Goal: Task Accomplishment & Management: Manage account settings

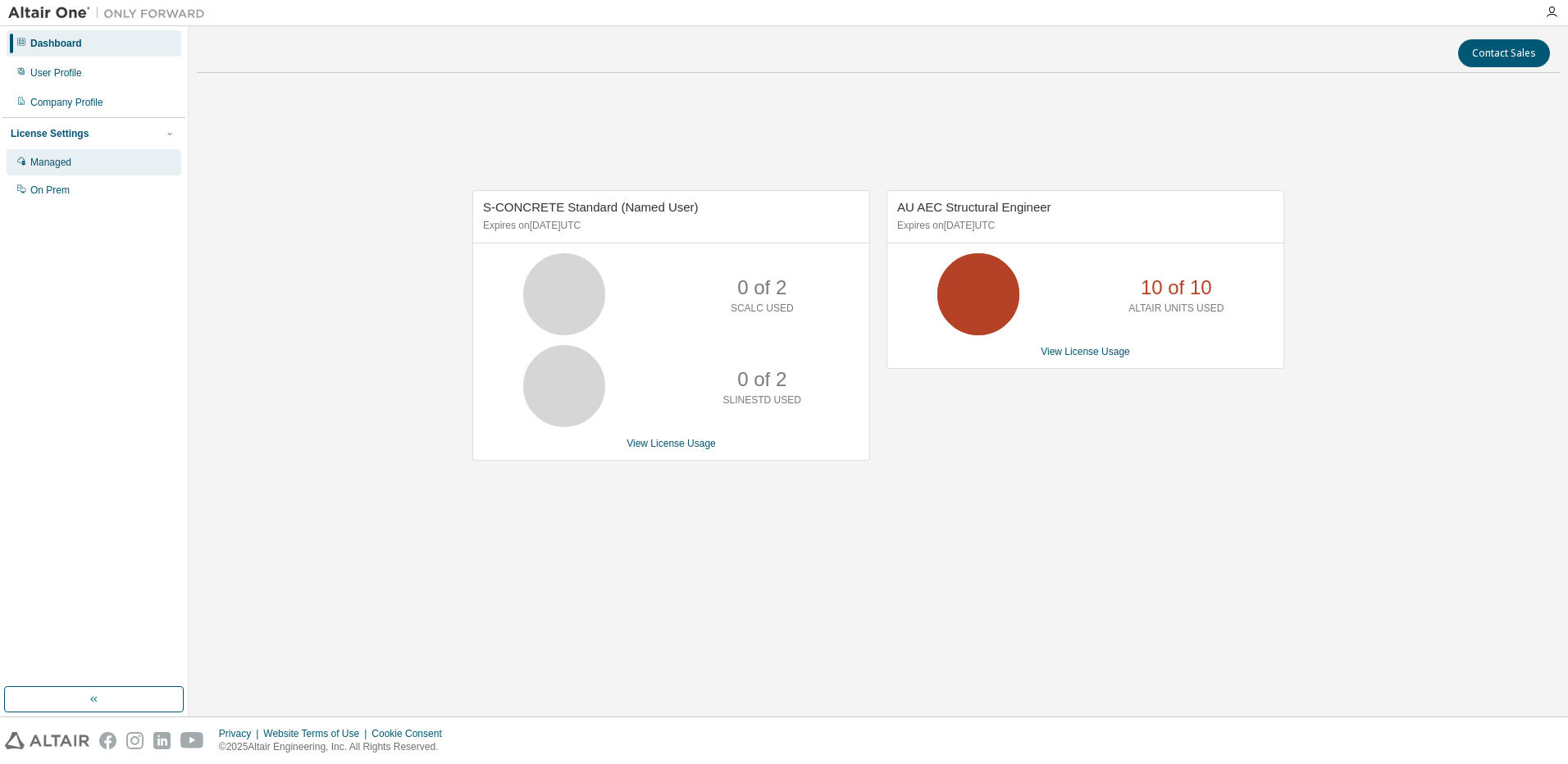
click at [27, 158] on div "Managed" at bounding box center [93, 162] width 175 height 27
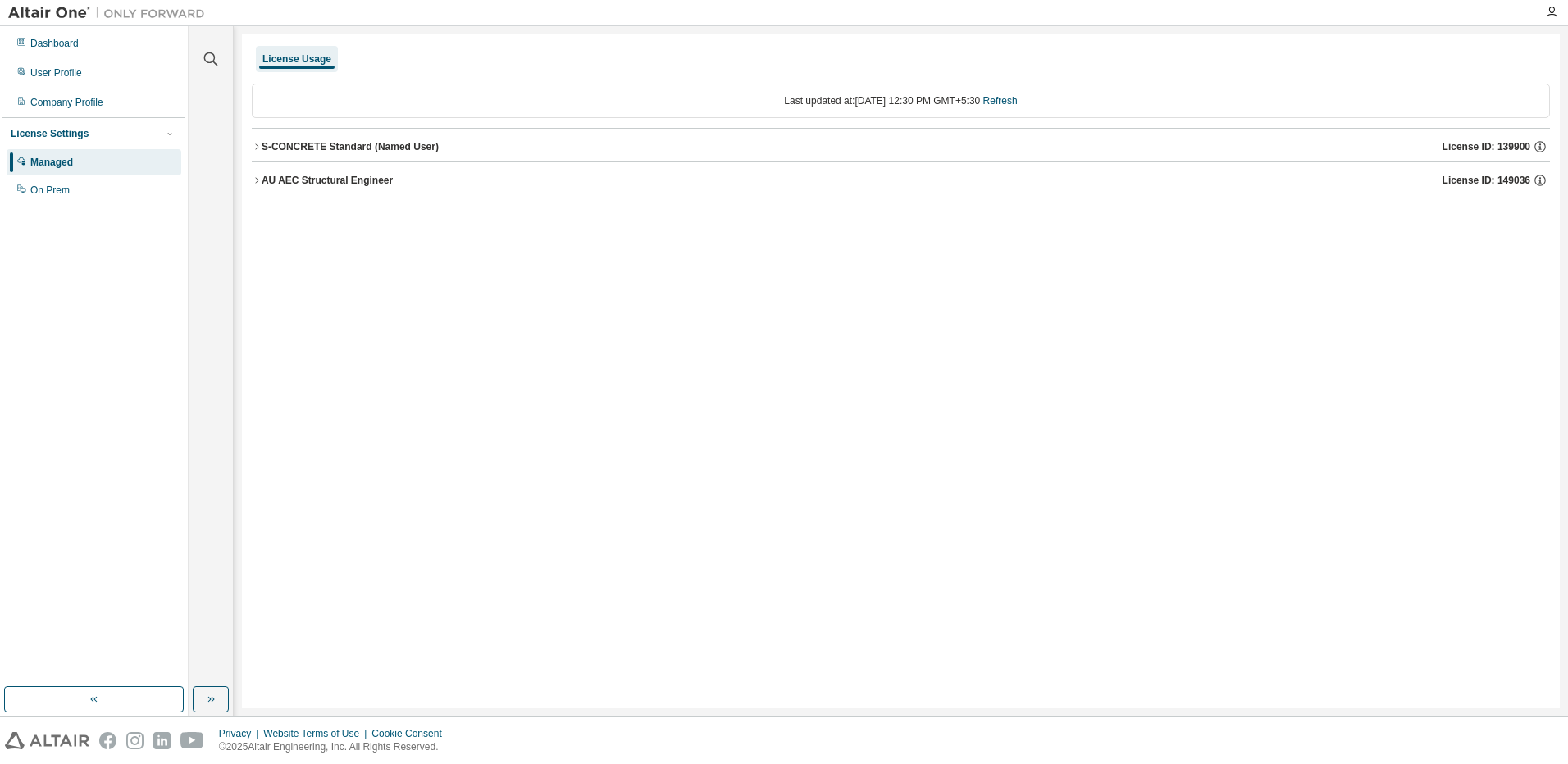
click at [289, 179] on div "AU AEC Structural Engineer" at bounding box center [327, 180] width 131 height 13
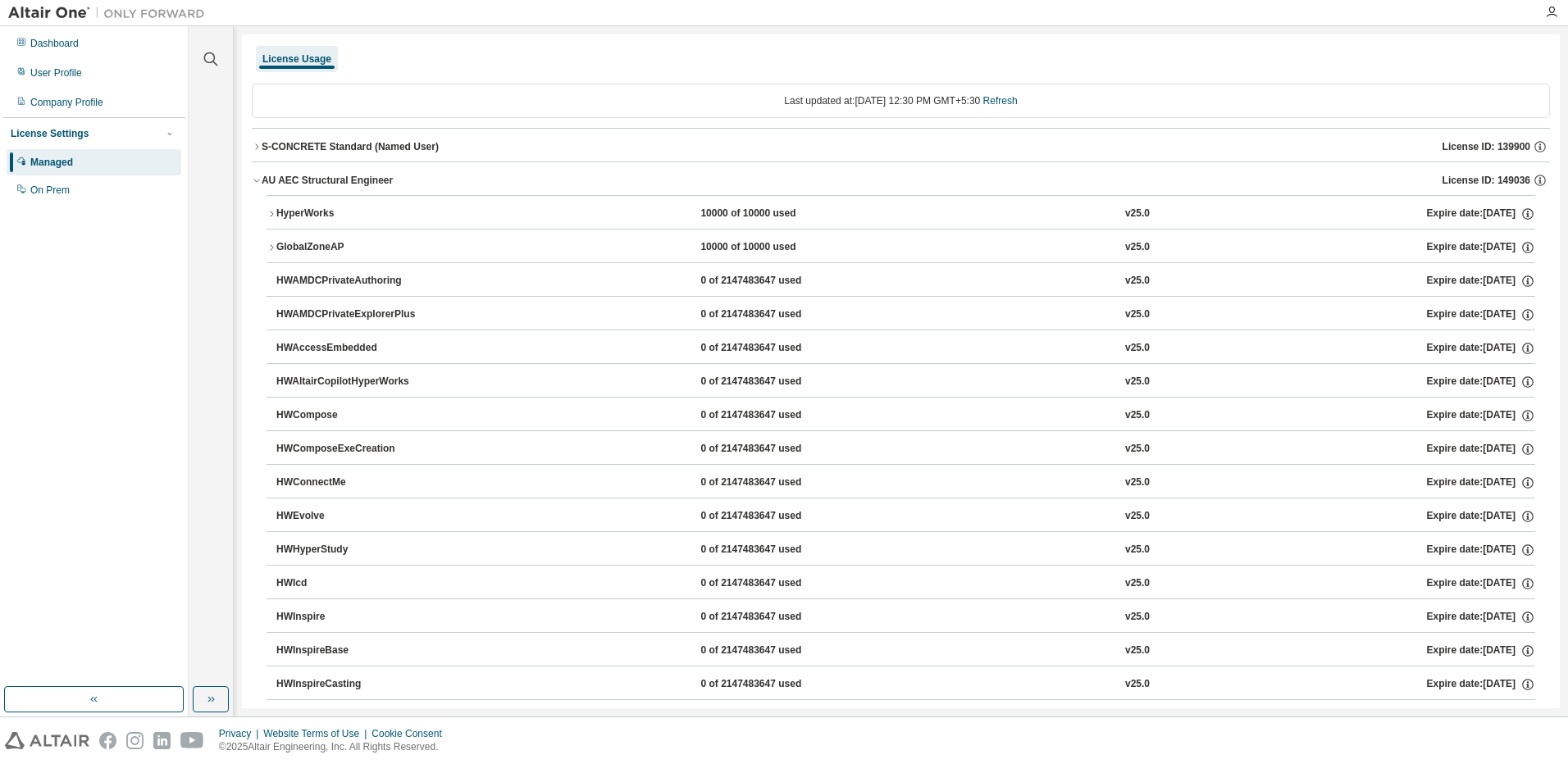
click at [300, 148] on div "S-CONCRETE Standard (Named User)" at bounding box center [350, 146] width 177 height 13
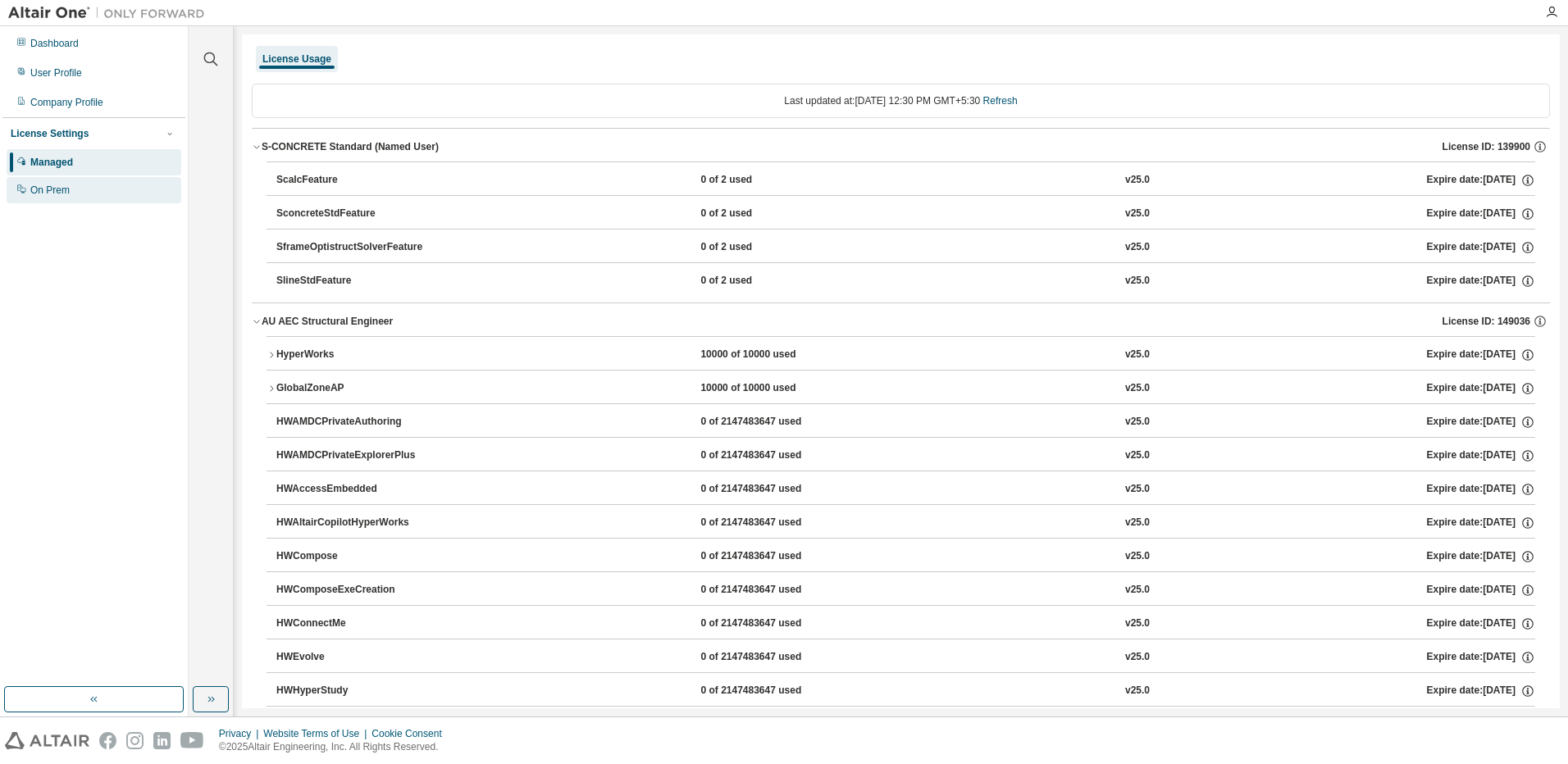
click at [59, 186] on div "On Prem" at bounding box center [49, 190] width 39 height 13
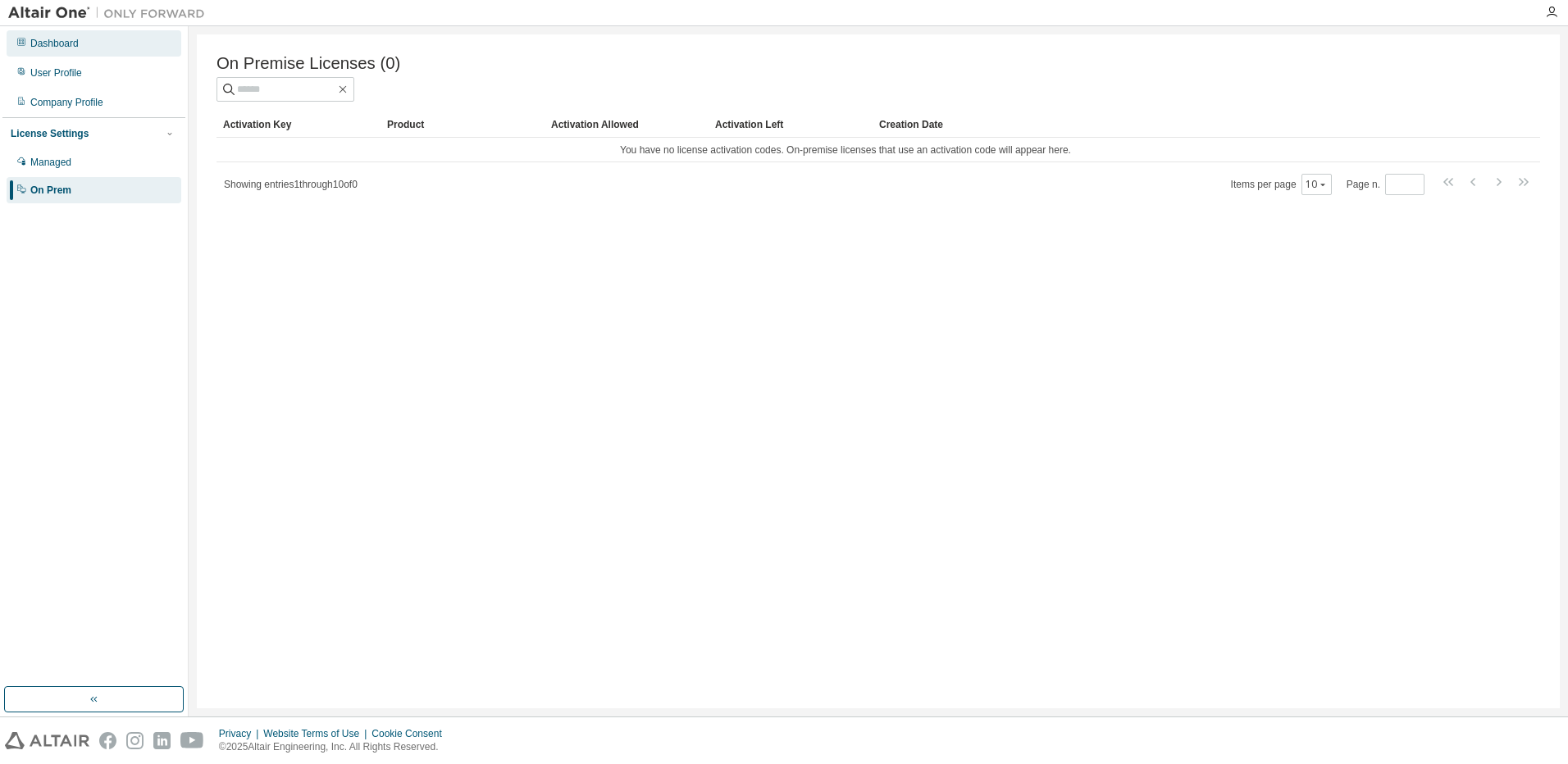
click at [57, 44] on div "Dashboard" at bounding box center [54, 43] width 48 height 13
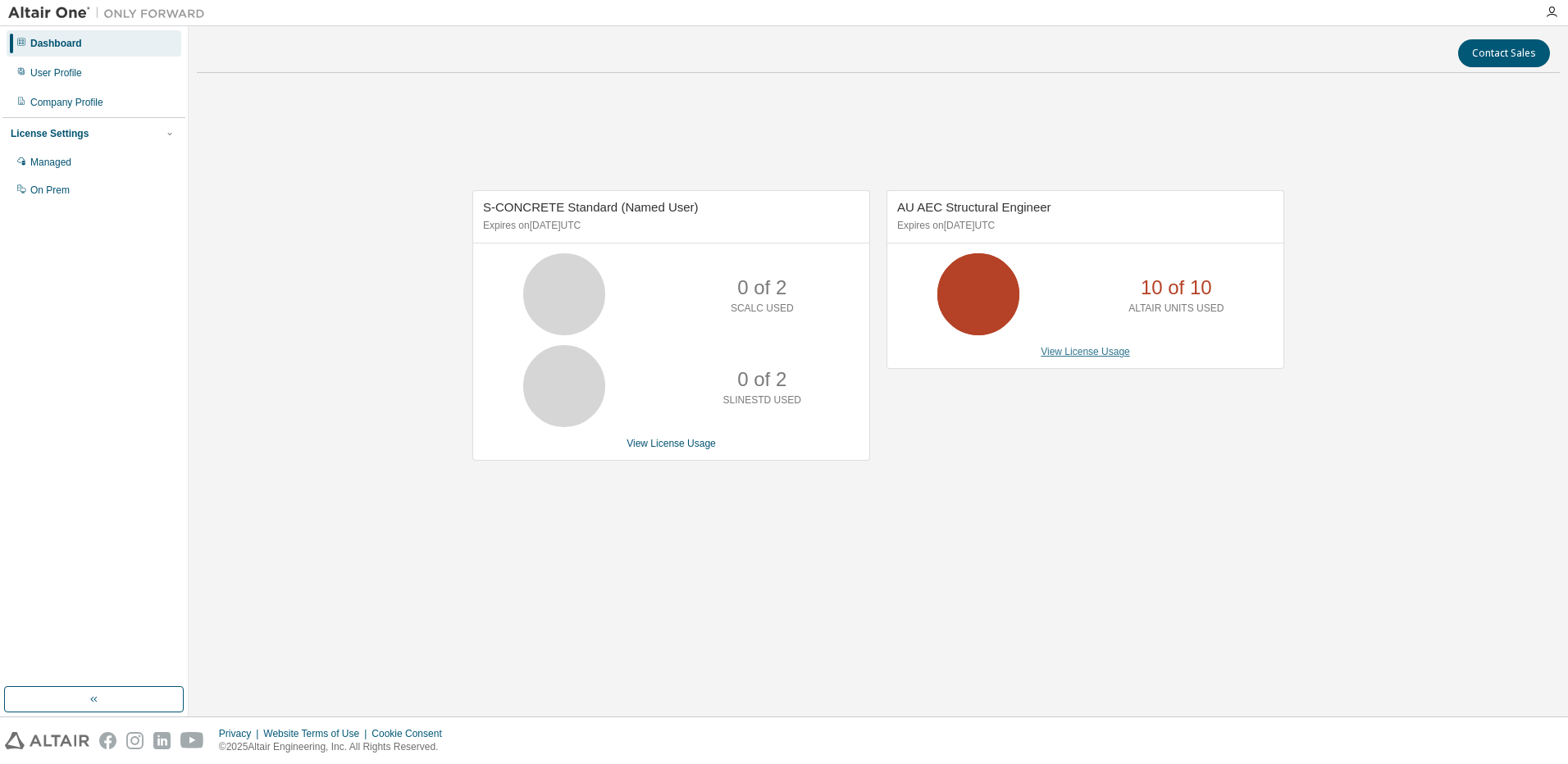
click at [1076, 350] on link "View License Usage" at bounding box center [1085, 351] width 90 height 12
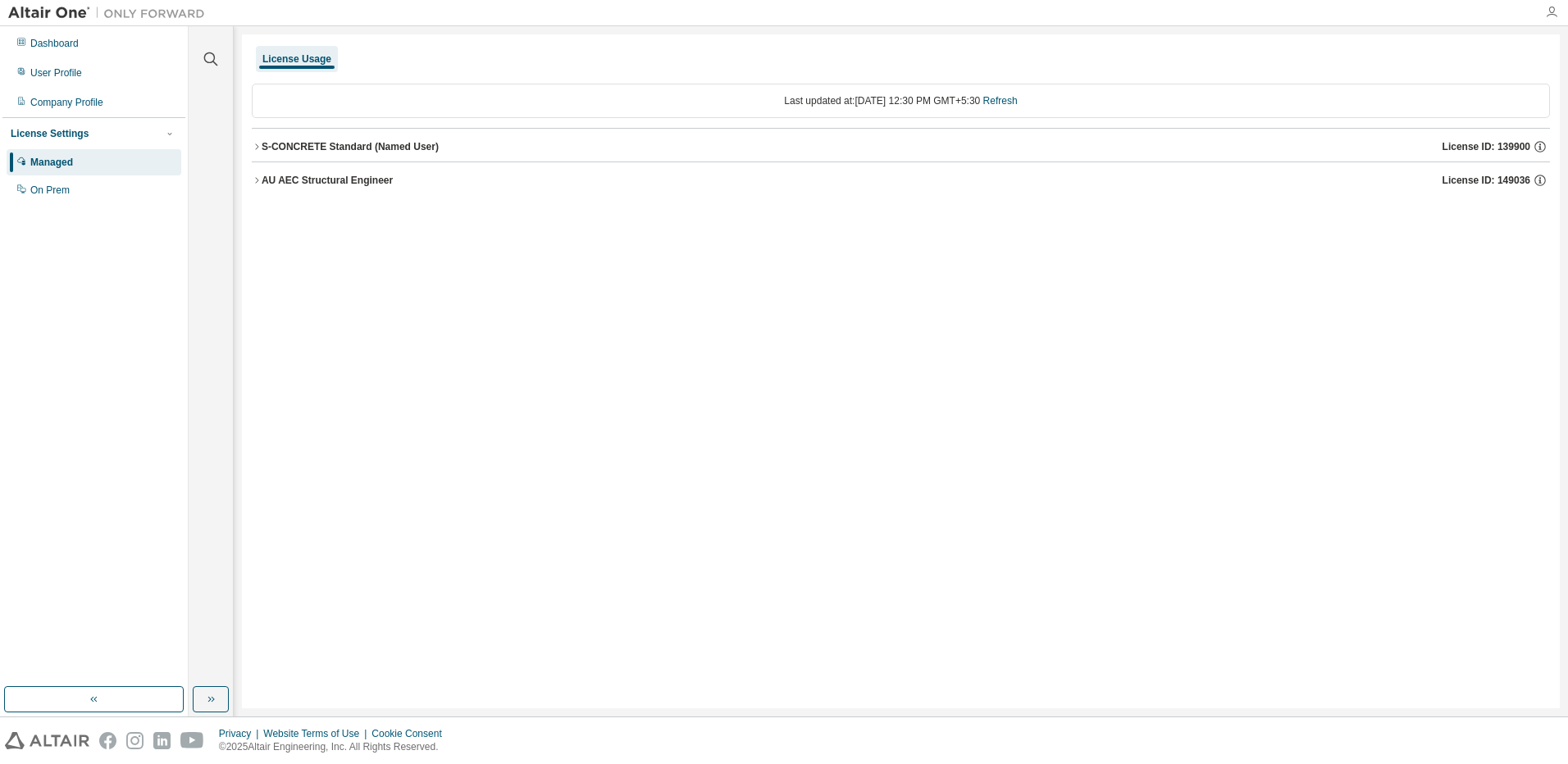
click at [1547, 11] on icon "button" at bounding box center [1552, 12] width 13 height 13
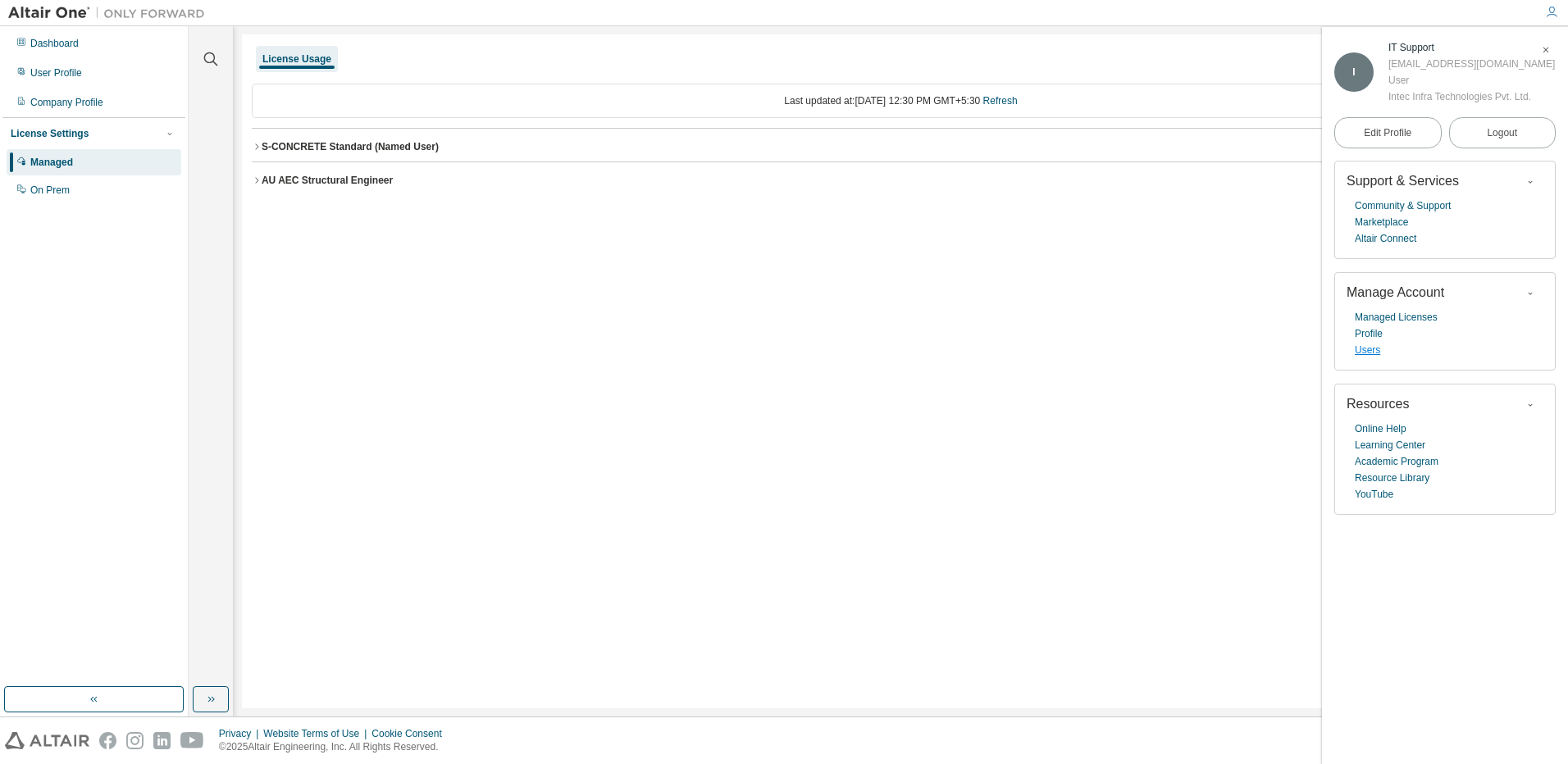
click at [1369, 352] on link "Users" at bounding box center [1368, 350] width 26 height 16
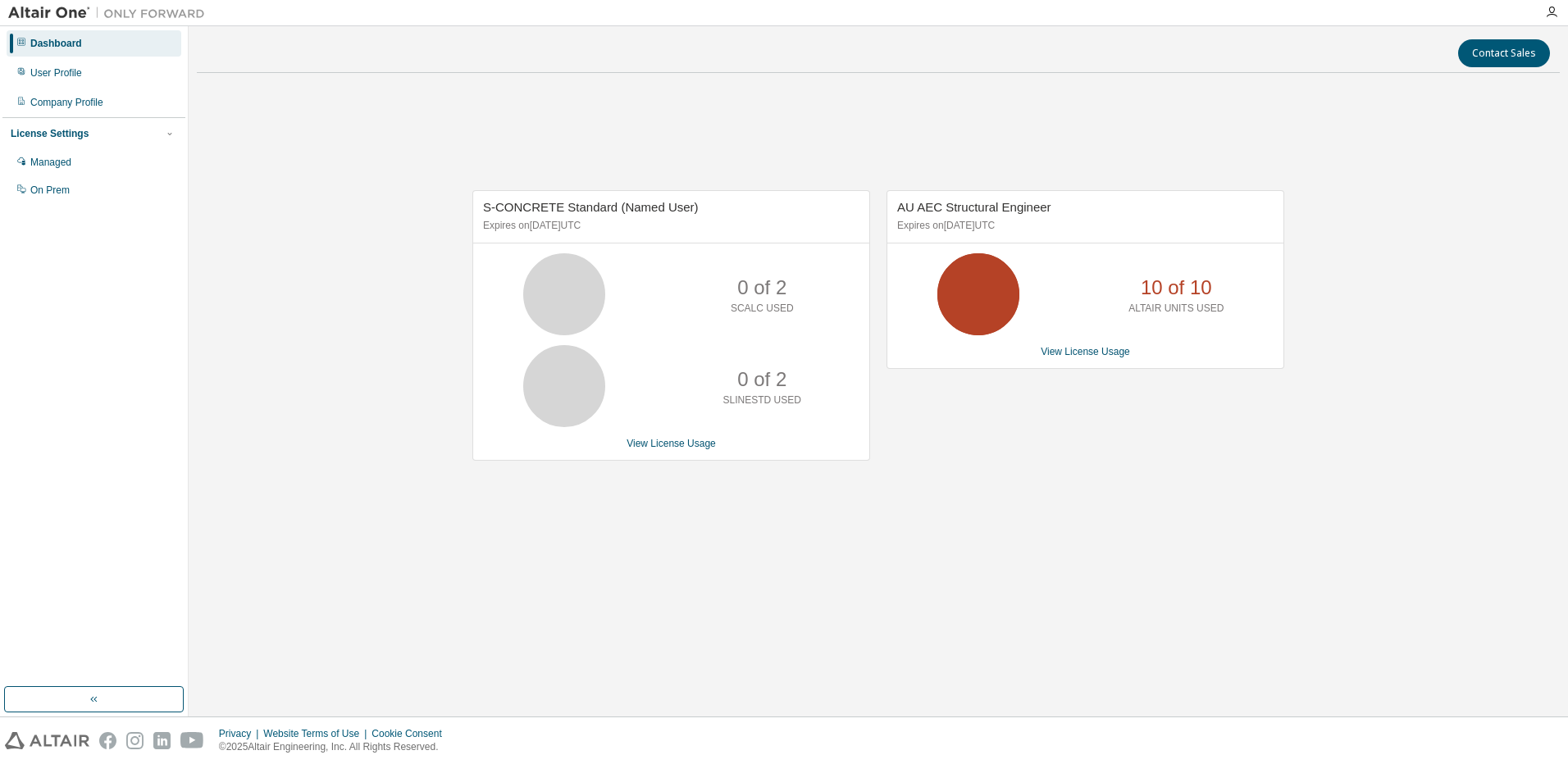
click at [1175, 299] on p "10 of 10" at bounding box center [1176, 287] width 71 height 27
click at [1161, 293] on p "10 of 10" at bounding box center [1176, 287] width 71 height 27
click at [1111, 360] on div "AU AEC Structural Engineer Expires on August 25, 2026 UTC 10 of 10 ALTAIR UNITS…" at bounding box center [1085, 279] width 398 height 178
click at [1111, 351] on link "View License Usage" at bounding box center [1085, 351] width 90 height 12
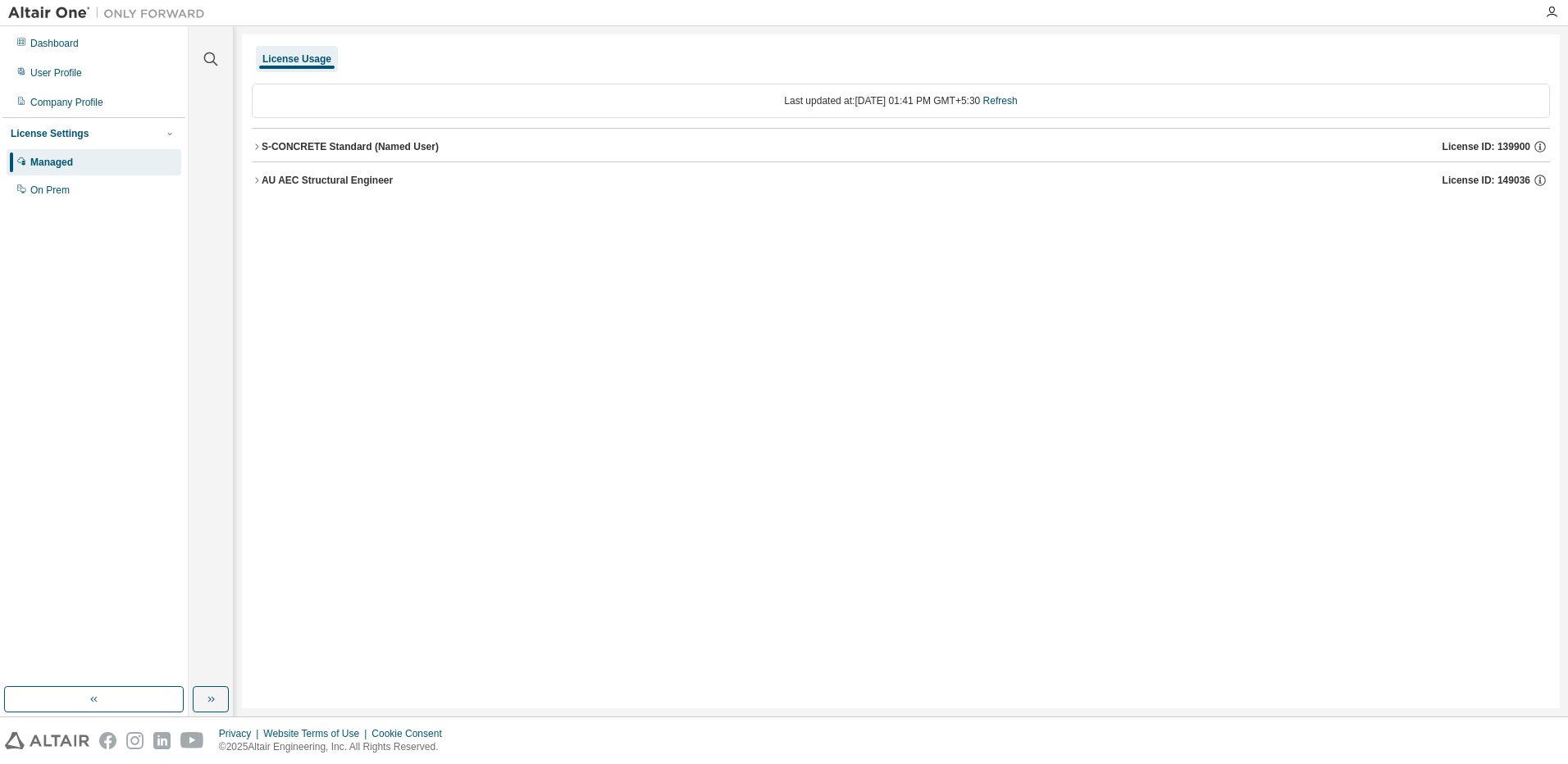
click at [344, 176] on div "AU AEC Structural Engineer" at bounding box center [327, 180] width 131 height 13
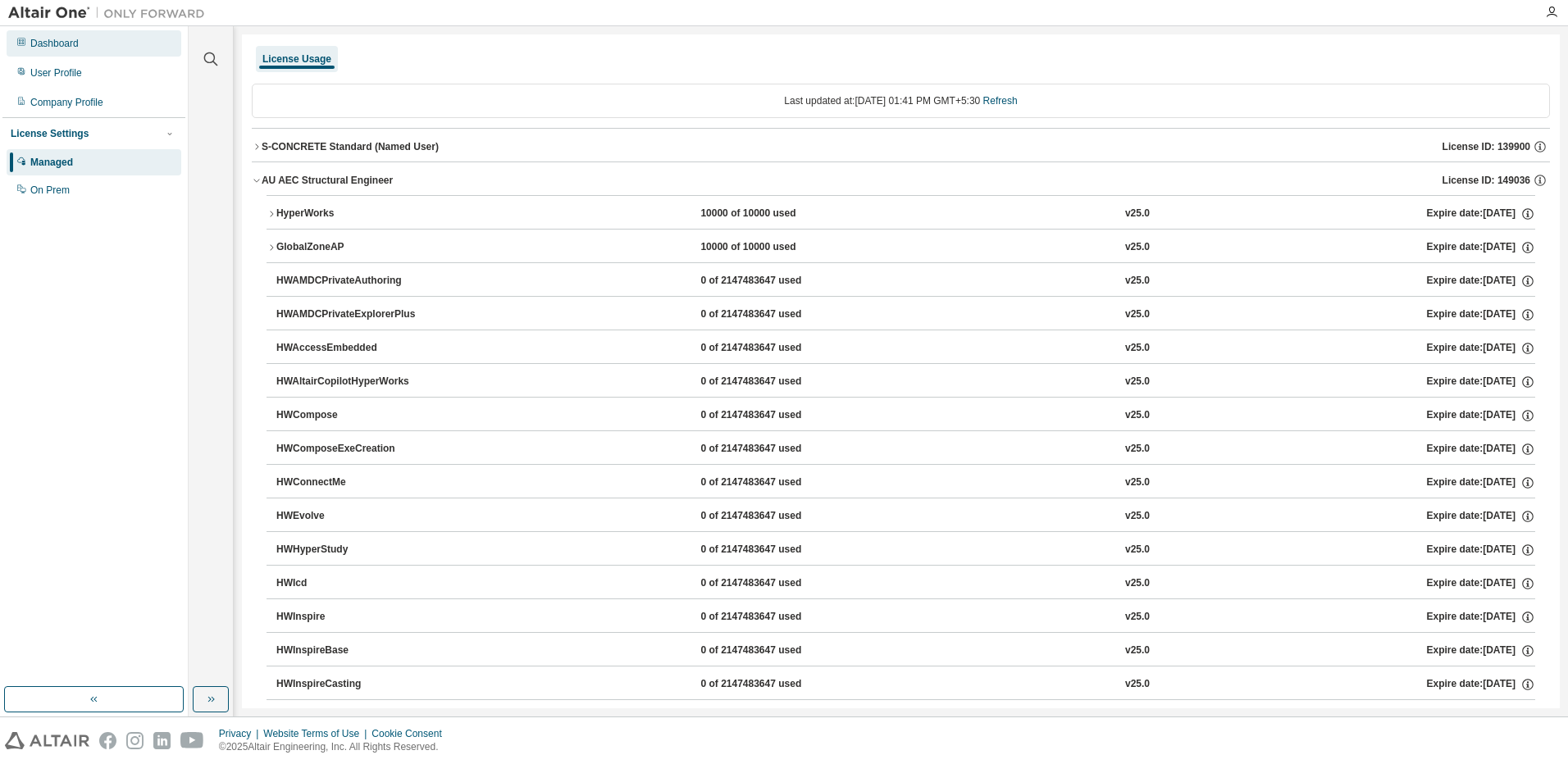
click at [16, 42] on icon at bounding box center [21, 41] width 10 height 10
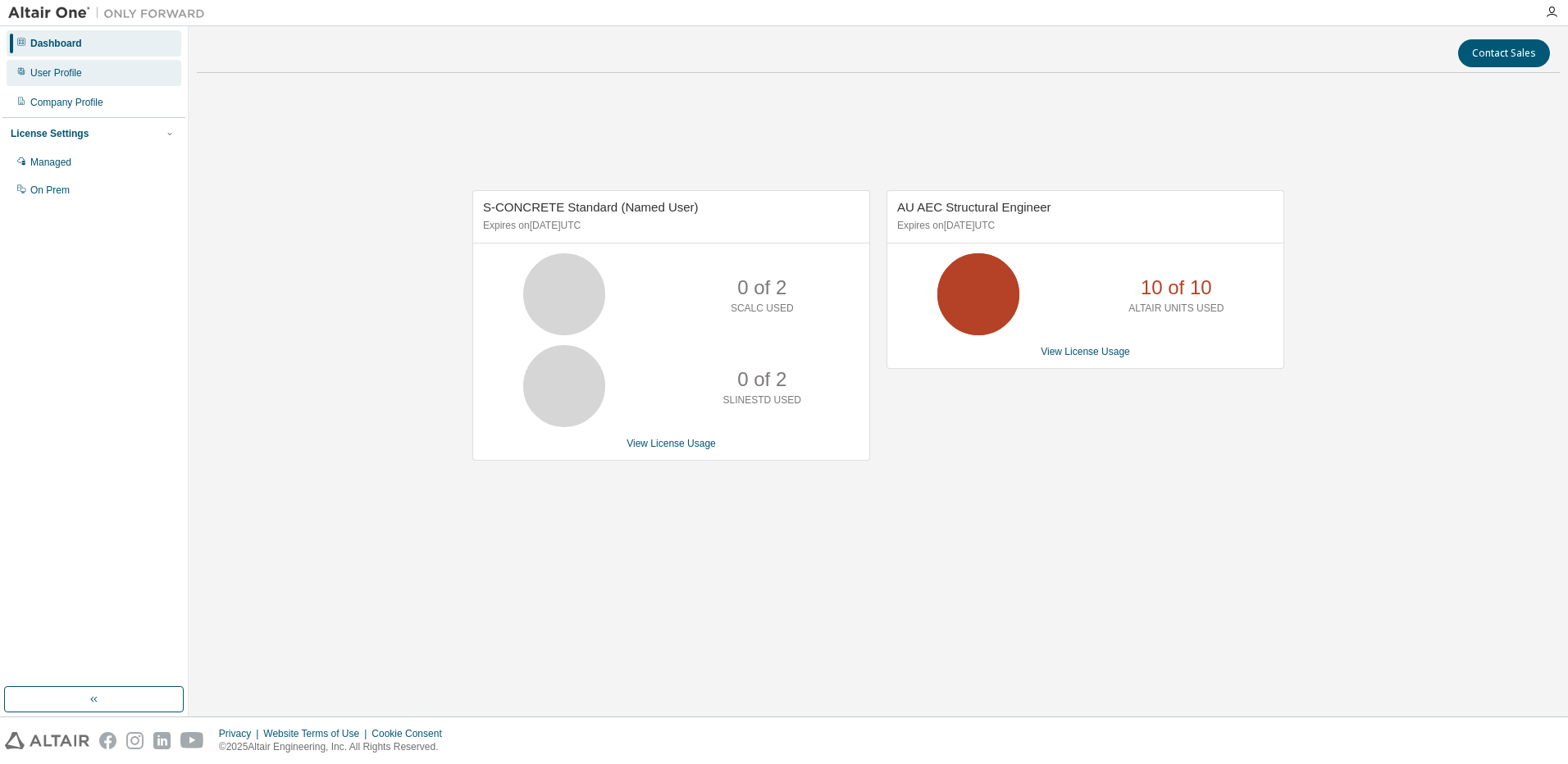
click at [35, 81] on div "User Profile" at bounding box center [93, 72] width 175 height 27
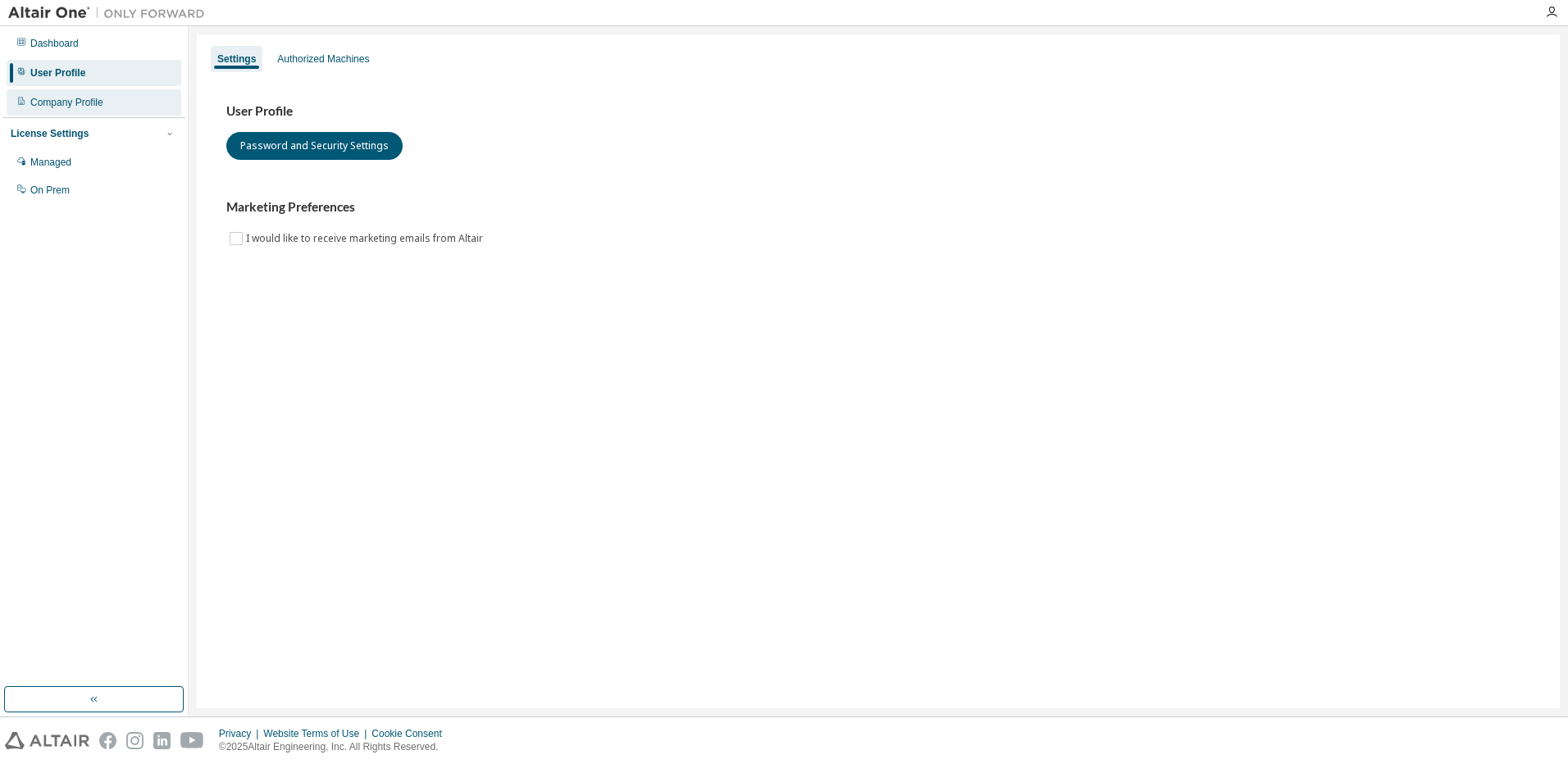
click at [38, 114] on div "Company Profile" at bounding box center [93, 102] width 175 height 27
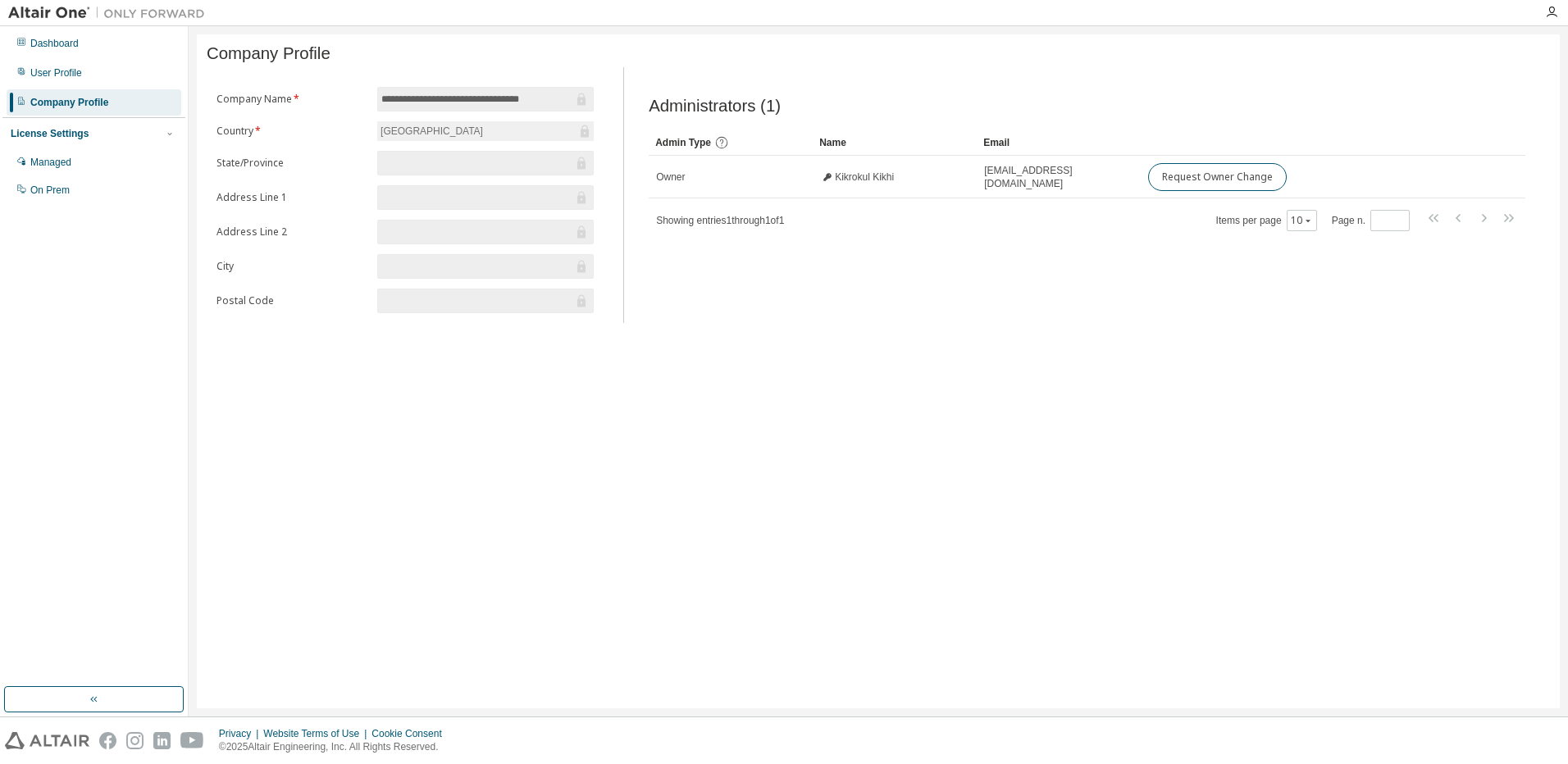
click at [27, 131] on div "License Settings" at bounding box center [49, 134] width 78 height 13
click at [26, 136] on div "License Settings" at bounding box center [49, 134] width 78 height 13
click at [38, 167] on div "Managed" at bounding box center [50, 162] width 41 height 13
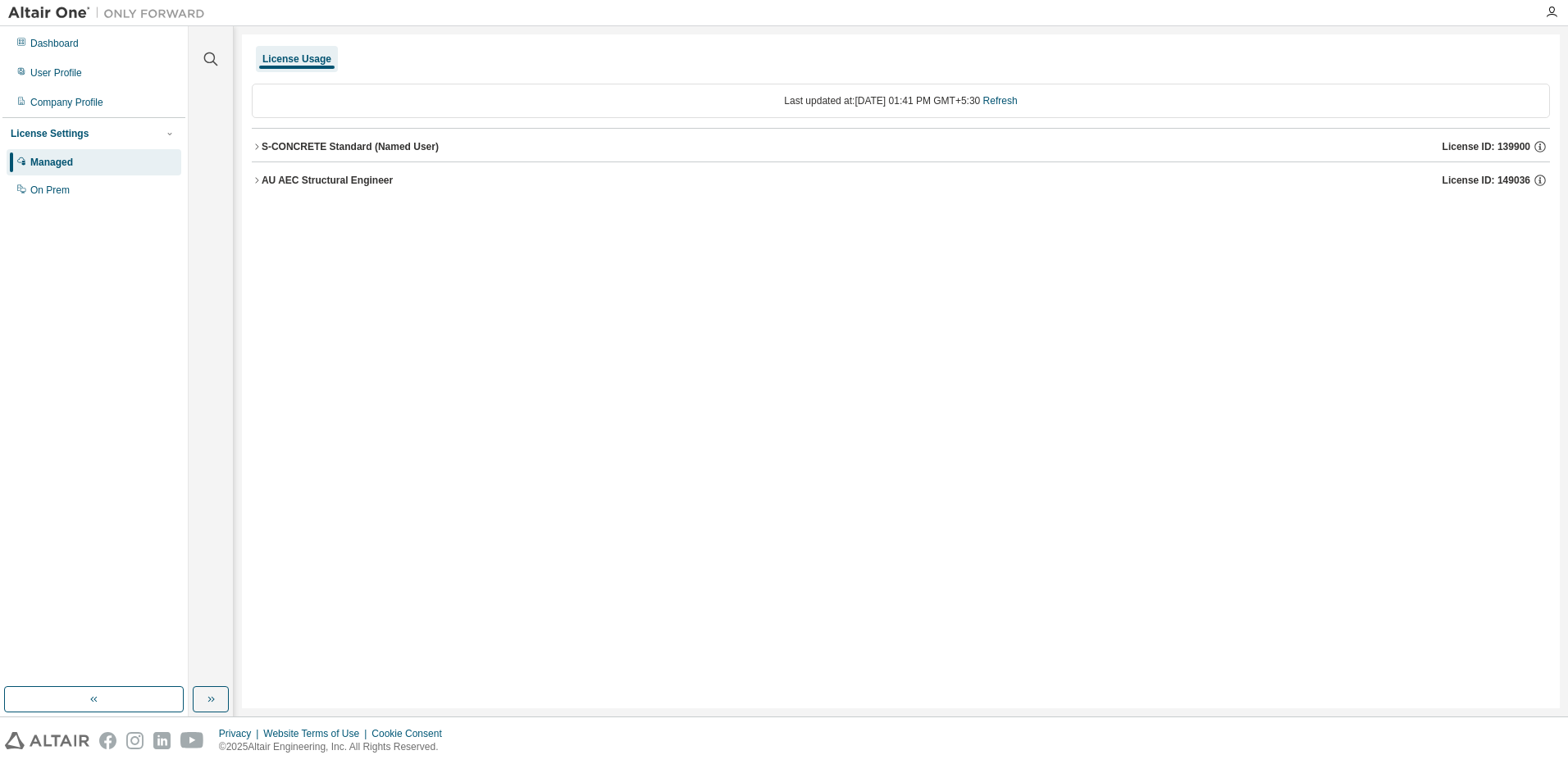
click at [366, 185] on div "AU AEC Structural Engineer" at bounding box center [327, 180] width 131 height 13
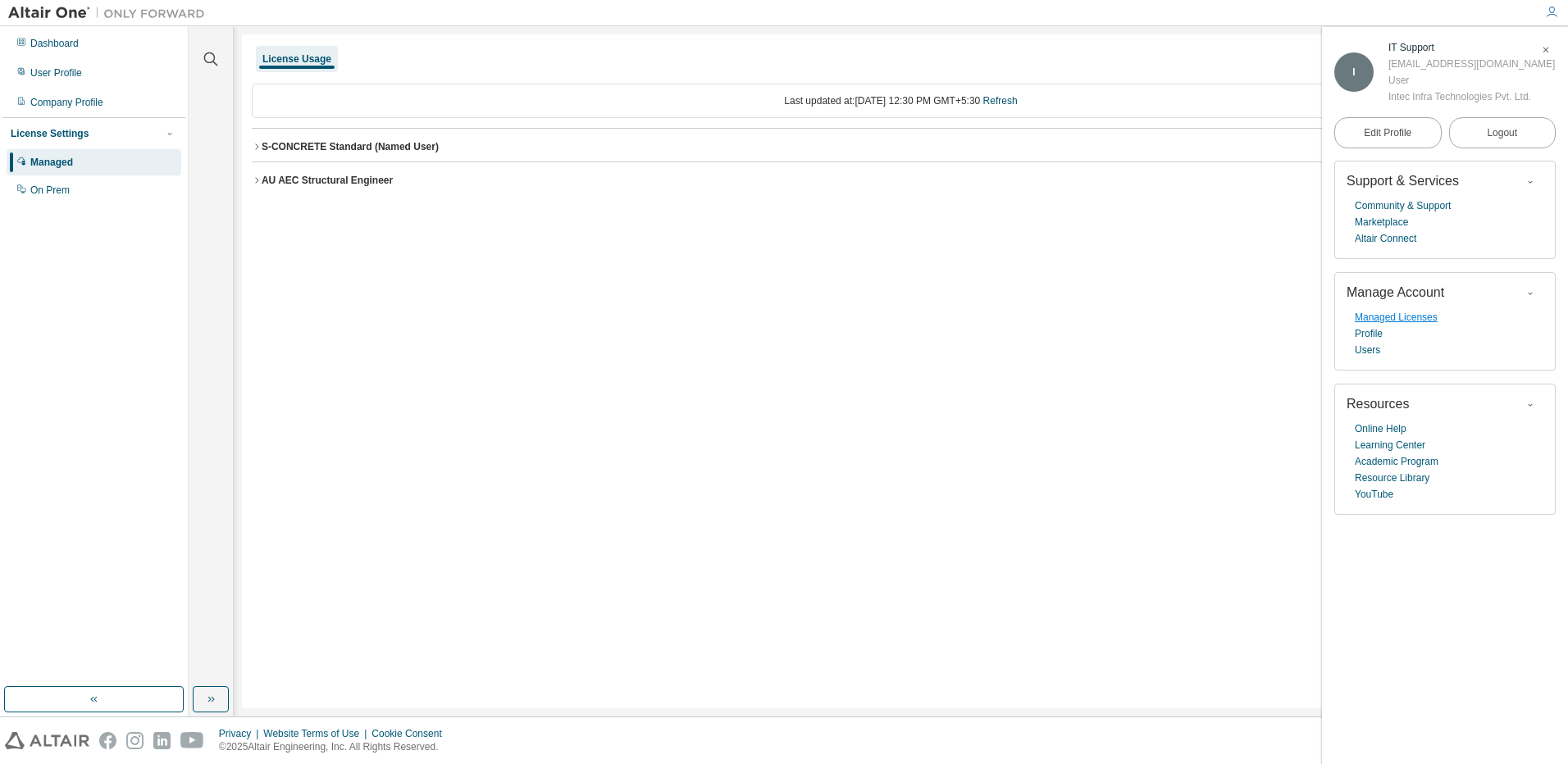
click at [1384, 318] on link "Managed Licenses" at bounding box center [1396, 317] width 83 height 16
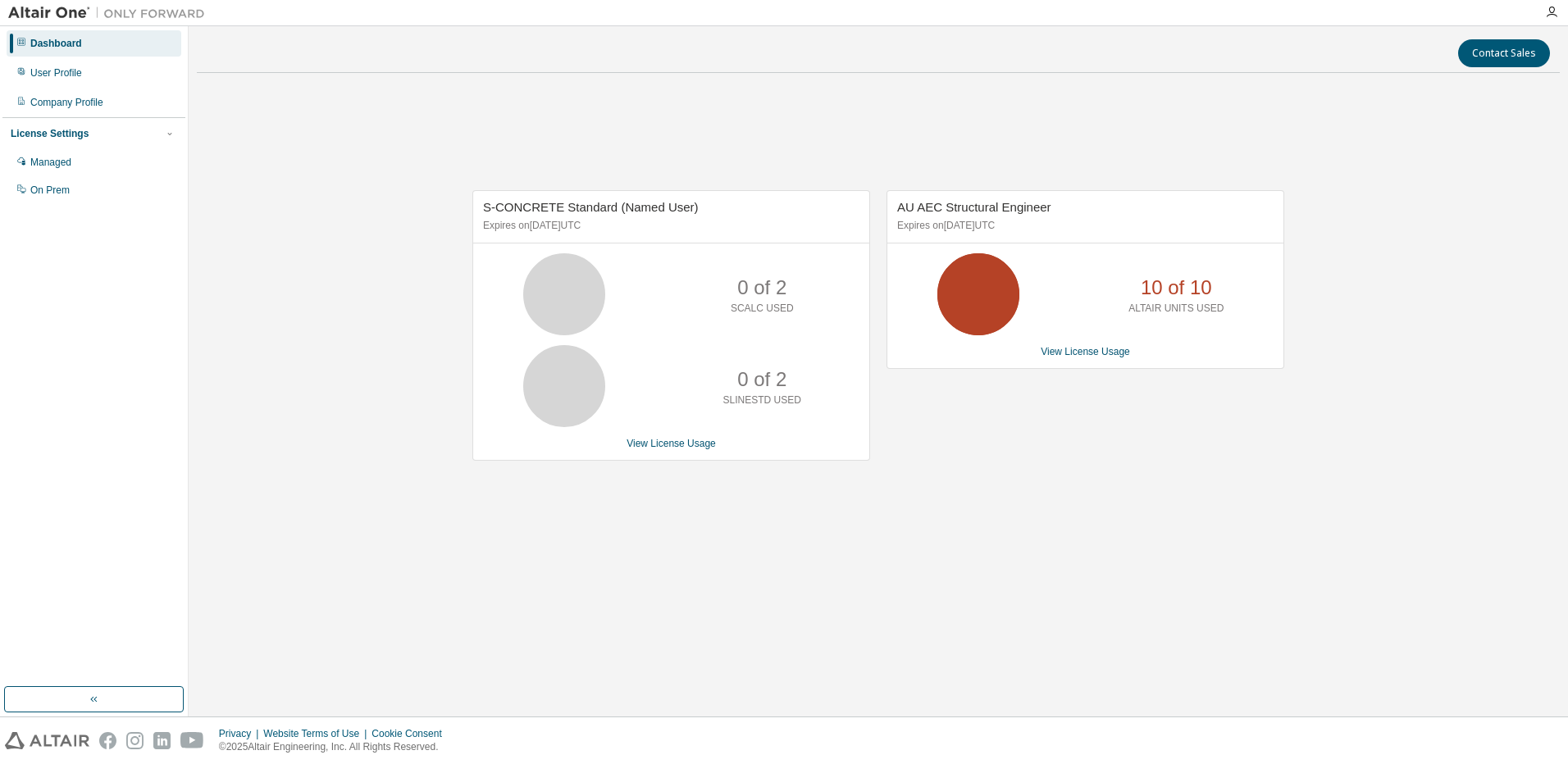
click at [48, 138] on div "License Settings" at bounding box center [49, 134] width 78 height 13
click at [48, 136] on div "License Settings" at bounding box center [49, 134] width 78 height 13
click at [42, 155] on div "Managed" at bounding box center [93, 162] width 175 height 27
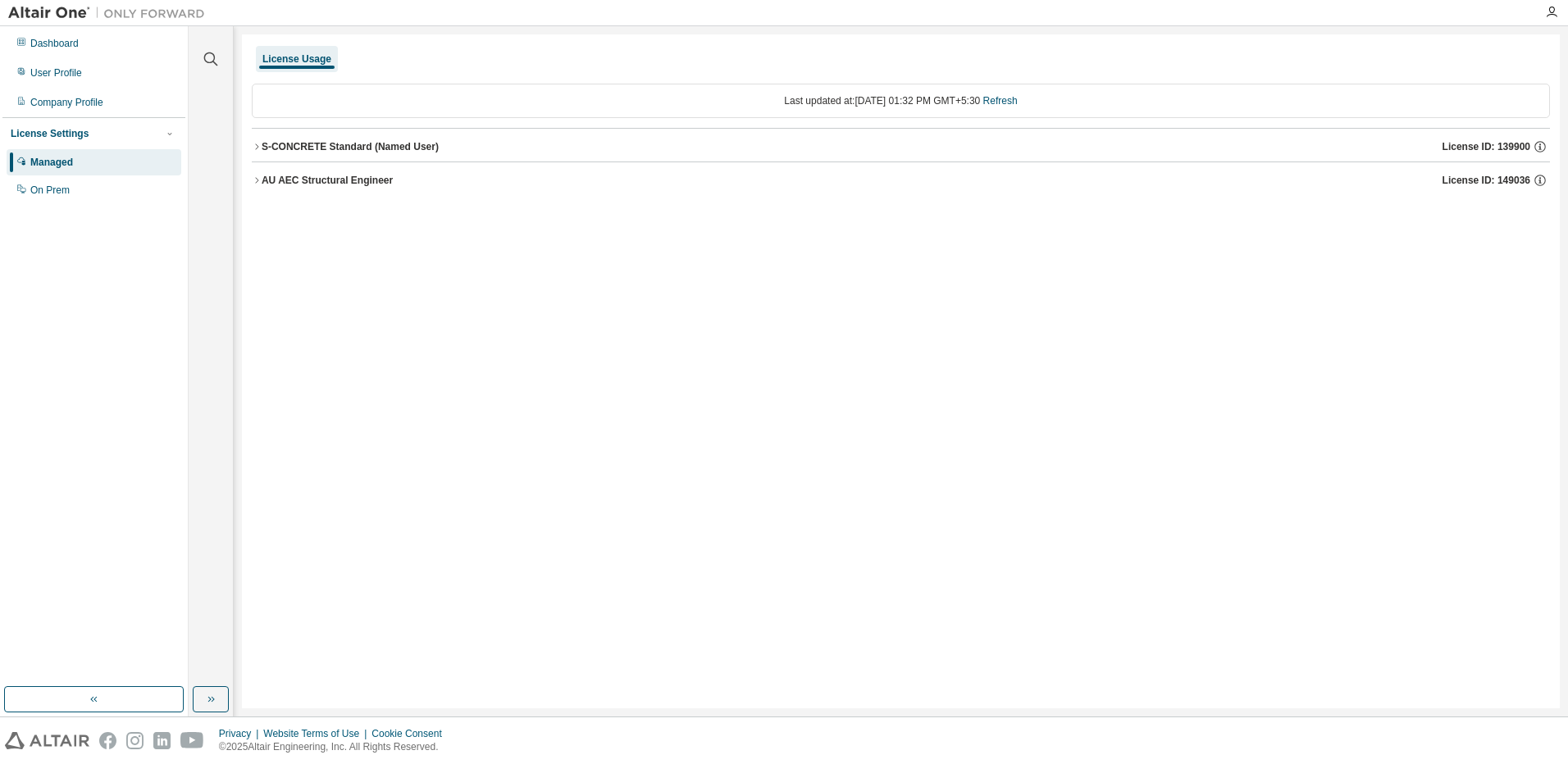
click at [264, 180] on div "AU AEC Structural Engineer" at bounding box center [327, 180] width 131 height 13
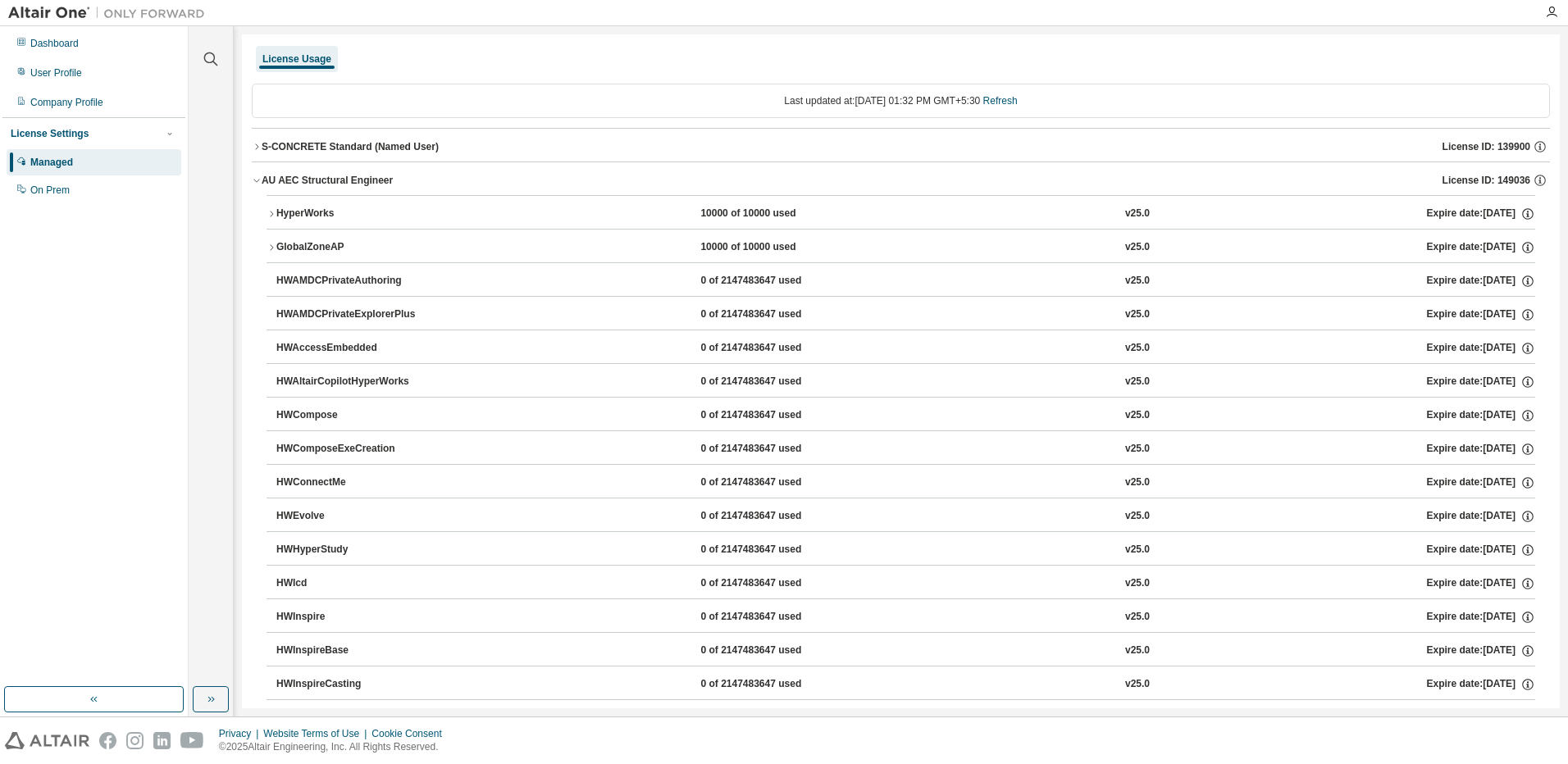
drag, startPoint x: 264, startPoint y: 180, endPoint x: 116, endPoint y: 233, distance: 157.2
click at [116, 233] on div "Dashboard User Profile Company Profile License Settings Managed On Prem" at bounding box center [94, 356] width 183 height 656
click at [44, 194] on div "On Prem" at bounding box center [49, 190] width 39 height 13
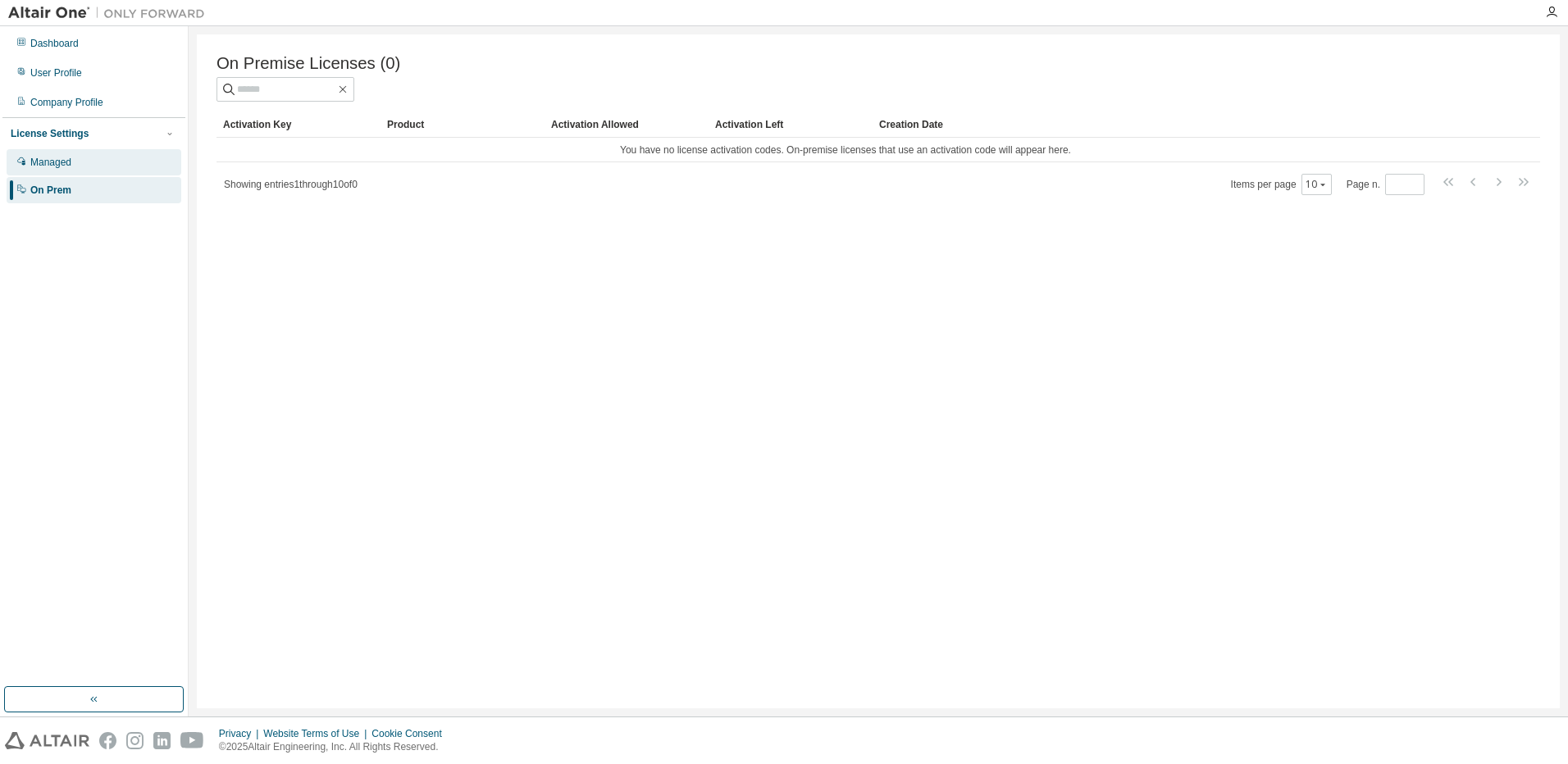
click at [45, 165] on div "Managed" at bounding box center [50, 162] width 41 height 13
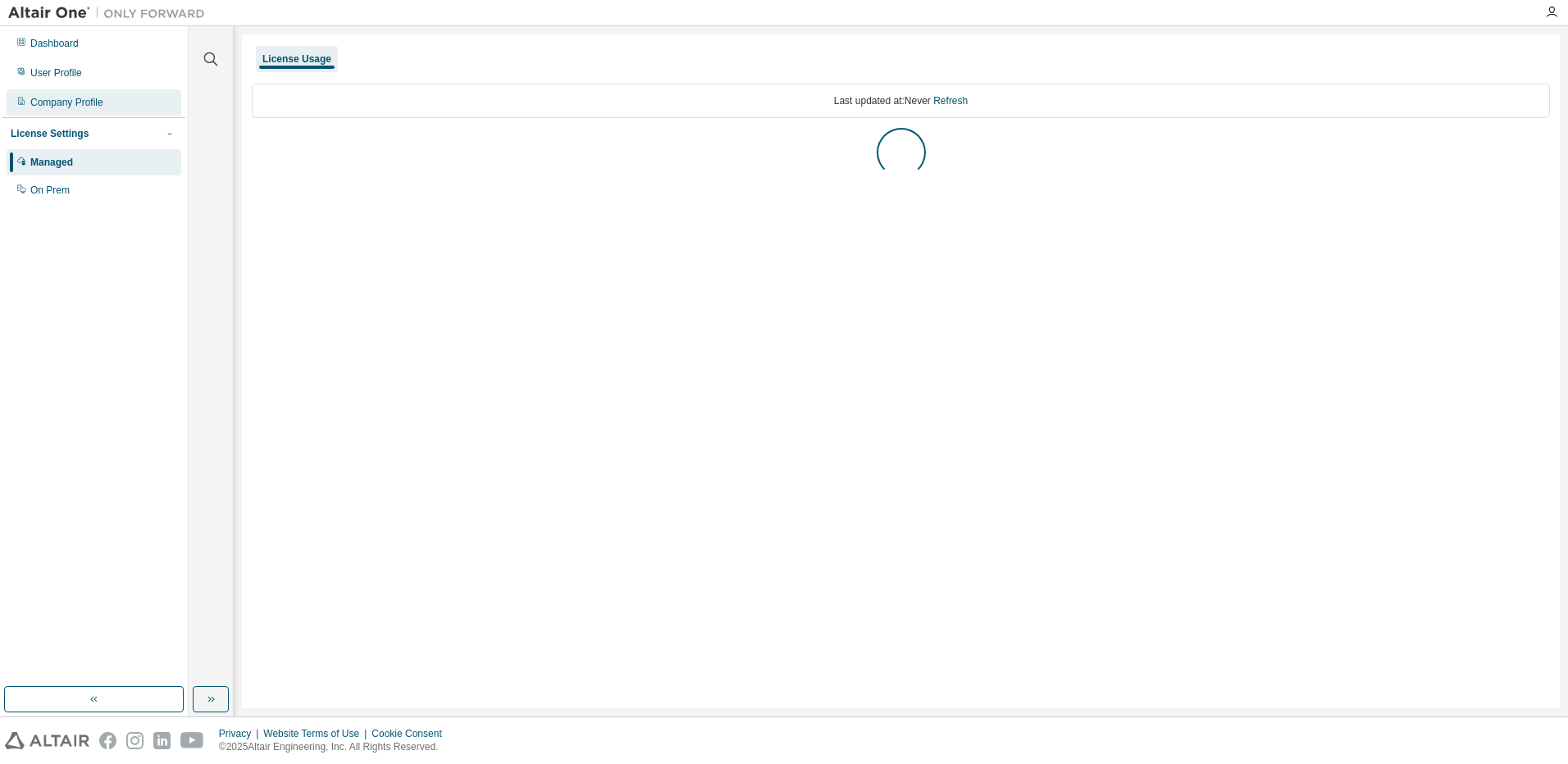
click at [56, 100] on div "Company Profile" at bounding box center [67, 102] width 73 height 13
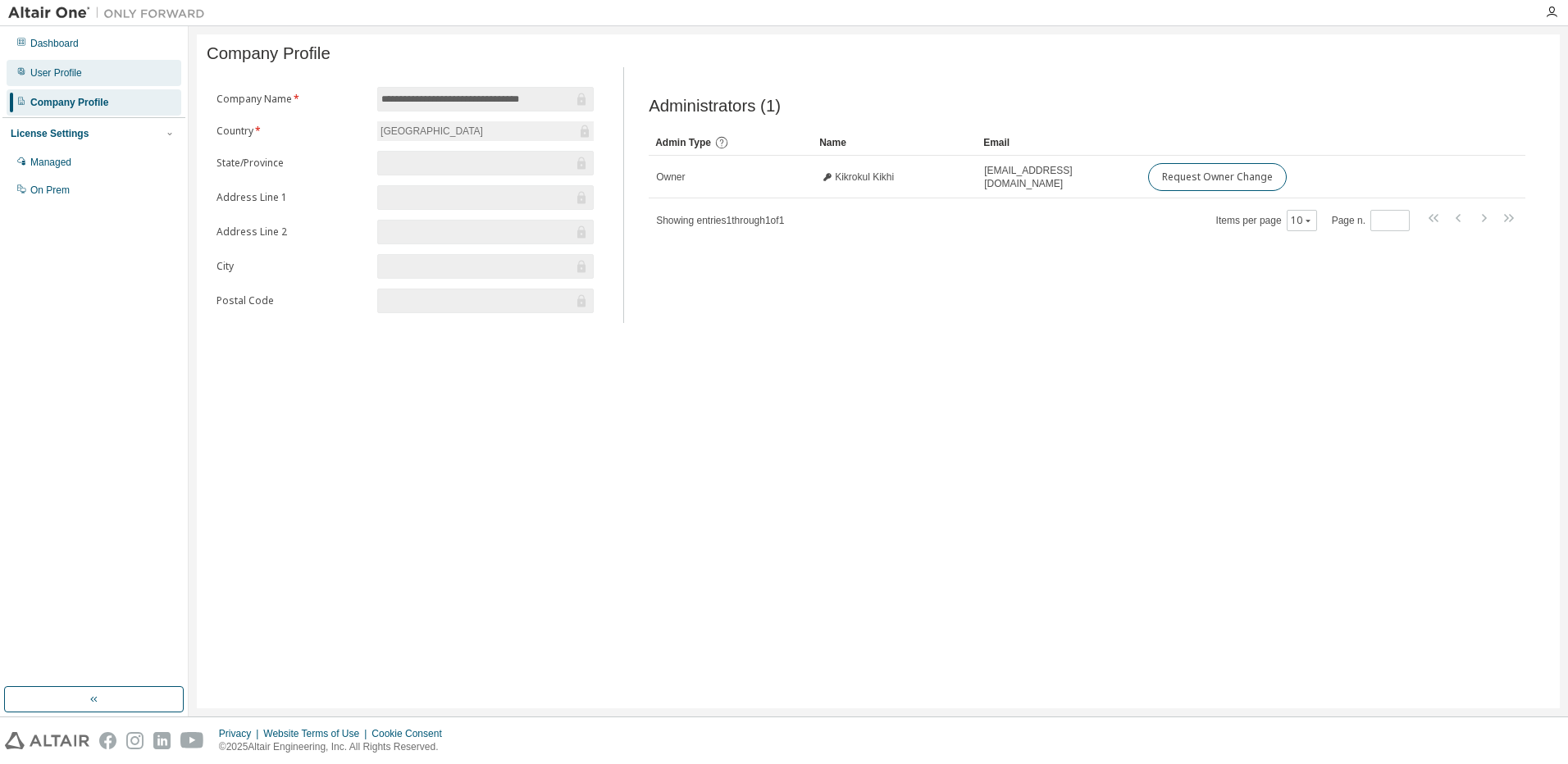
click at [51, 79] on div "User Profile" at bounding box center [56, 73] width 51 height 13
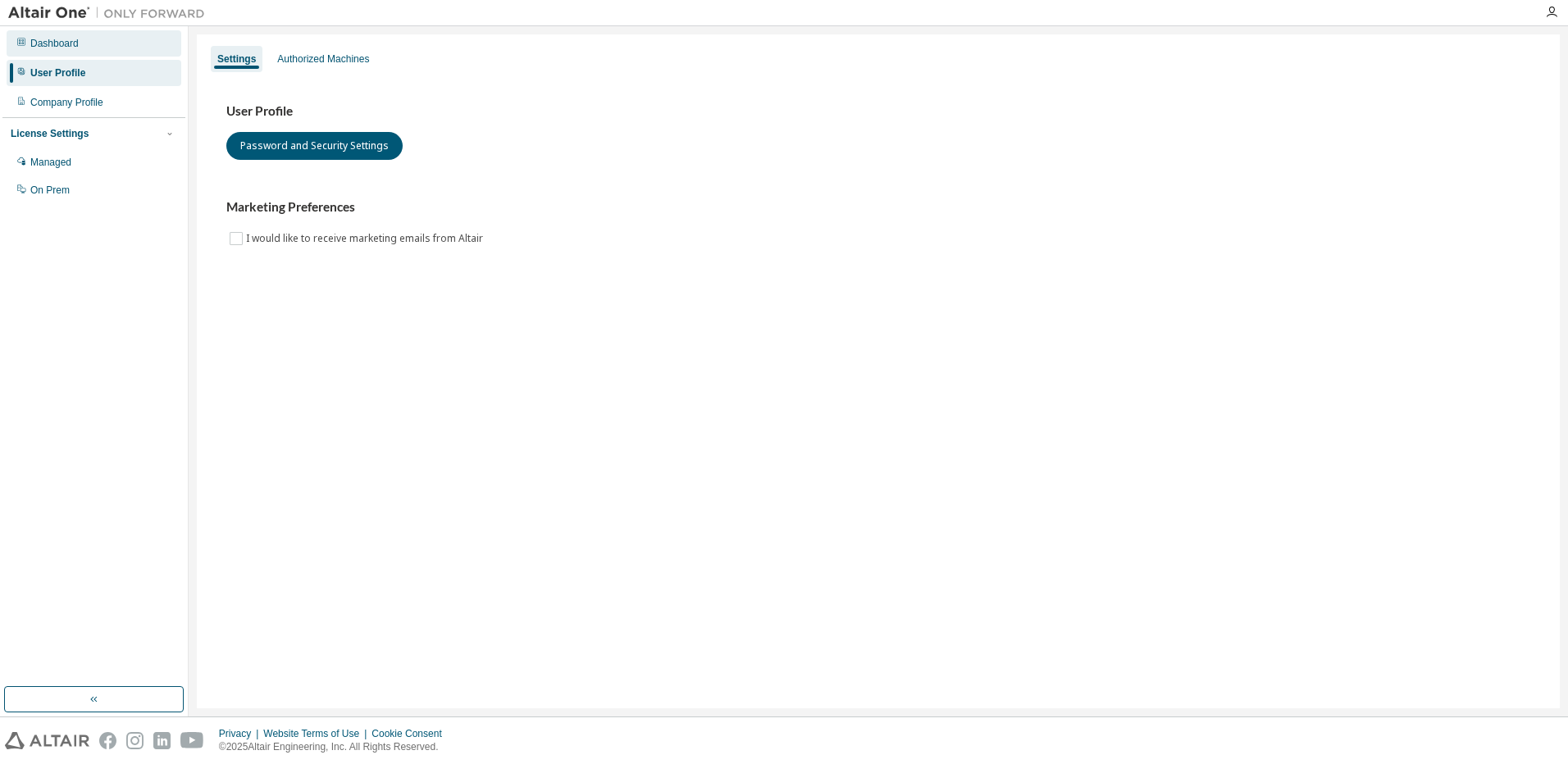
click at [58, 49] on div "Dashboard" at bounding box center [54, 43] width 48 height 13
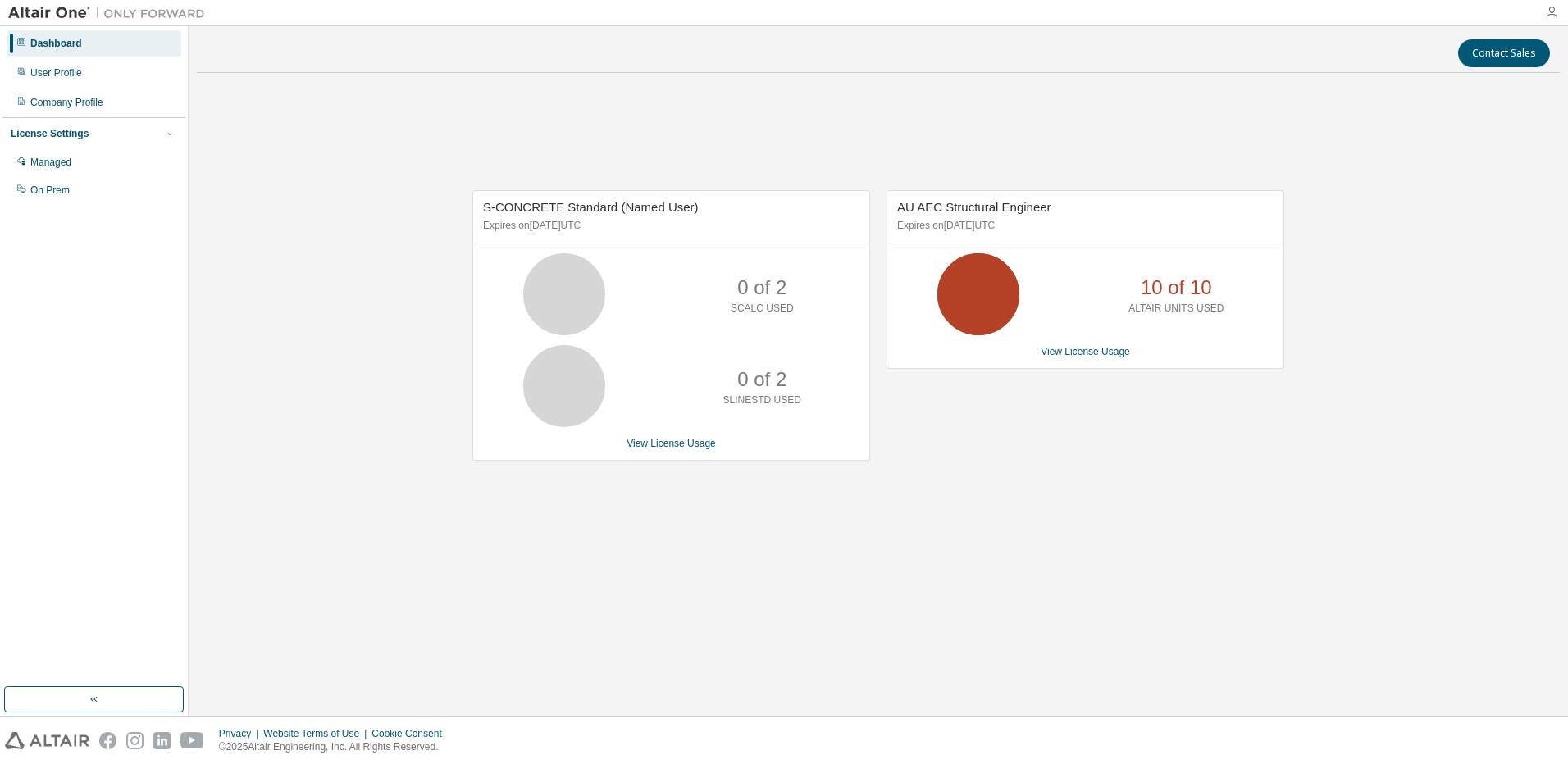
click at [1552, 16] on icon "button" at bounding box center [1552, 12] width 13 height 13
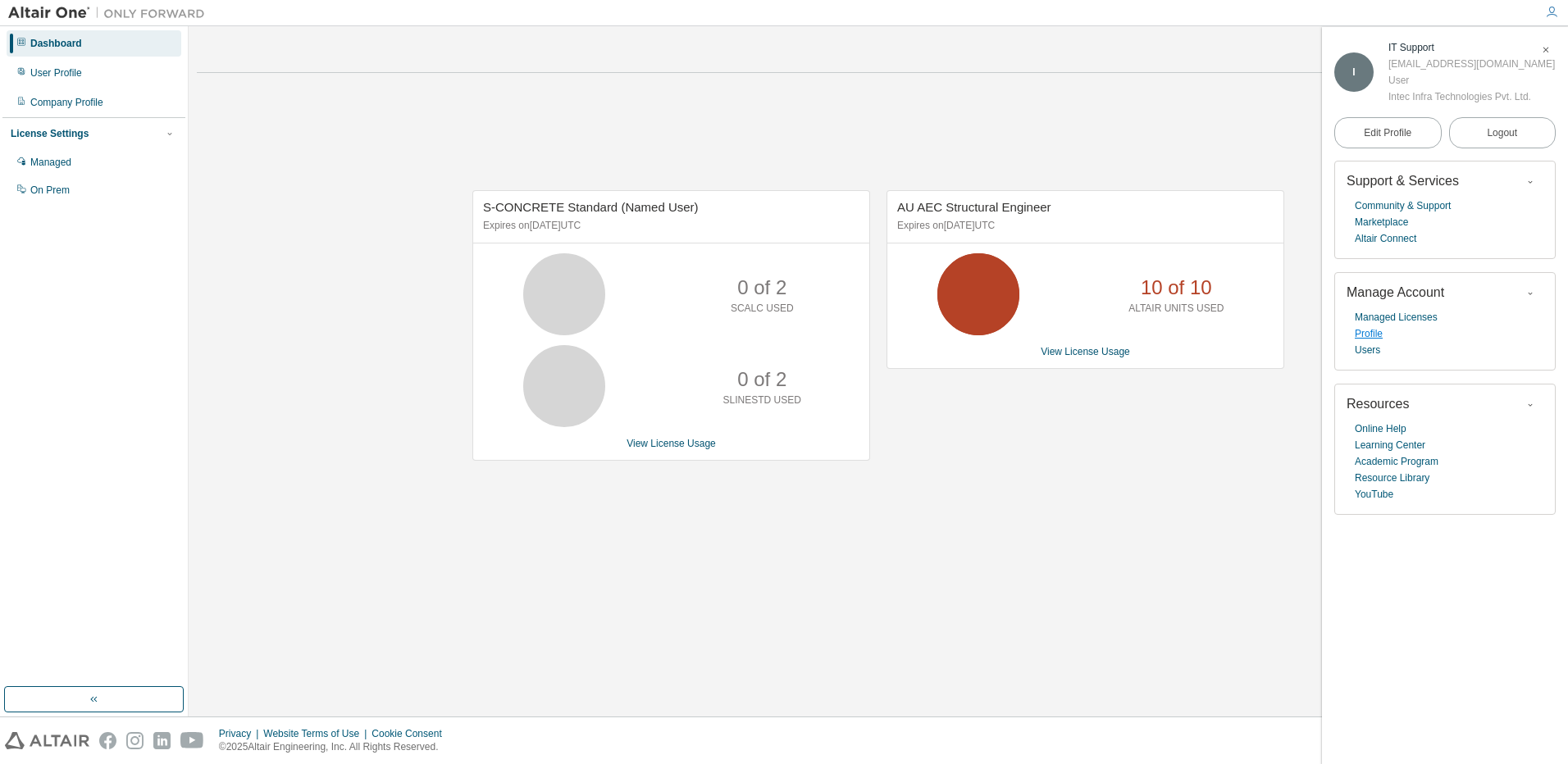
click at [1367, 337] on link "Profile" at bounding box center [1369, 334] width 27 height 16
click at [1210, 297] on p "10 of 10" at bounding box center [1176, 287] width 71 height 27
click at [1096, 352] on link "View License Usage" at bounding box center [1085, 351] width 90 height 12
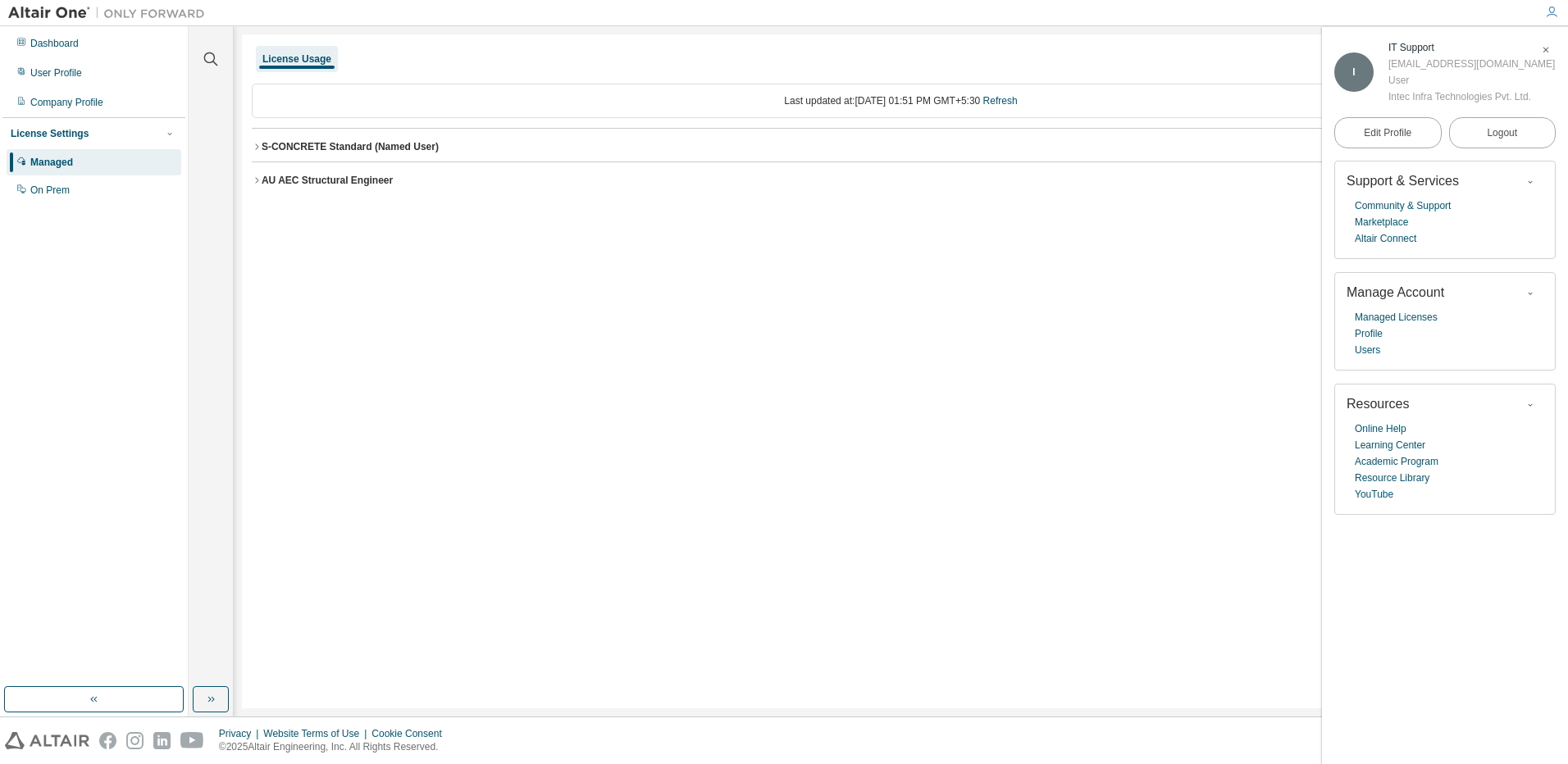
click at [273, 181] on div "AU AEC Structural Engineer" at bounding box center [327, 180] width 131 height 13
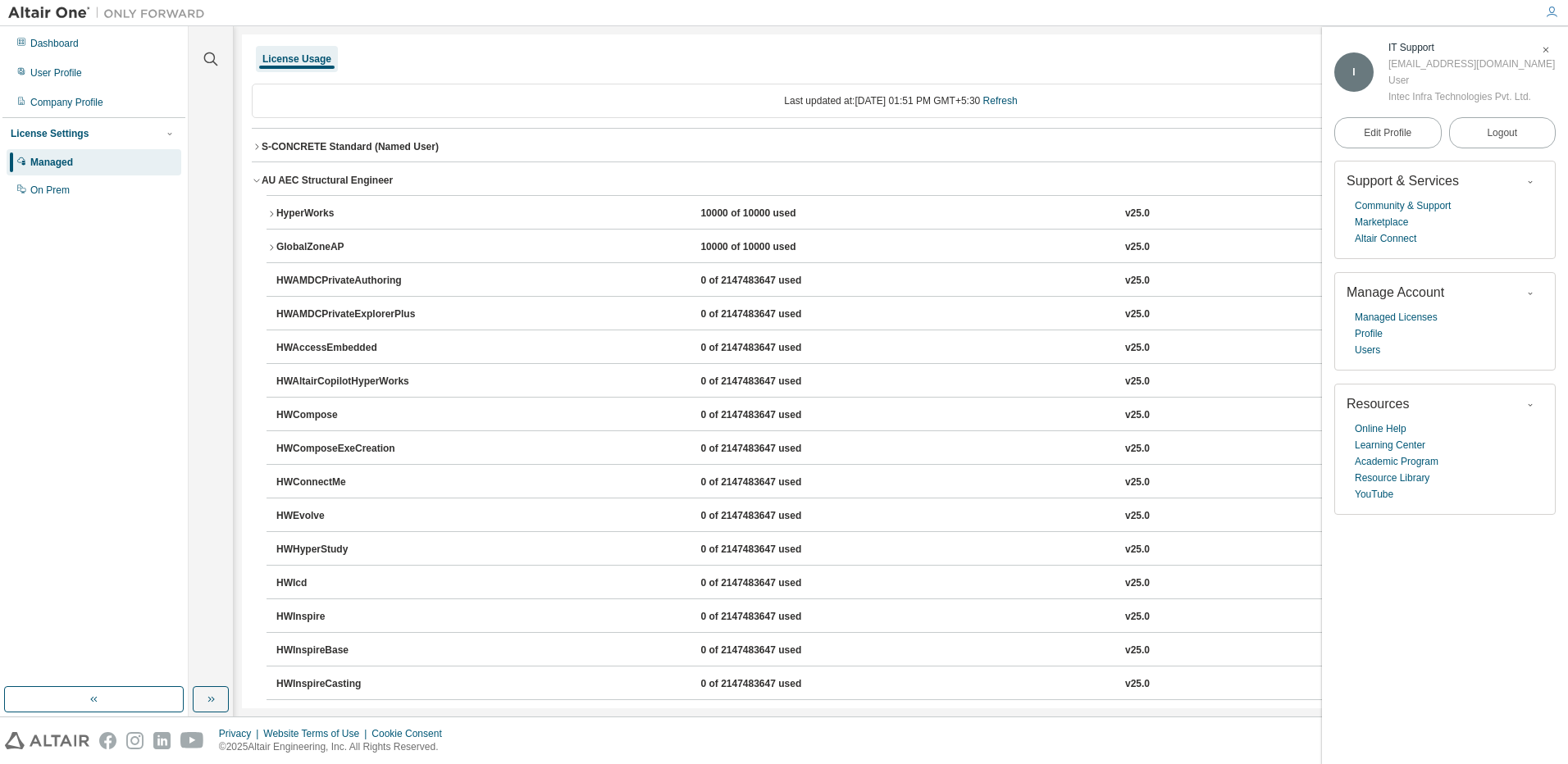
click at [273, 181] on div "AU AEC Structural Engineer" at bounding box center [327, 180] width 131 height 13
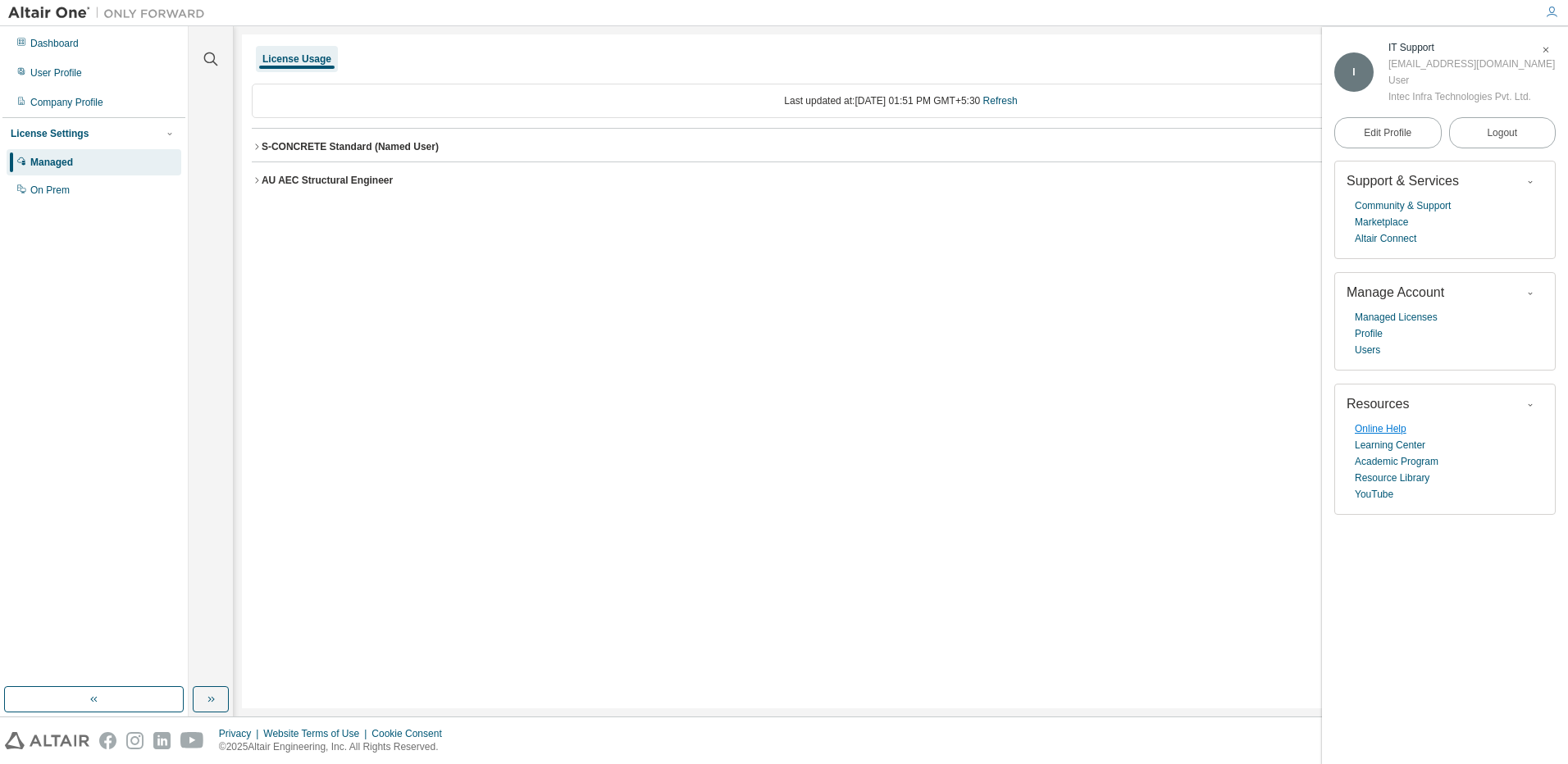
click at [1358, 429] on link "Online Help" at bounding box center [1380, 429] width 51 height 16
click at [1370, 349] on link "Users" at bounding box center [1368, 350] width 26 height 16
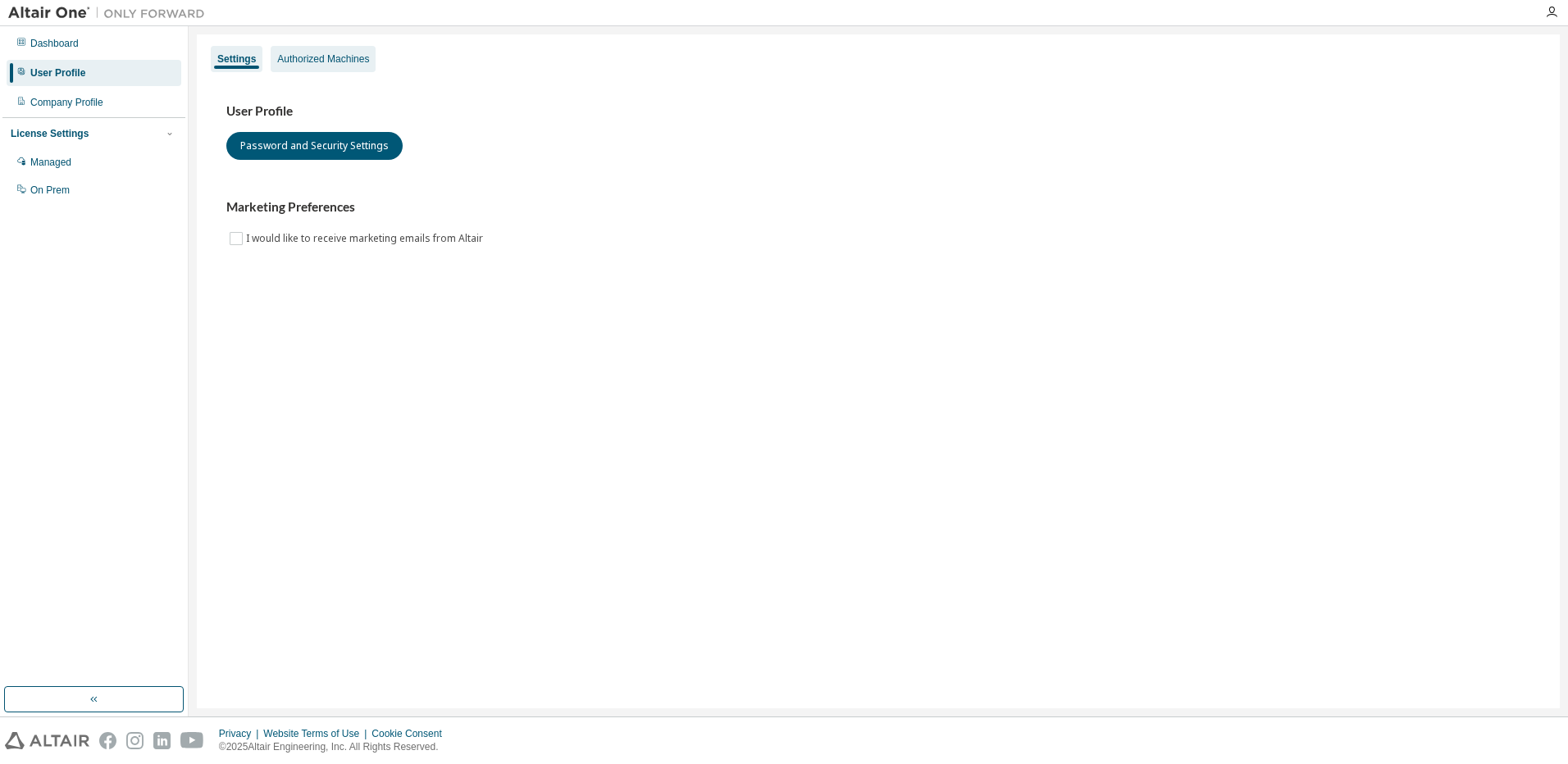
click at [298, 57] on div "Authorized Machines" at bounding box center [323, 59] width 91 height 13
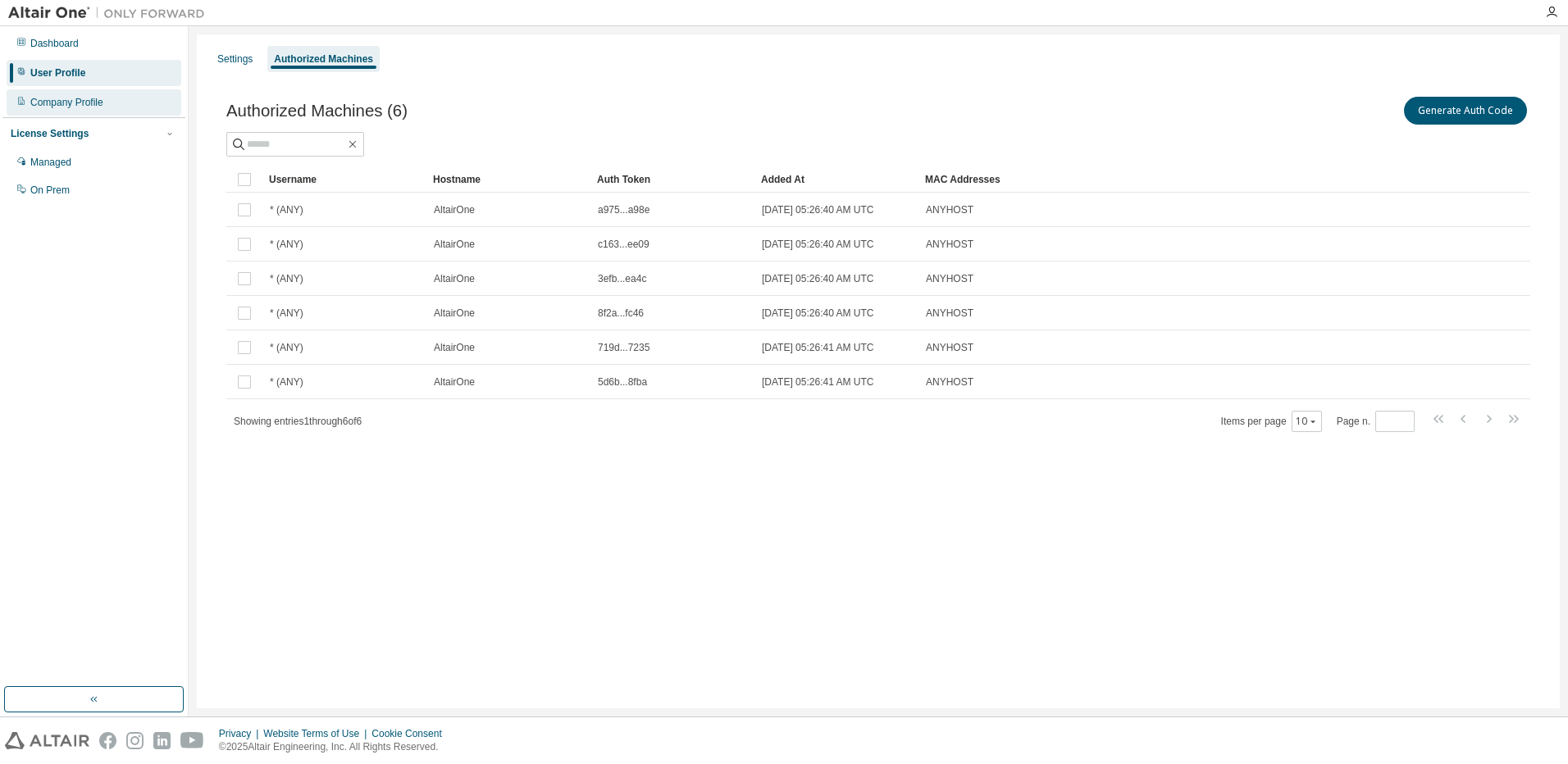
click at [89, 109] on div "Company Profile" at bounding box center [93, 102] width 175 height 27
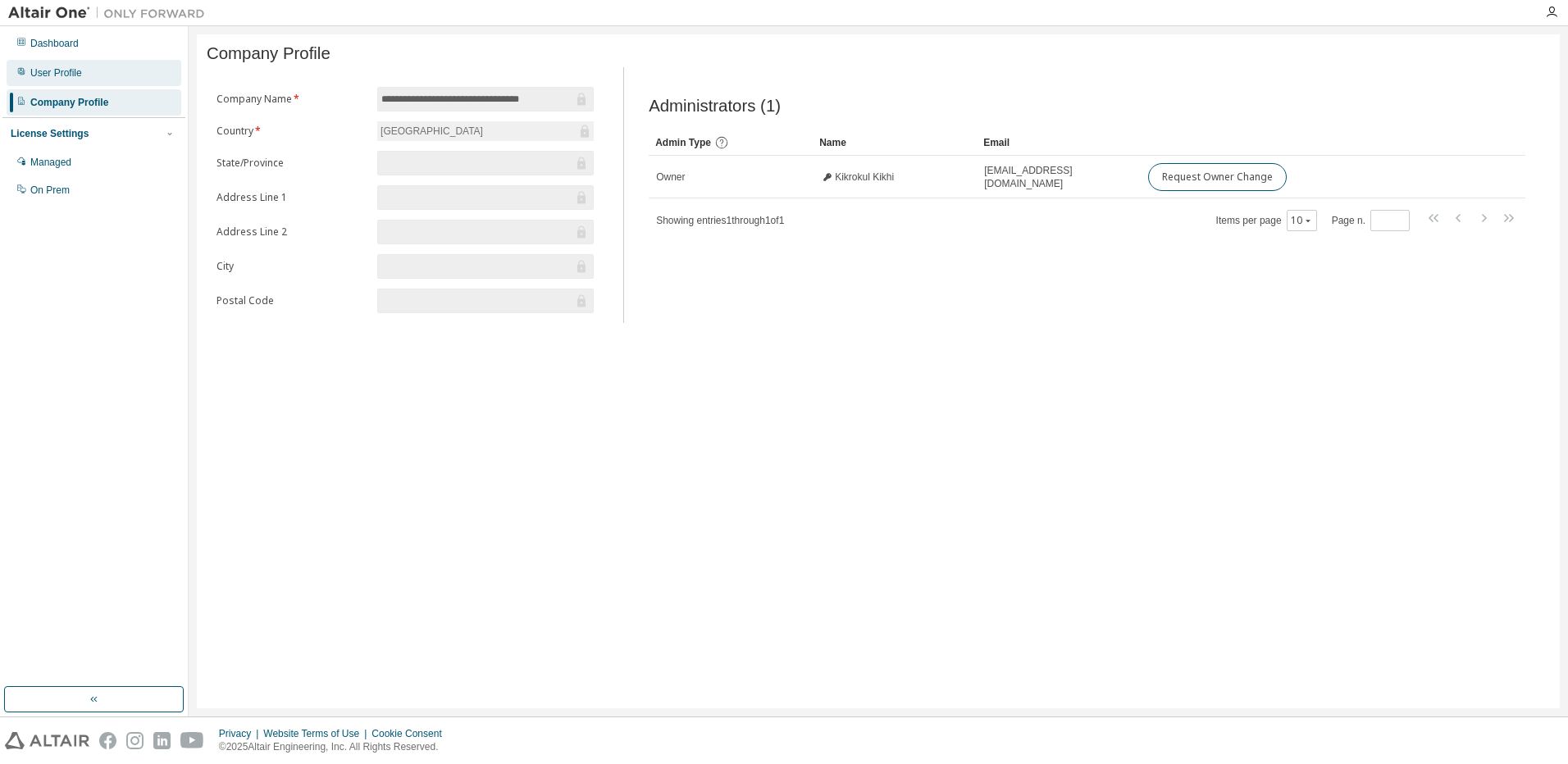
click at [66, 74] on div "User Profile" at bounding box center [56, 73] width 51 height 13
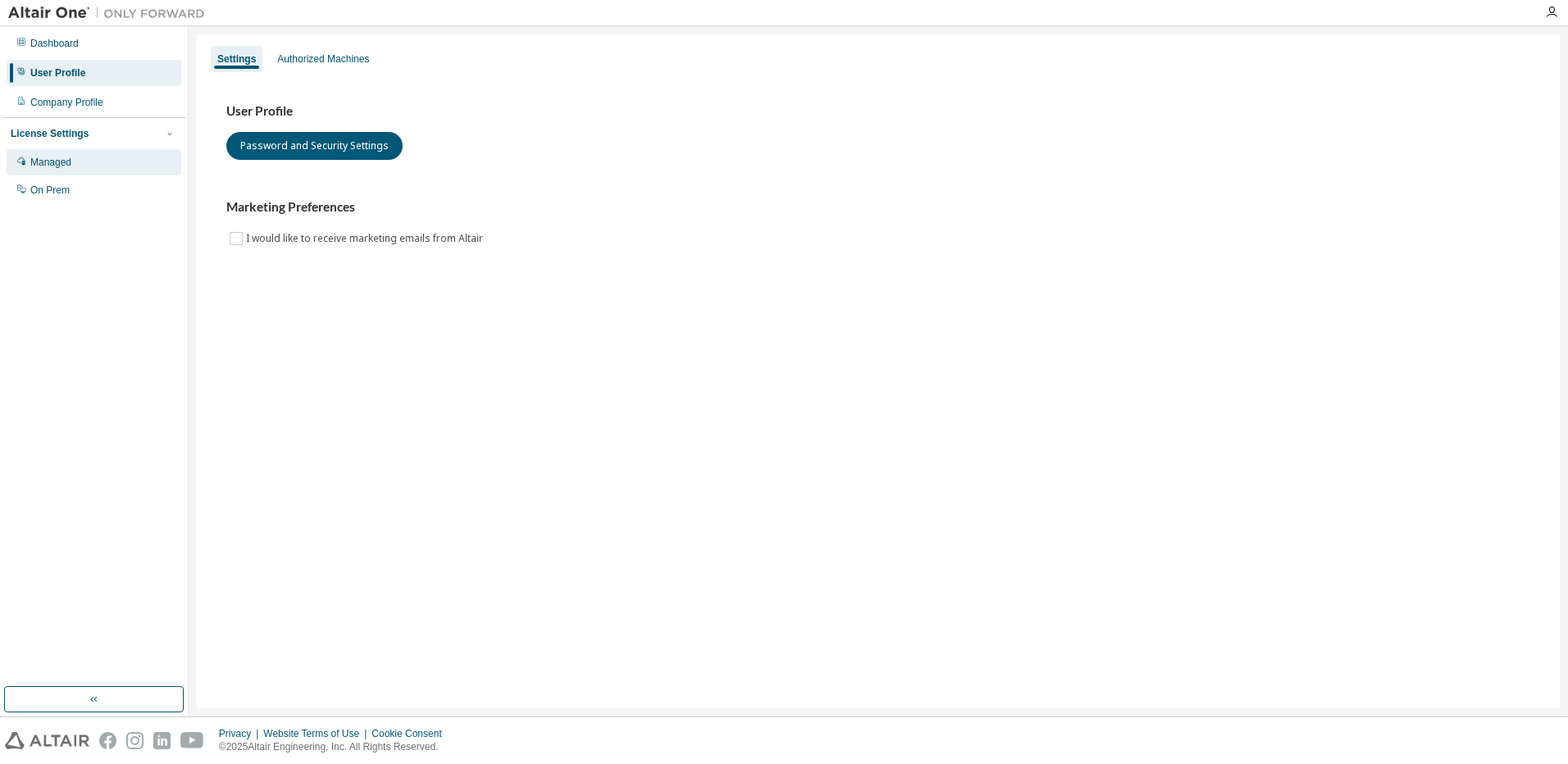
click at [31, 161] on div "Managed" at bounding box center [93, 162] width 175 height 27
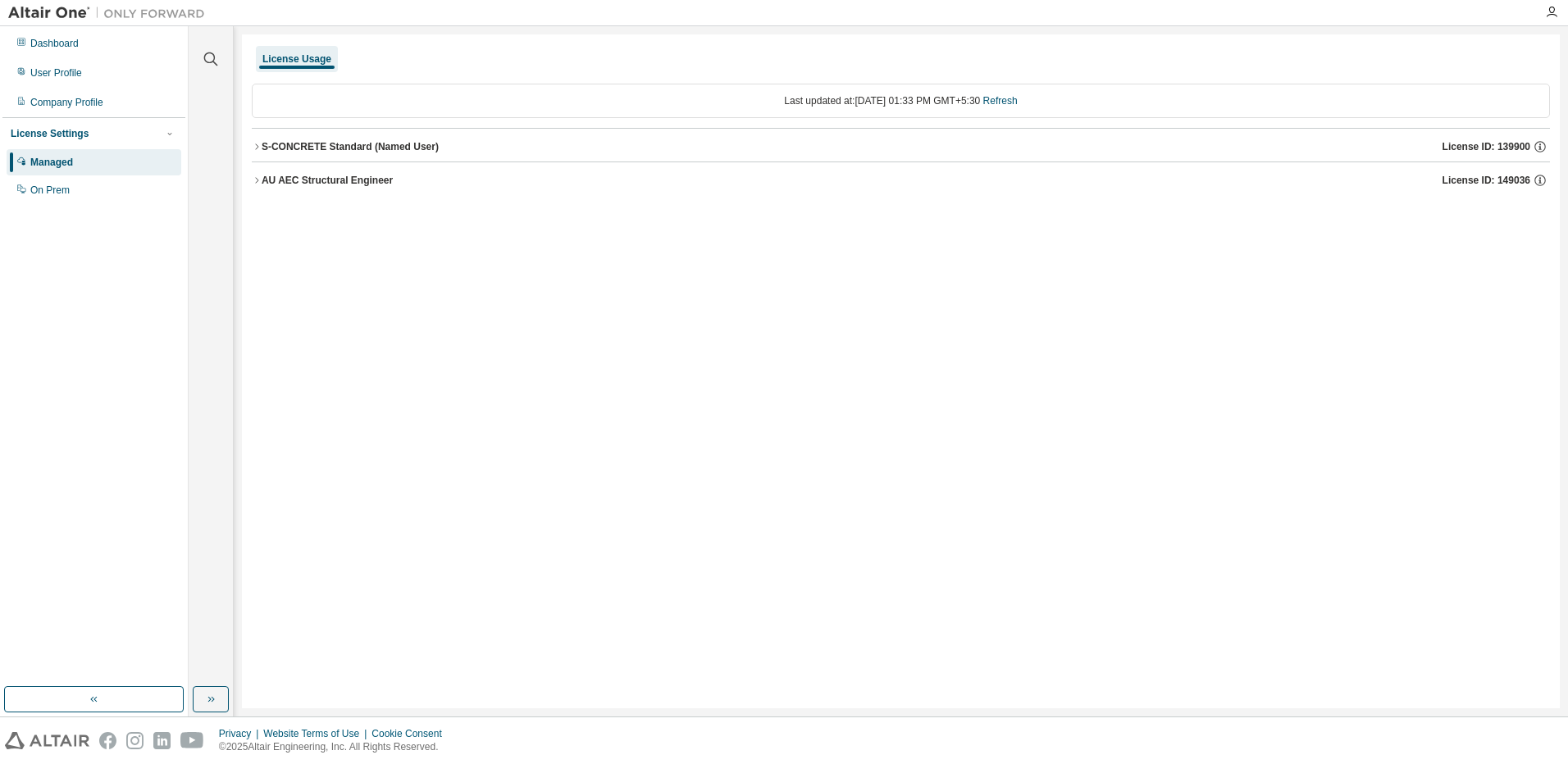
click at [44, 209] on div "Dashboard User Profile Company Profile License Settings Managed On Prem" at bounding box center [94, 356] width 183 height 656
click at [51, 184] on div "On Prem" at bounding box center [93, 190] width 175 height 27
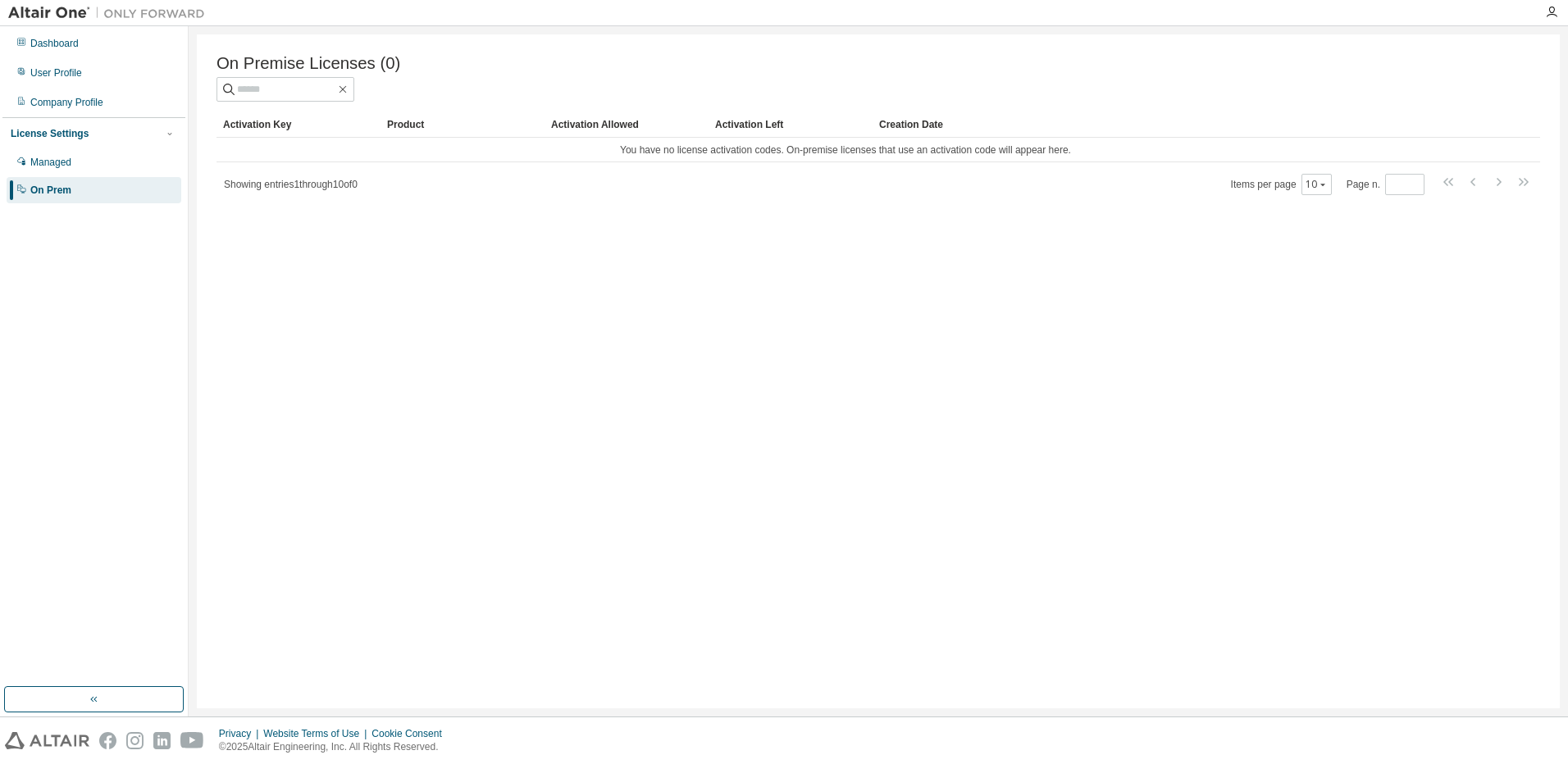
click at [1566, 15] on div at bounding box center [1552, 12] width 33 height 13
click at [1557, 15] on icon "button" at bounding box center [1552, 12] width 13 height 13
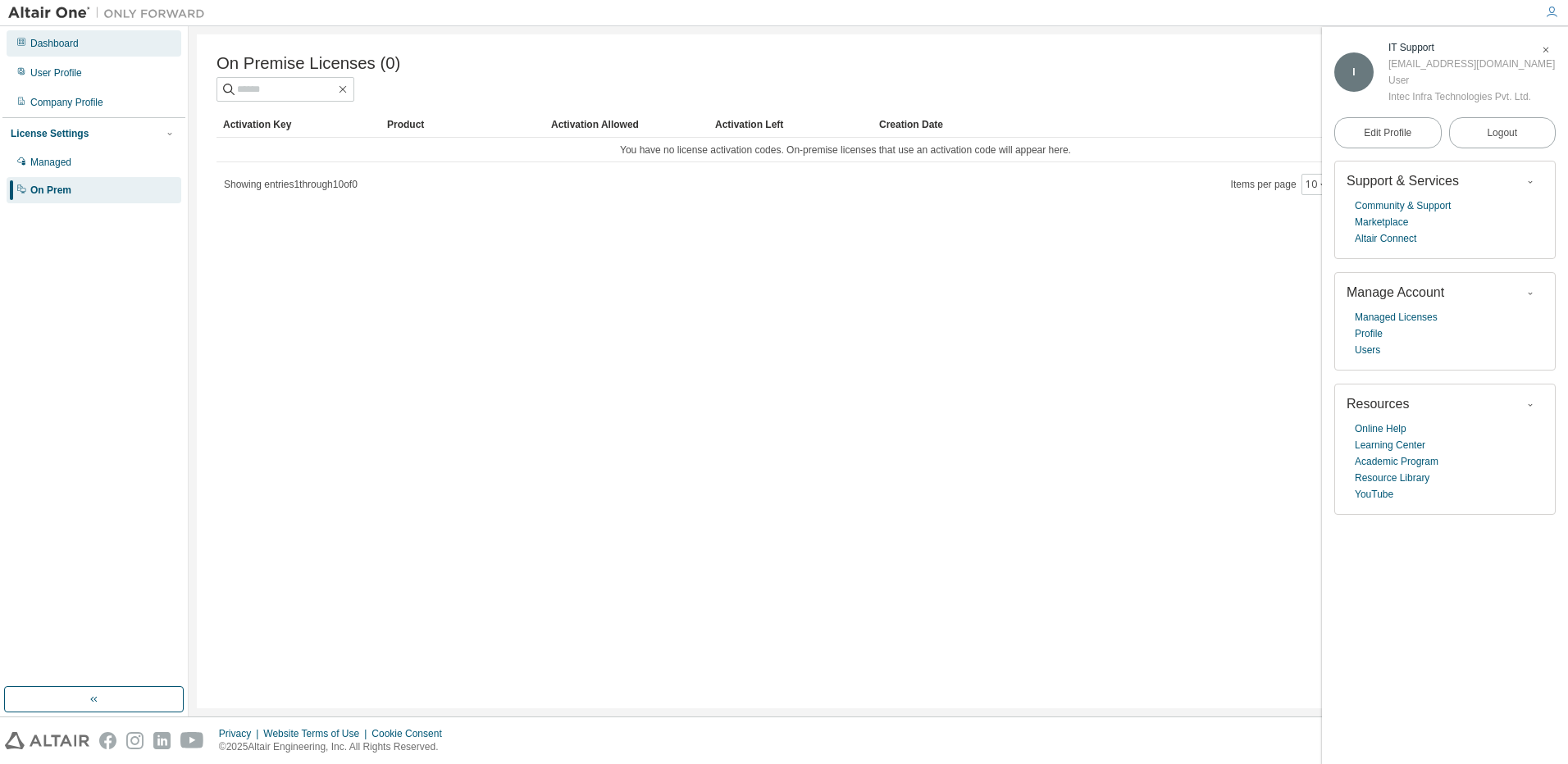
click at [38, 39] on div "Dashboard" at bounding box center [54, 43] width 48 height 13
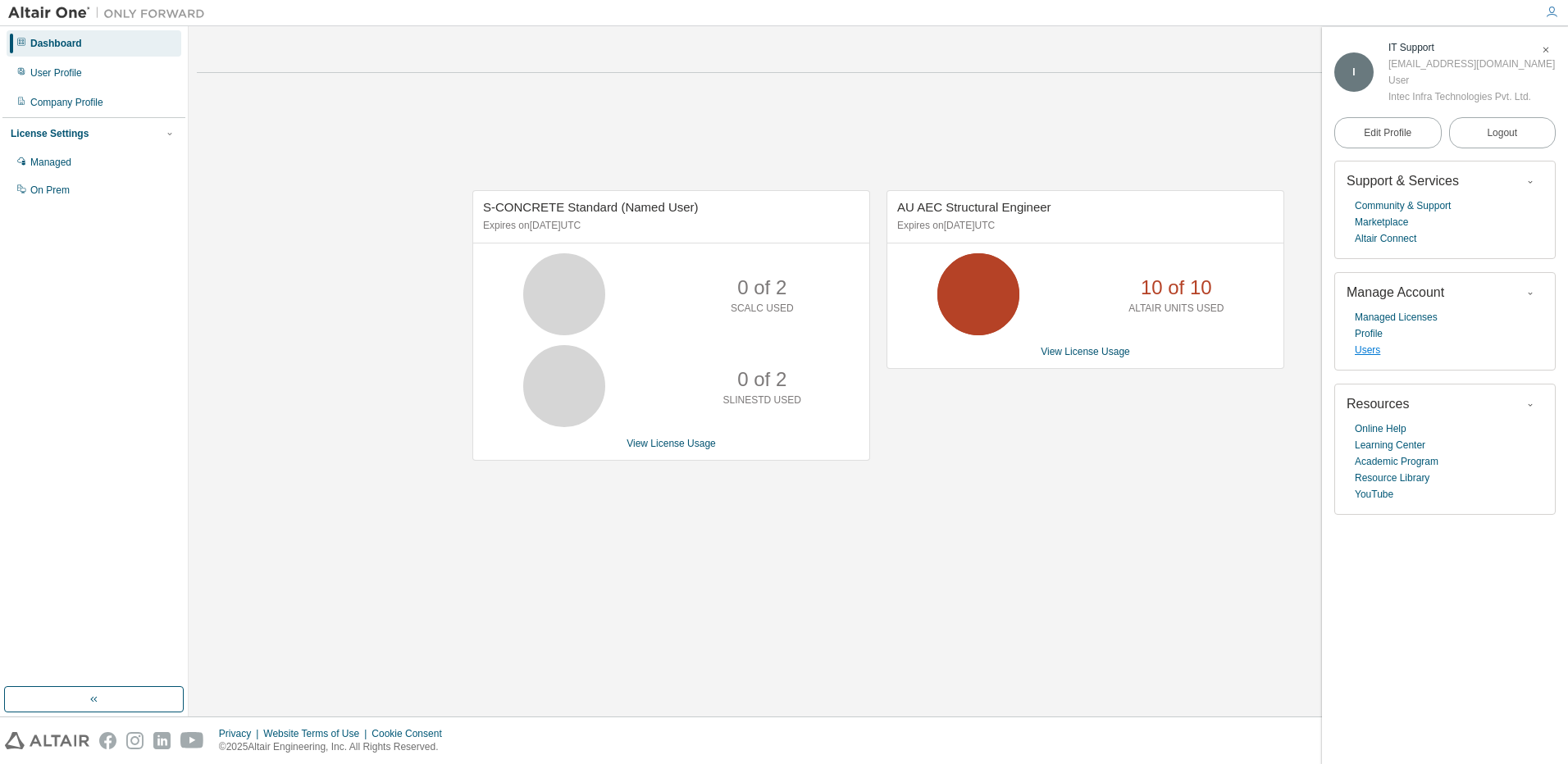
click at [1370, 352] on link "Users" at bounding box center [1368, 350] width 26 height 16
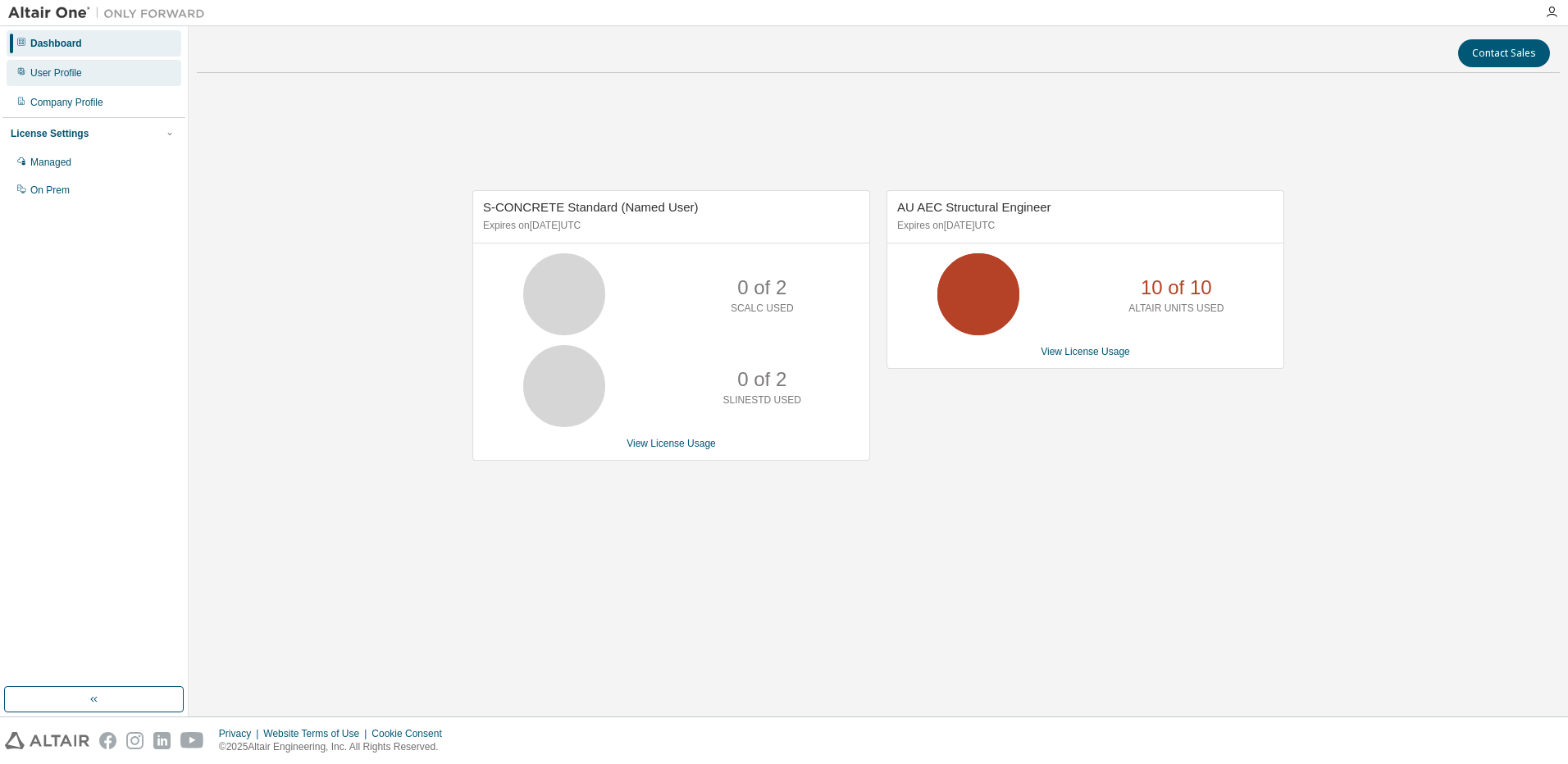
click at [51, 72] on div "User Profile" at bounding box center [56, 73] width 51 height 13
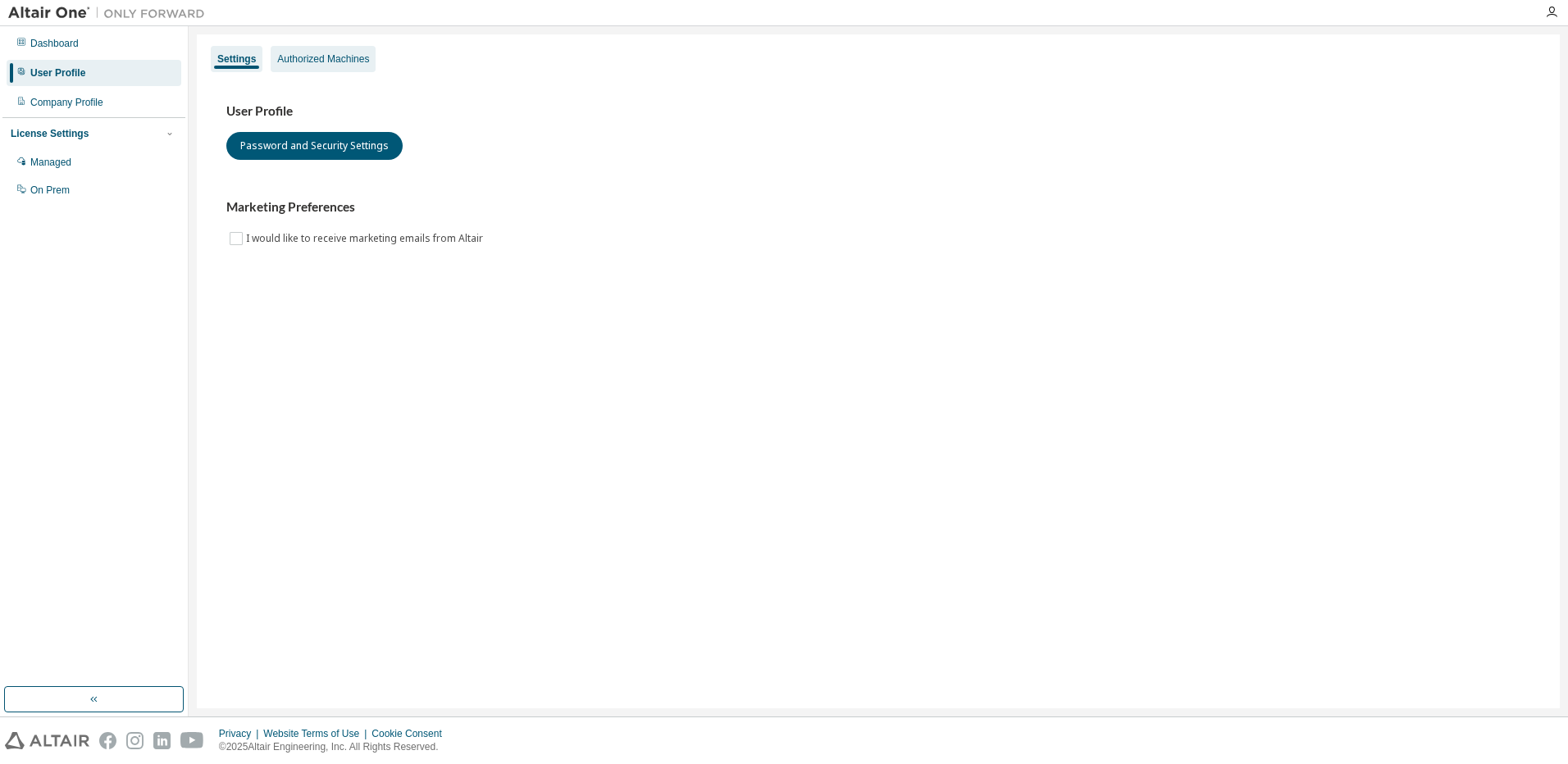
click at [344, 56] on div "Authorized Machines" at bounding box center [323, 59] width 91 height 13
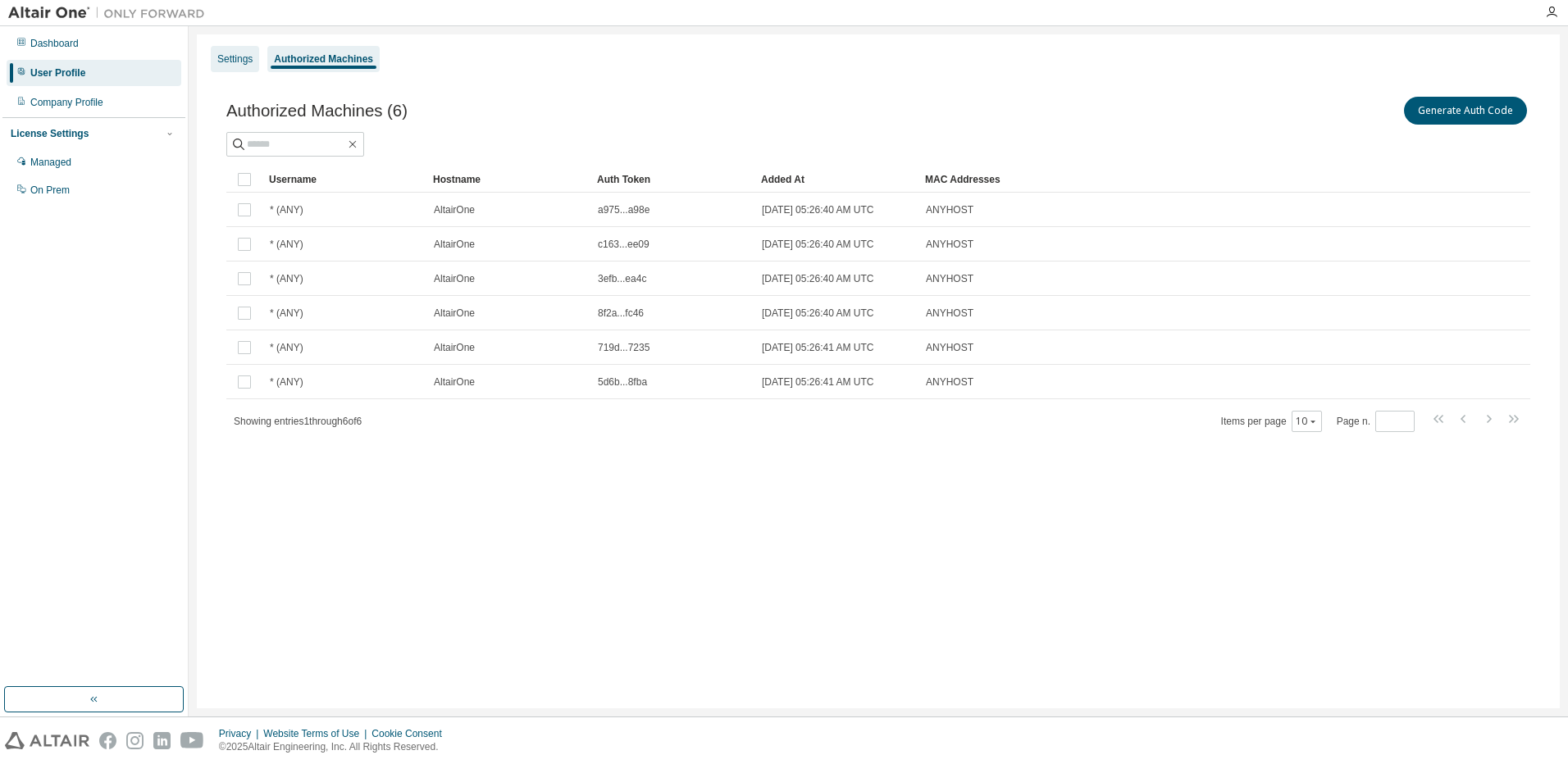
click at [223, 61] on div "Settings" at bounding box center [235, 59] width 36 height 13
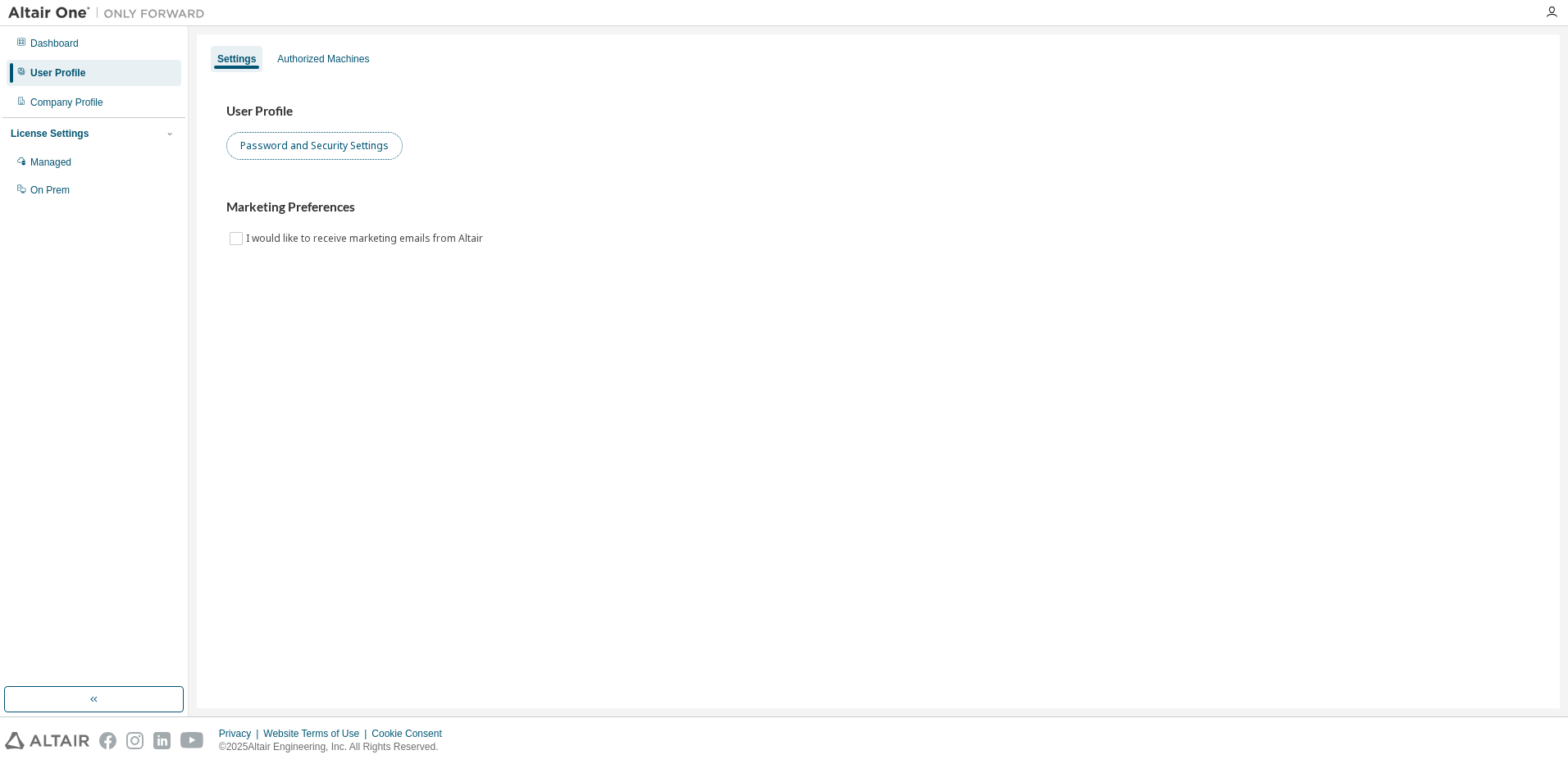
click at [356, 146] on button "Password and Security Settings" at bounding box center [314, 145] width 177 height 27
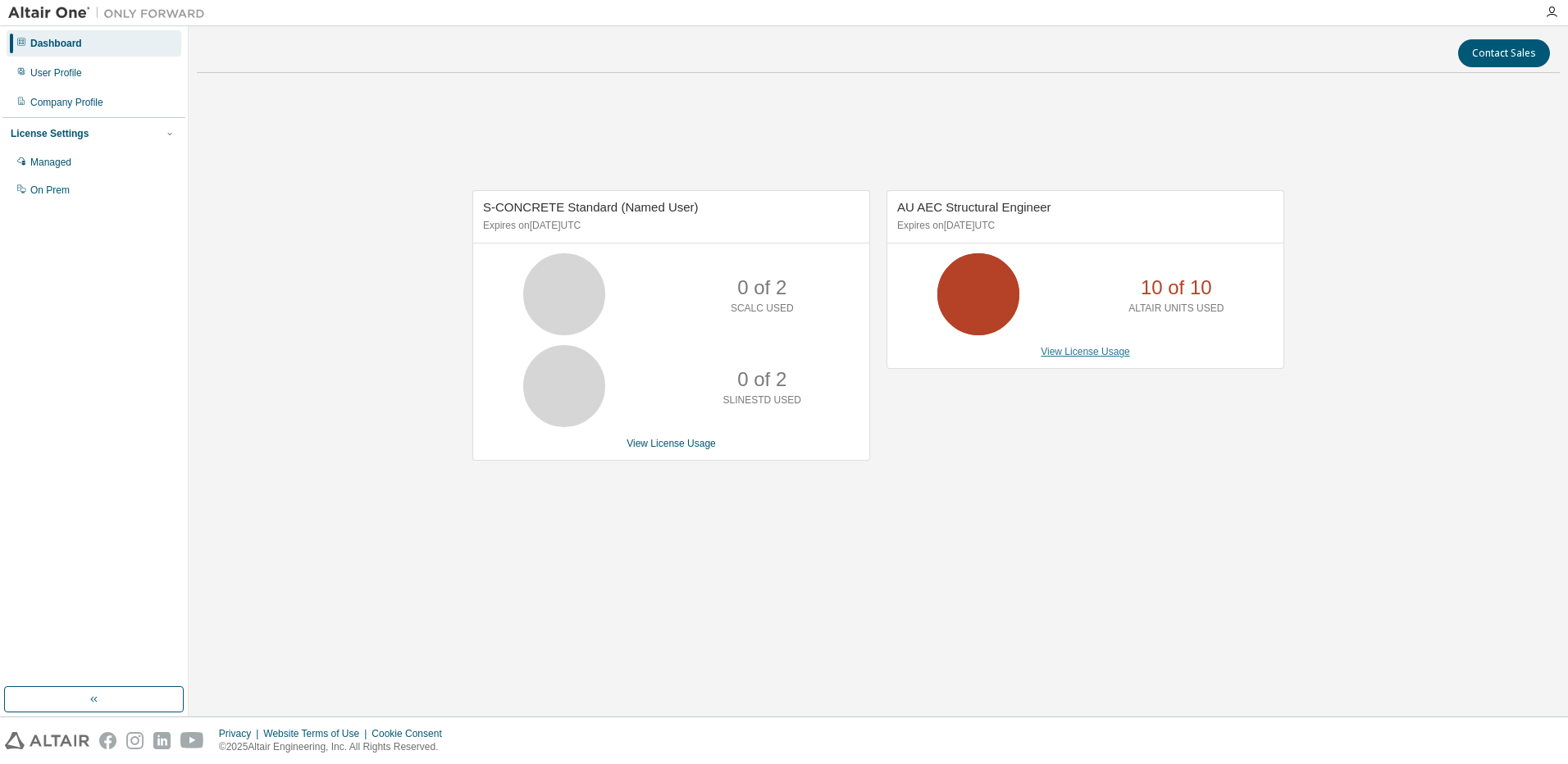
click at [1078, 350] on link "View License Usage" at bounding box center [1085, 351] width 90 height 12
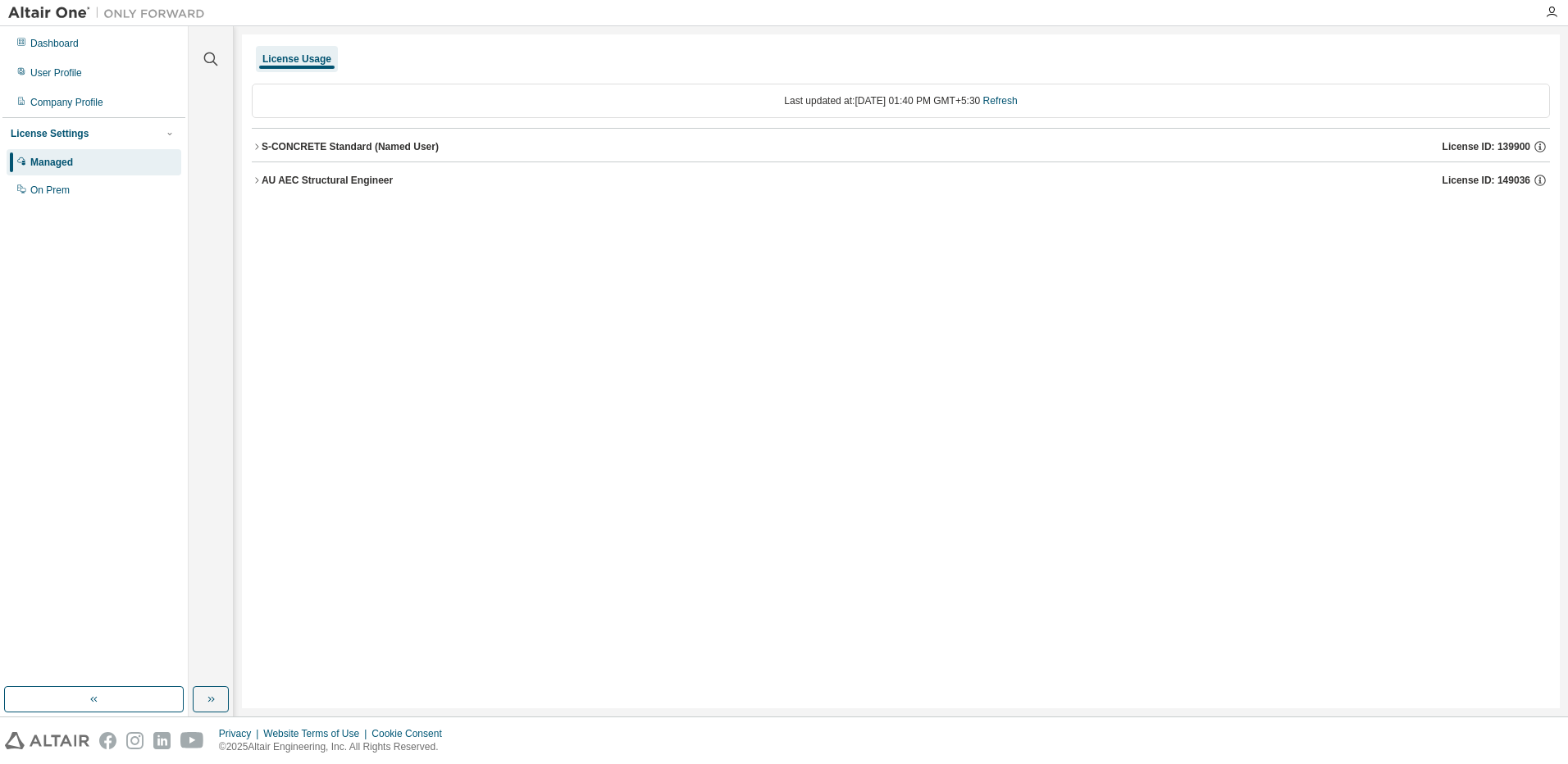
click at [269, 146] on div "S-CONCRETE Standard (Named User)" at bounding box center [350, 146] width 177 height 13
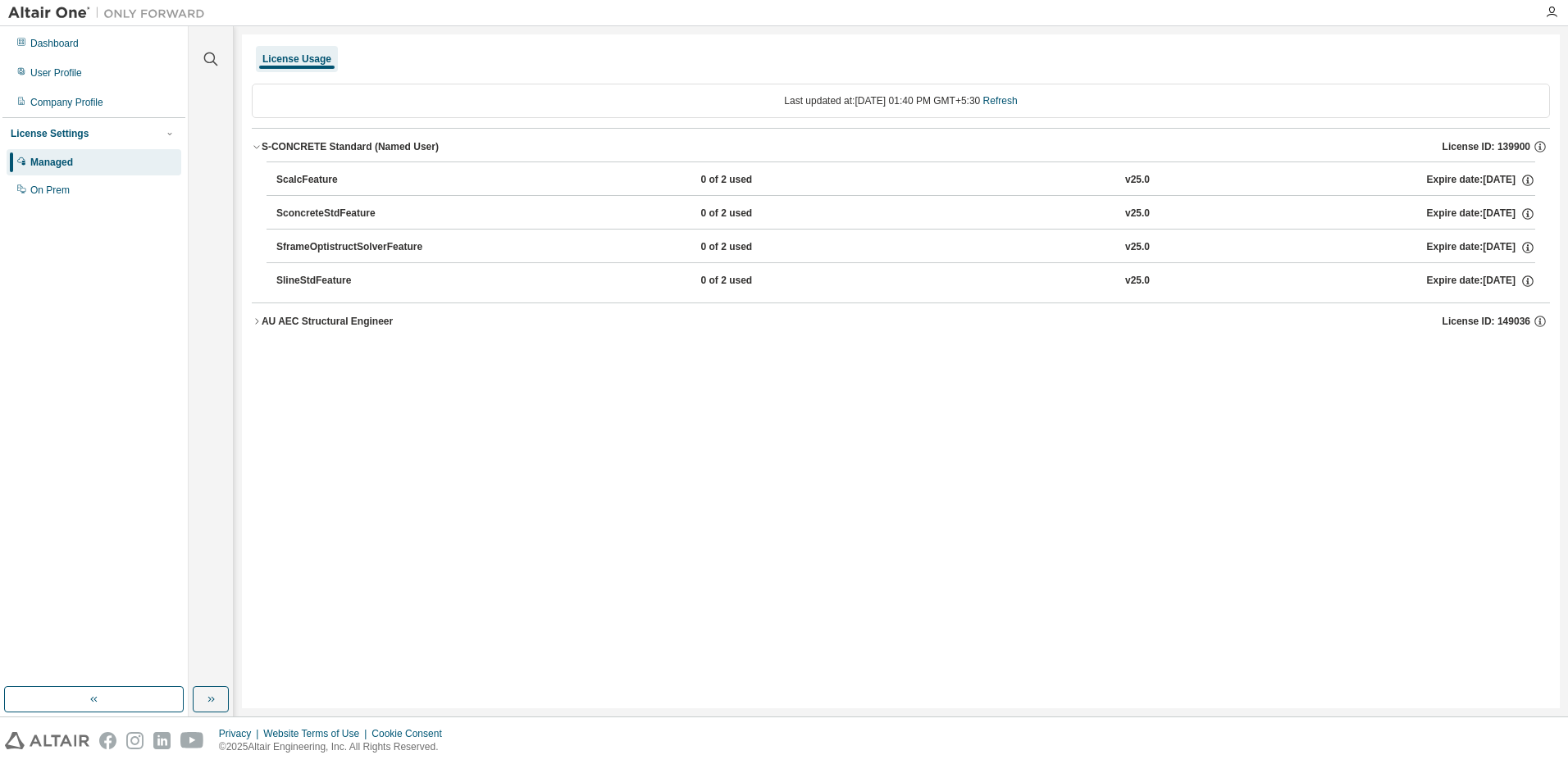
click at [305, 330] on button "AU AEC Structural Engineer License ID: 149036" at bounding box center [900, 321] width 1298 height 36
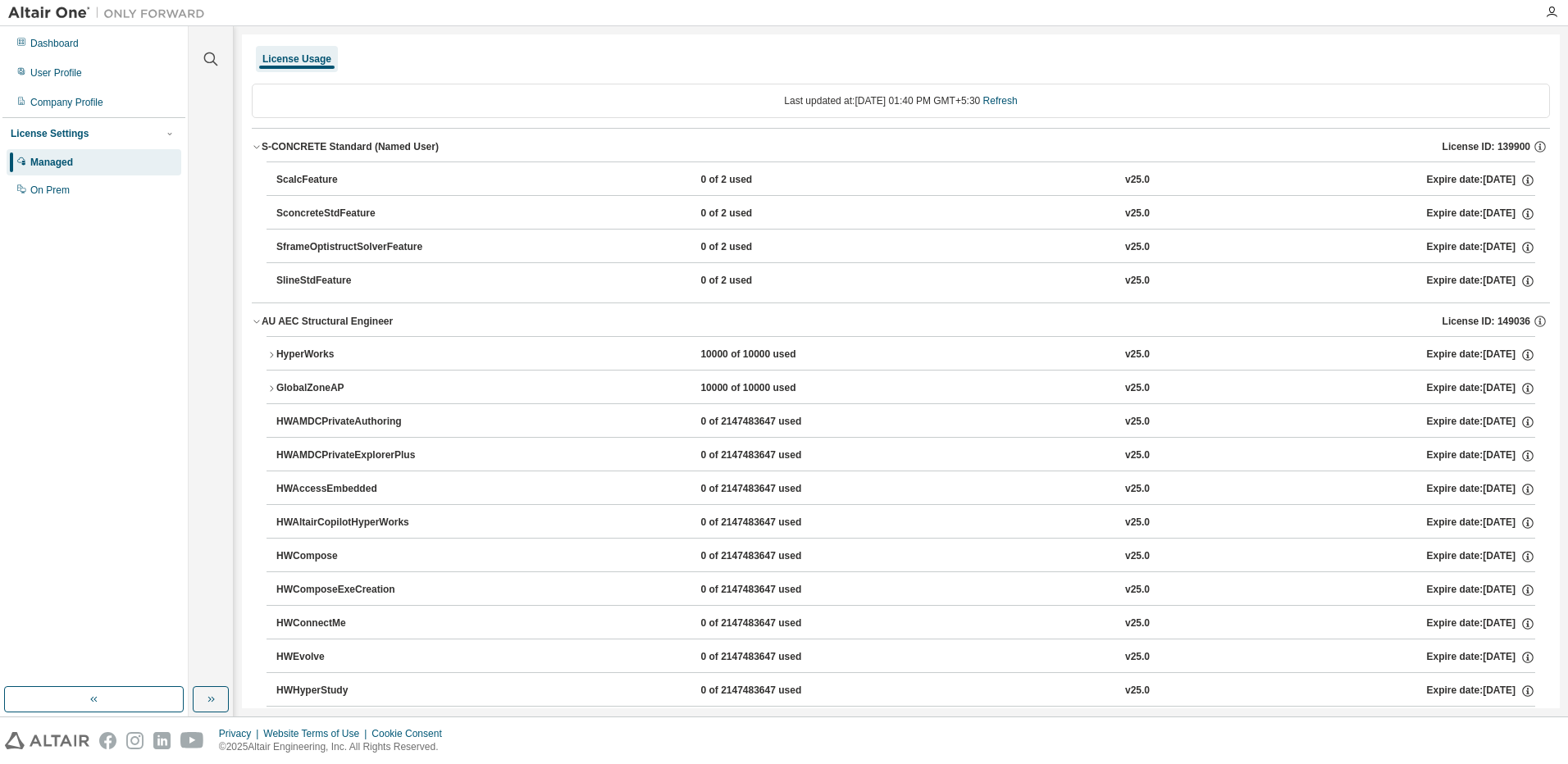
click at [295, 352] on div "HyperWorks" at bounding box center [349, 355] width 147 height 15
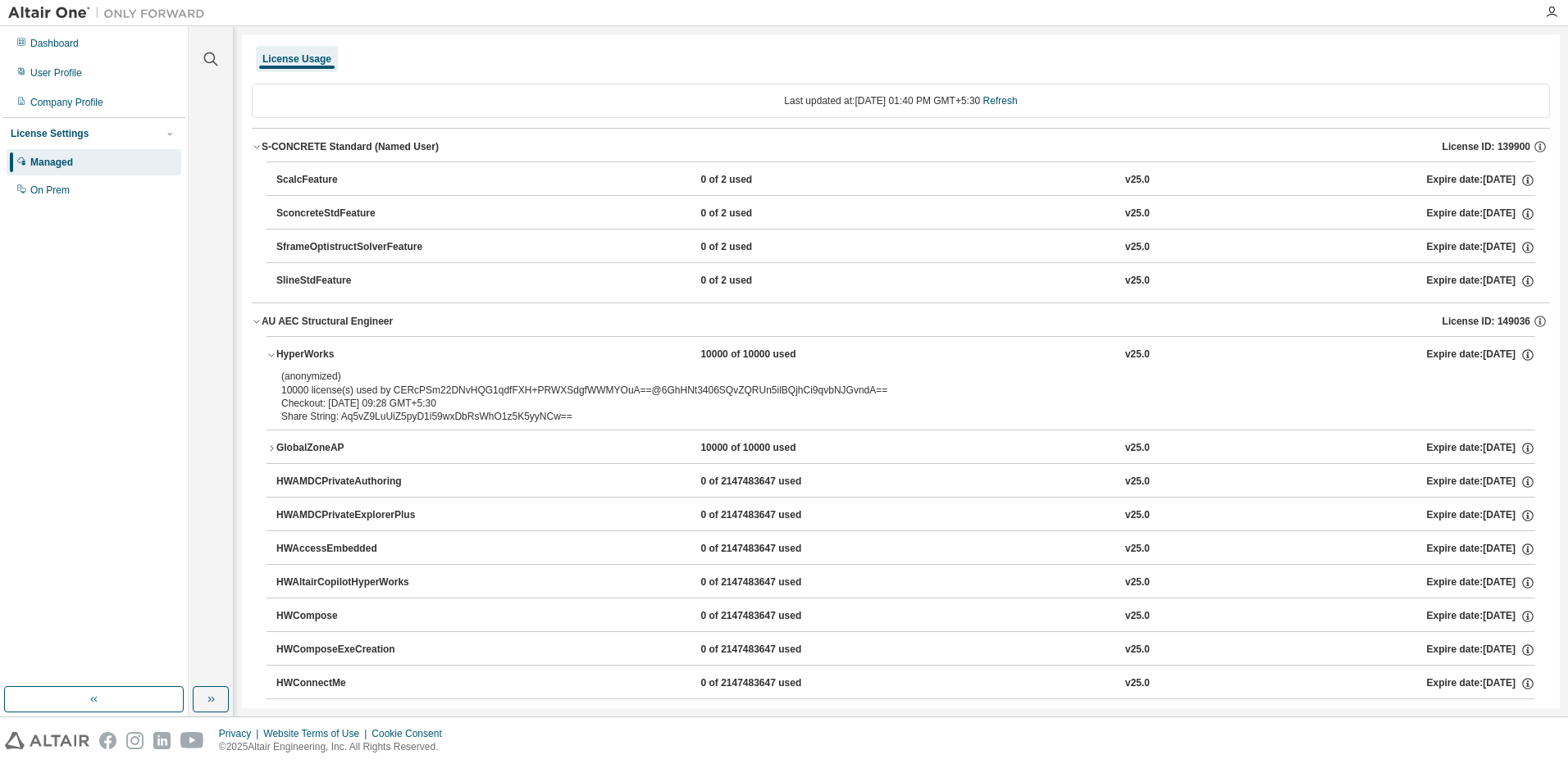
click at [294, 353] on div "HyperWorks" at bounding box center [349, 355] width 147 height 15
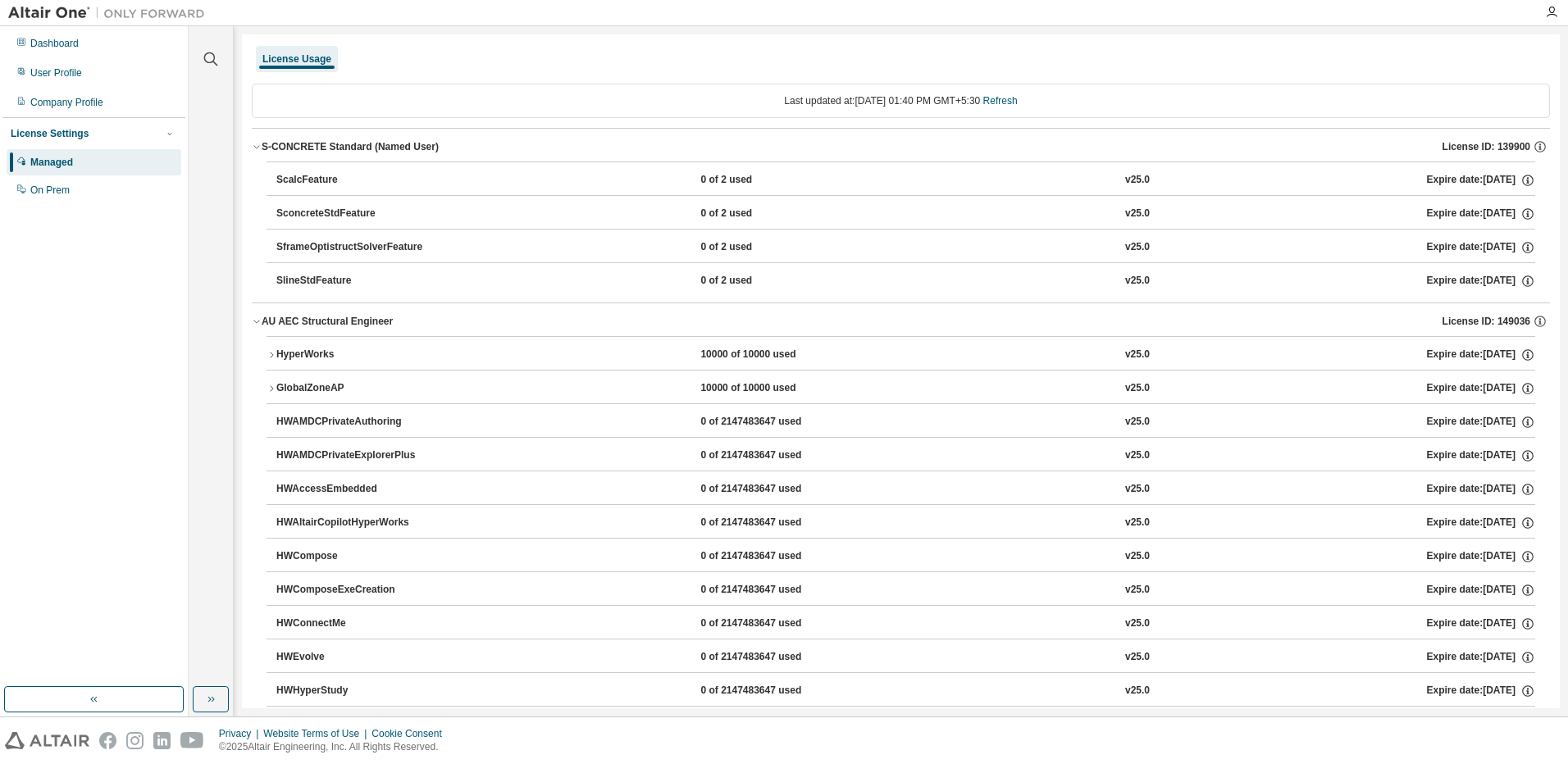
click at [316, 317] on div "AU AEC Structural Engineer" at bounding box center [327, 321] width 131 height 13
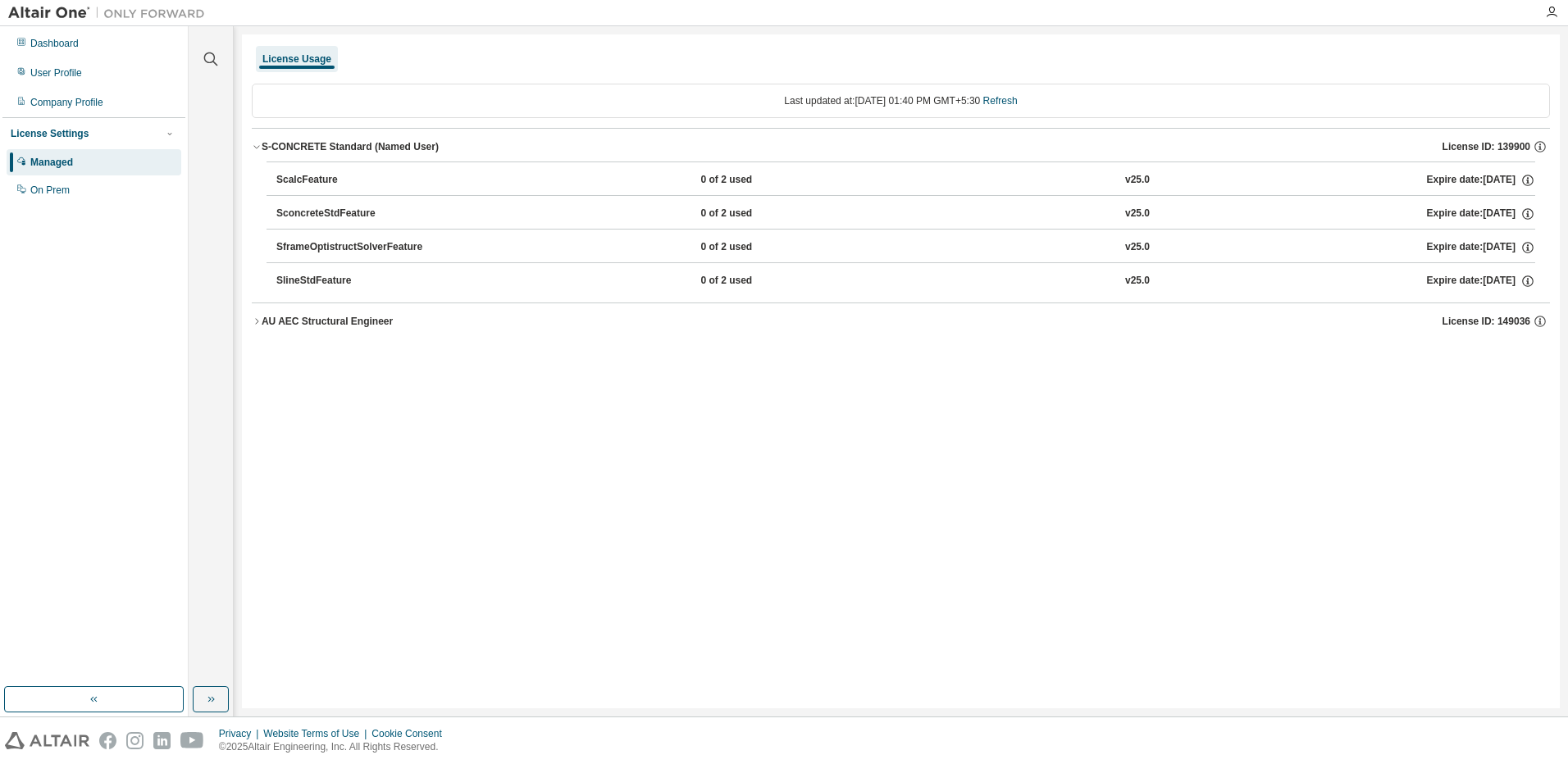
click at [316, 317] on div "AU AEC Structural Engineer" at bounding box center [327, 321] width 131 height 13
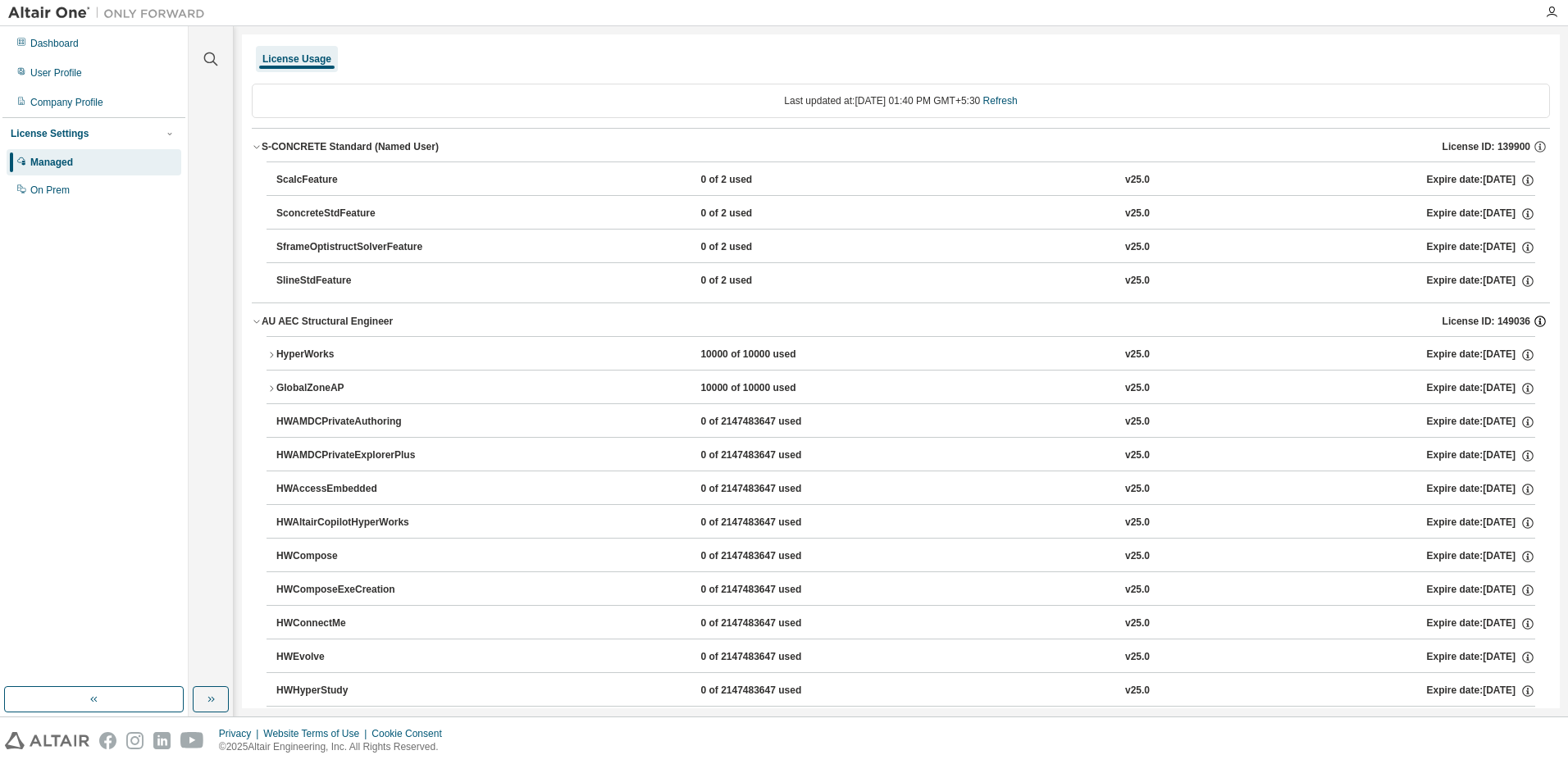
click at [1532, 318] on icon "button" at bounding box center [1540, 321] width 15 height 15
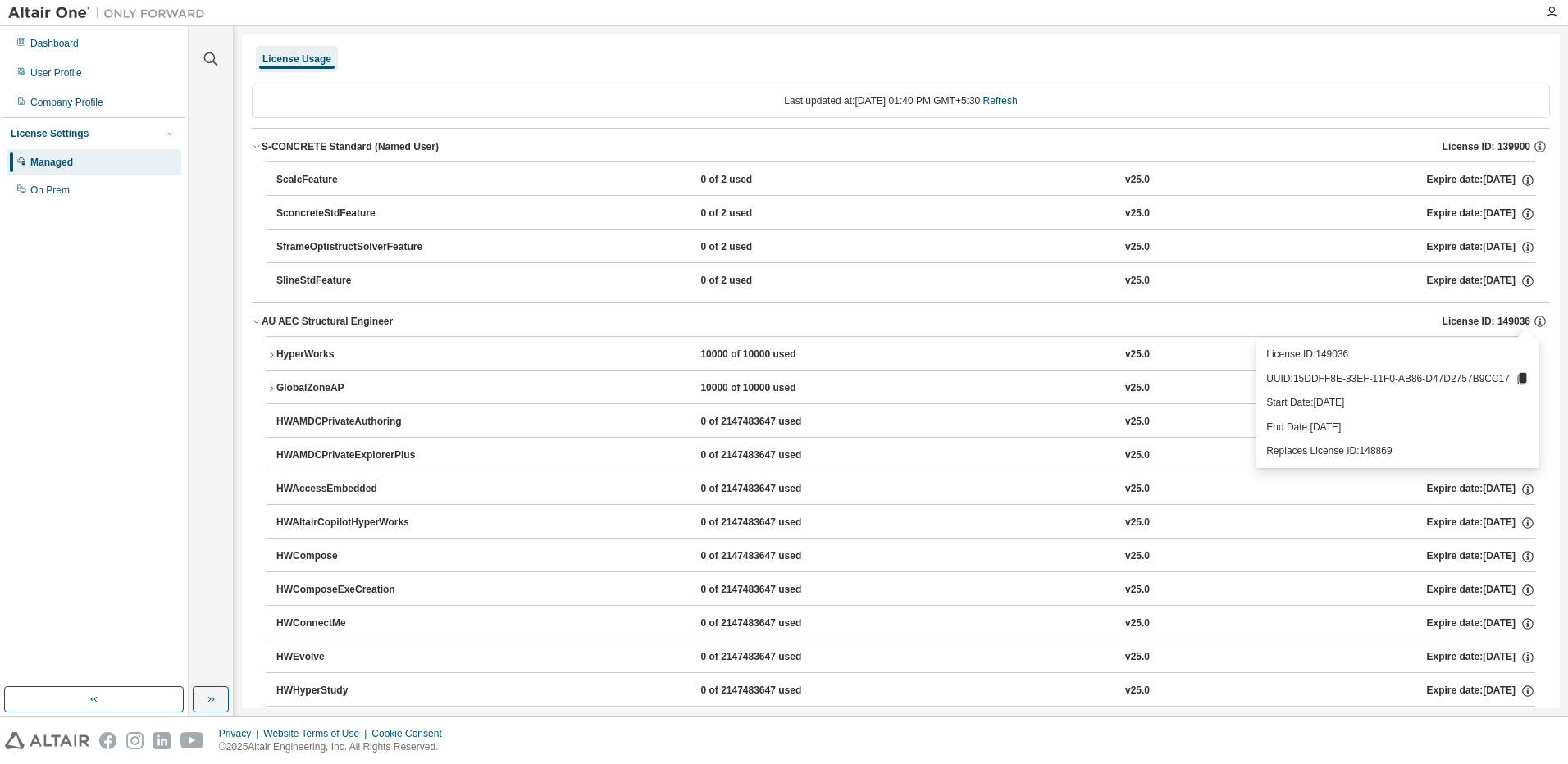
click at [1041, 318] on div "AU AEC Structural Engineer License ID: 149036" at bounding box center [906, 321] width 1288 height 15
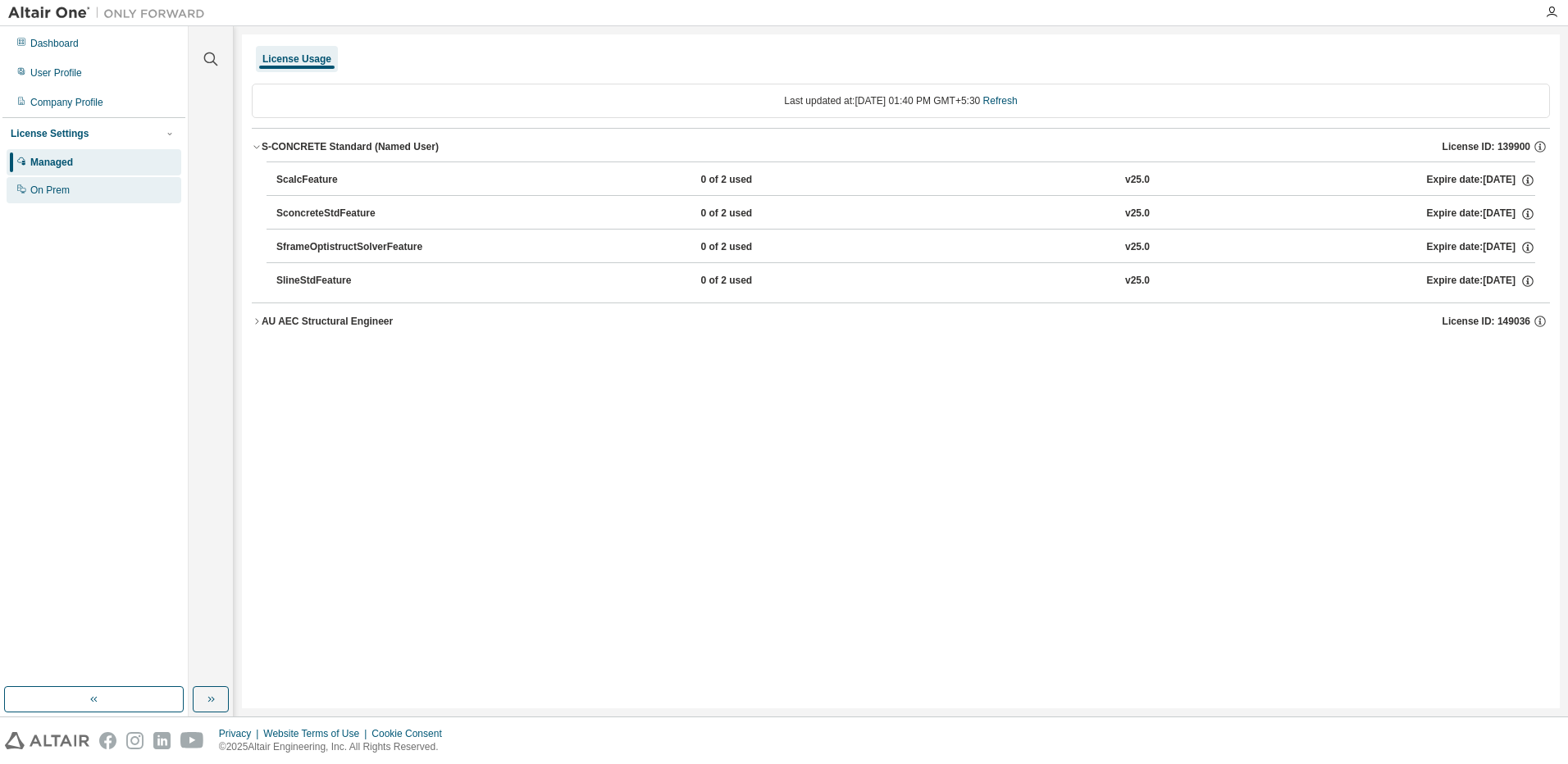
click at [43, 201] on div "On Prem" at bounding box center [93, 190] width 175 height 27
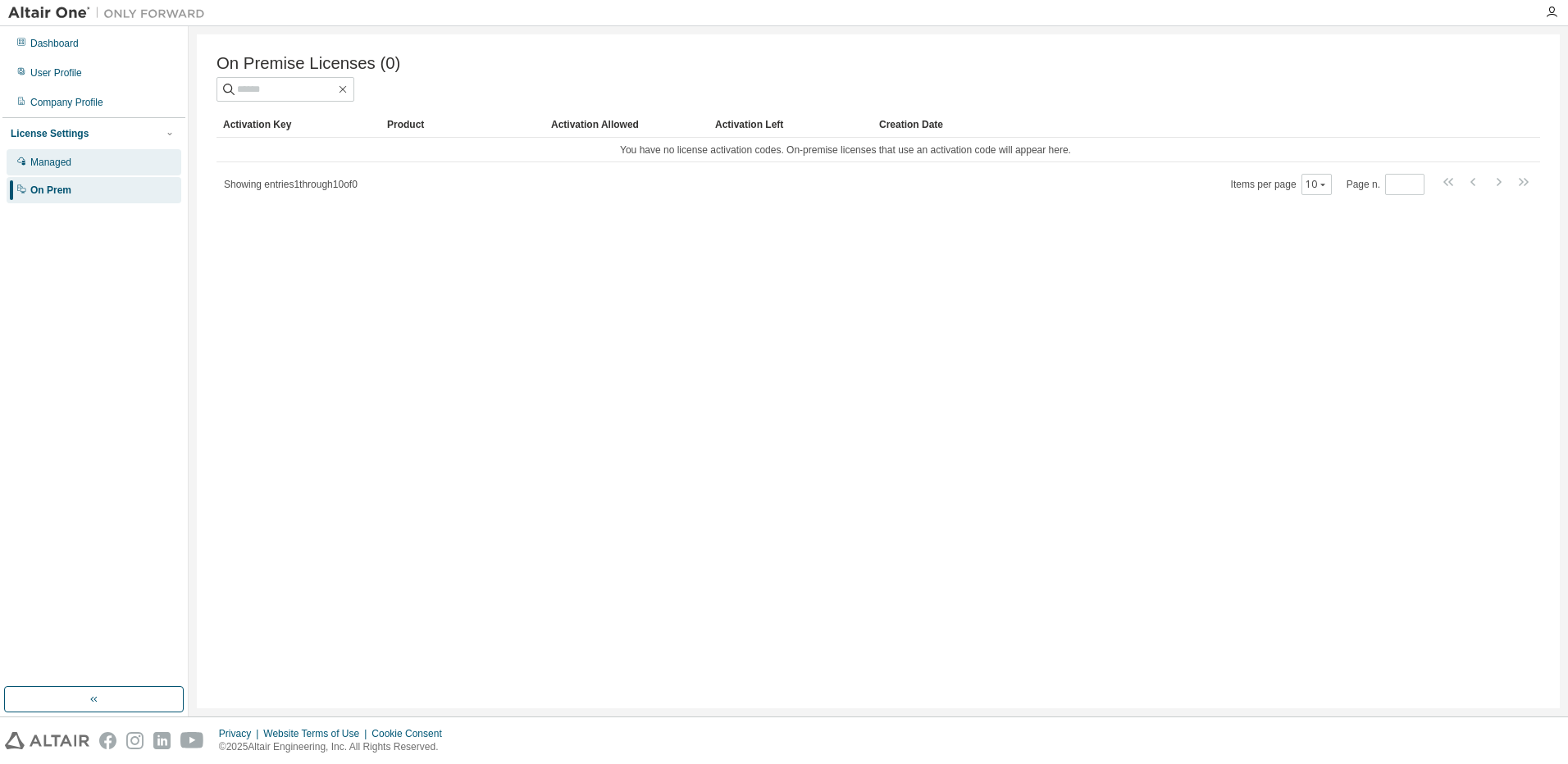
click at [56, 159] on div "Managed" at bounding box center [50, 162] width 41 height 13
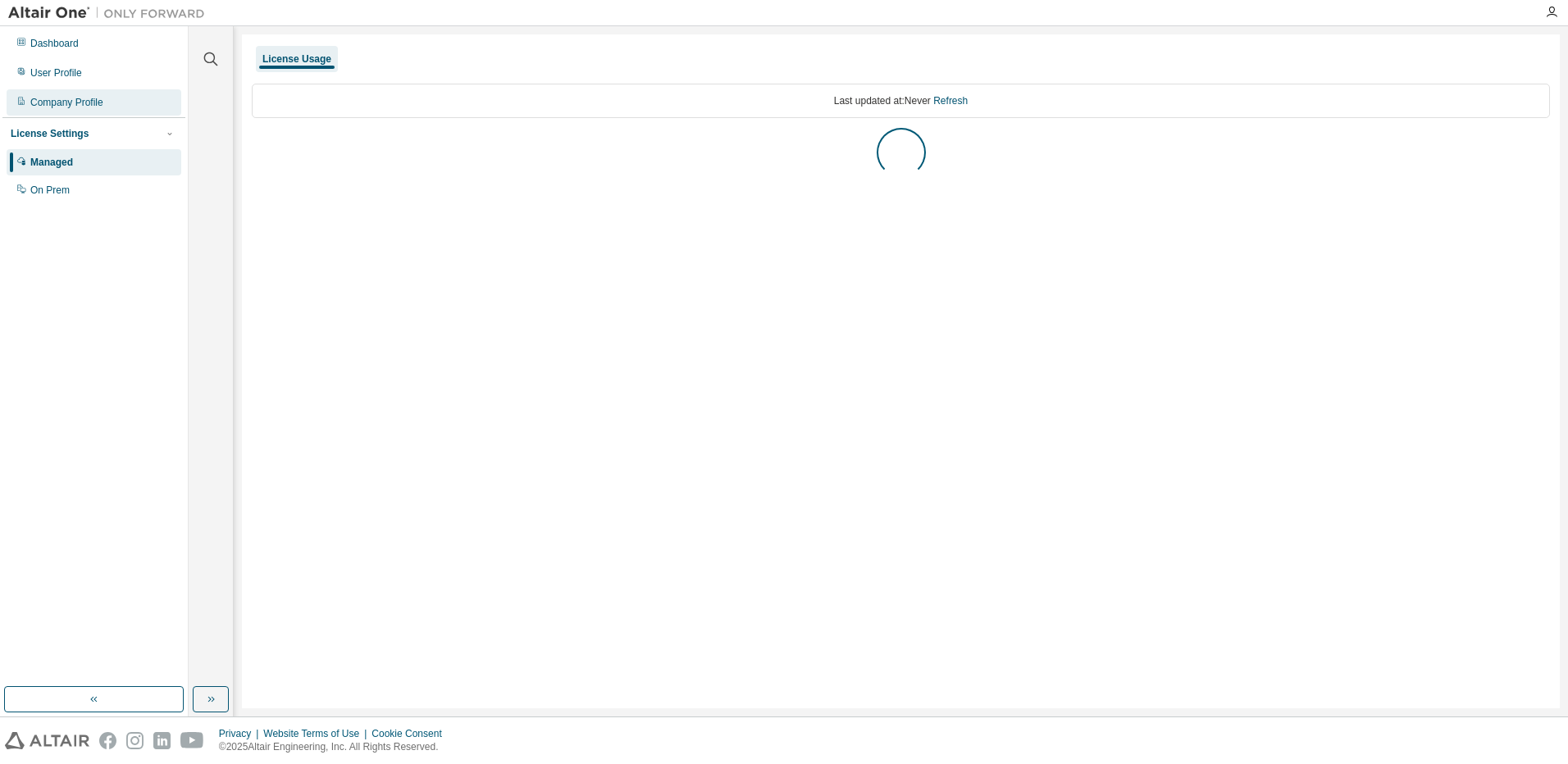
click at [83, 107] on div "Company Profile" at bounding box center [67, 102] width 73 height 13
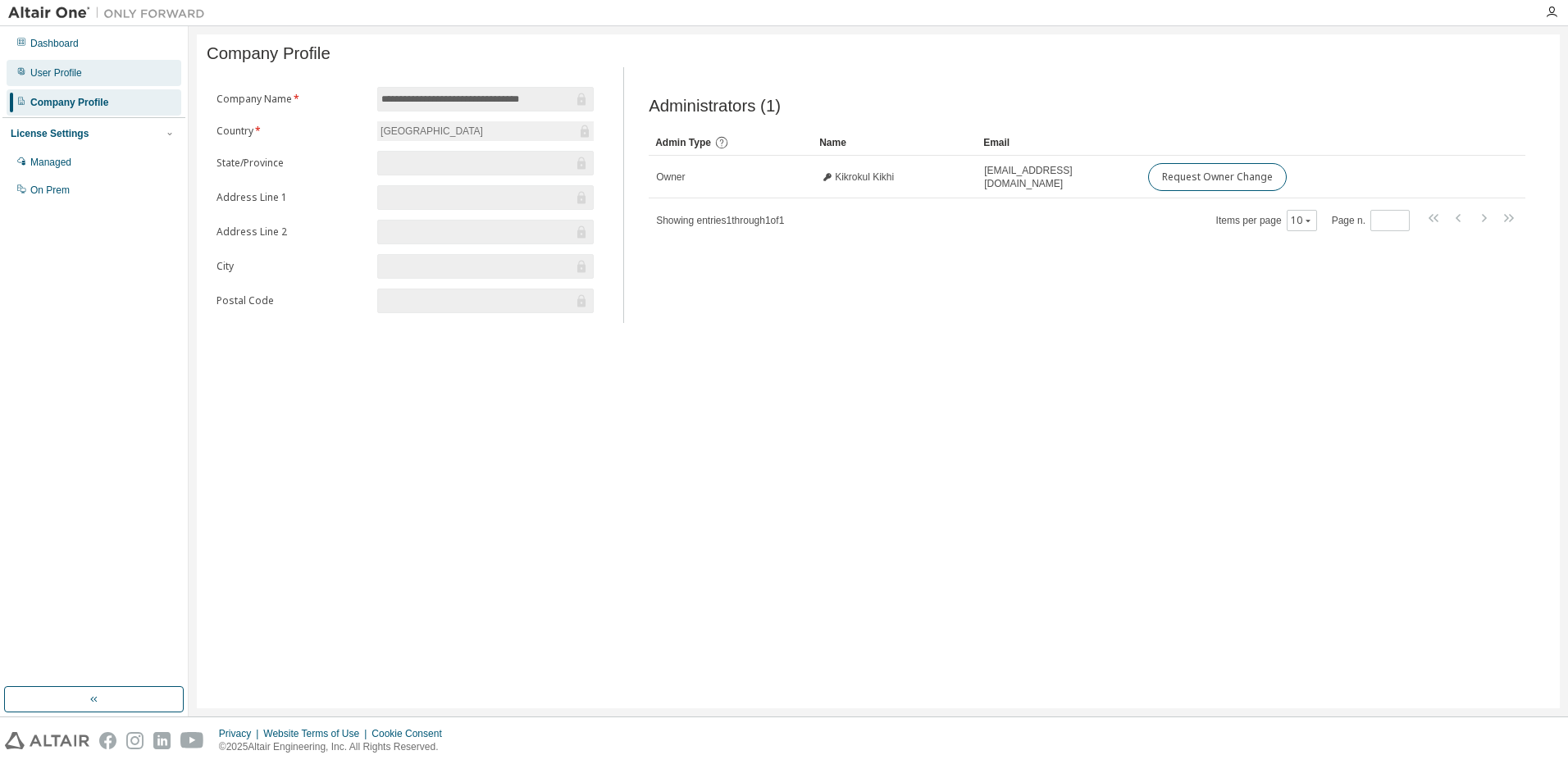
click at [76, 72] on div "User Profile" at bounding box center [56, 73] width 51 height 13
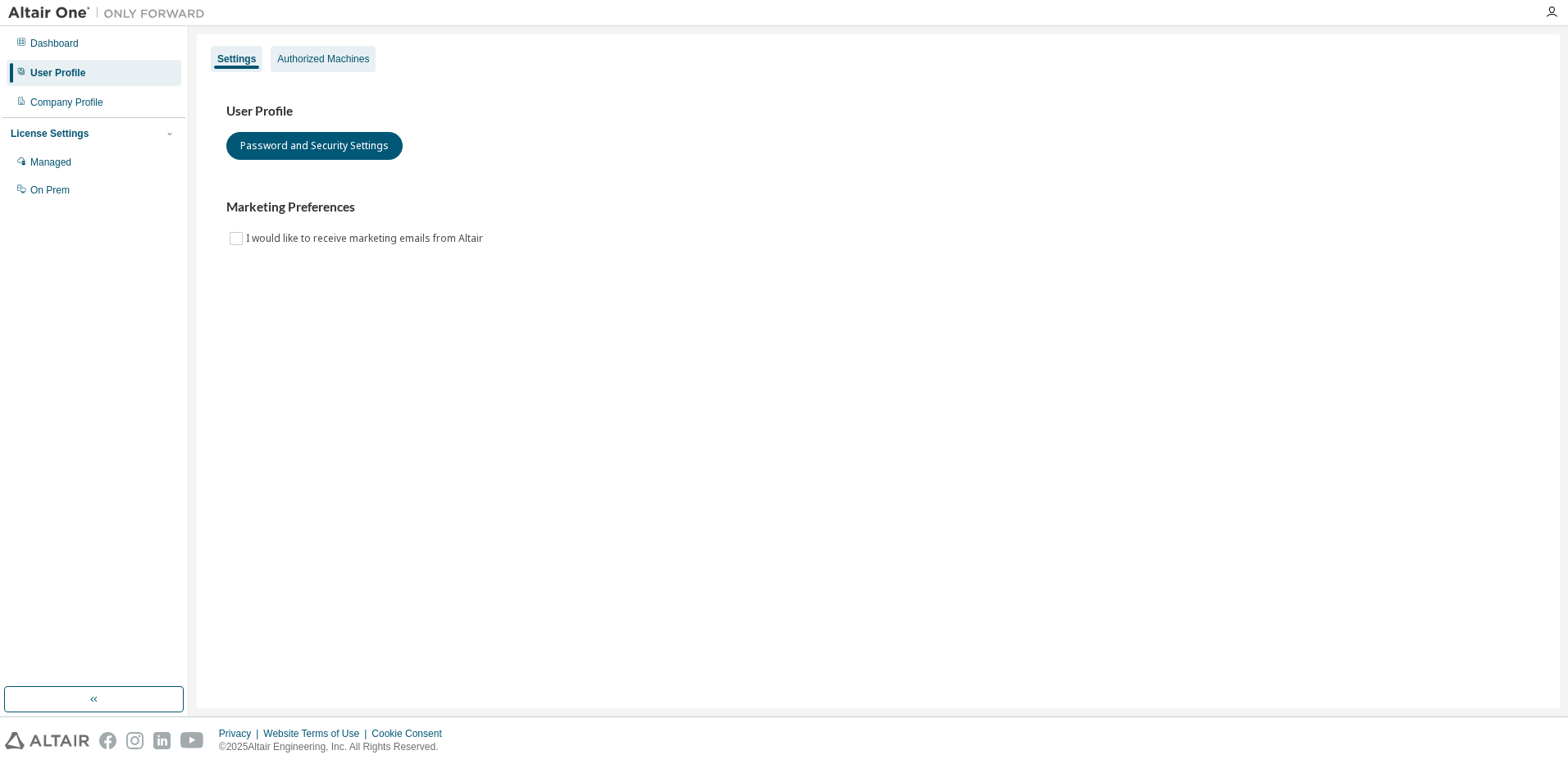
click at [333, 68] on div "Authorized Machines" at bounding box center [323, 59] width 105 height 27
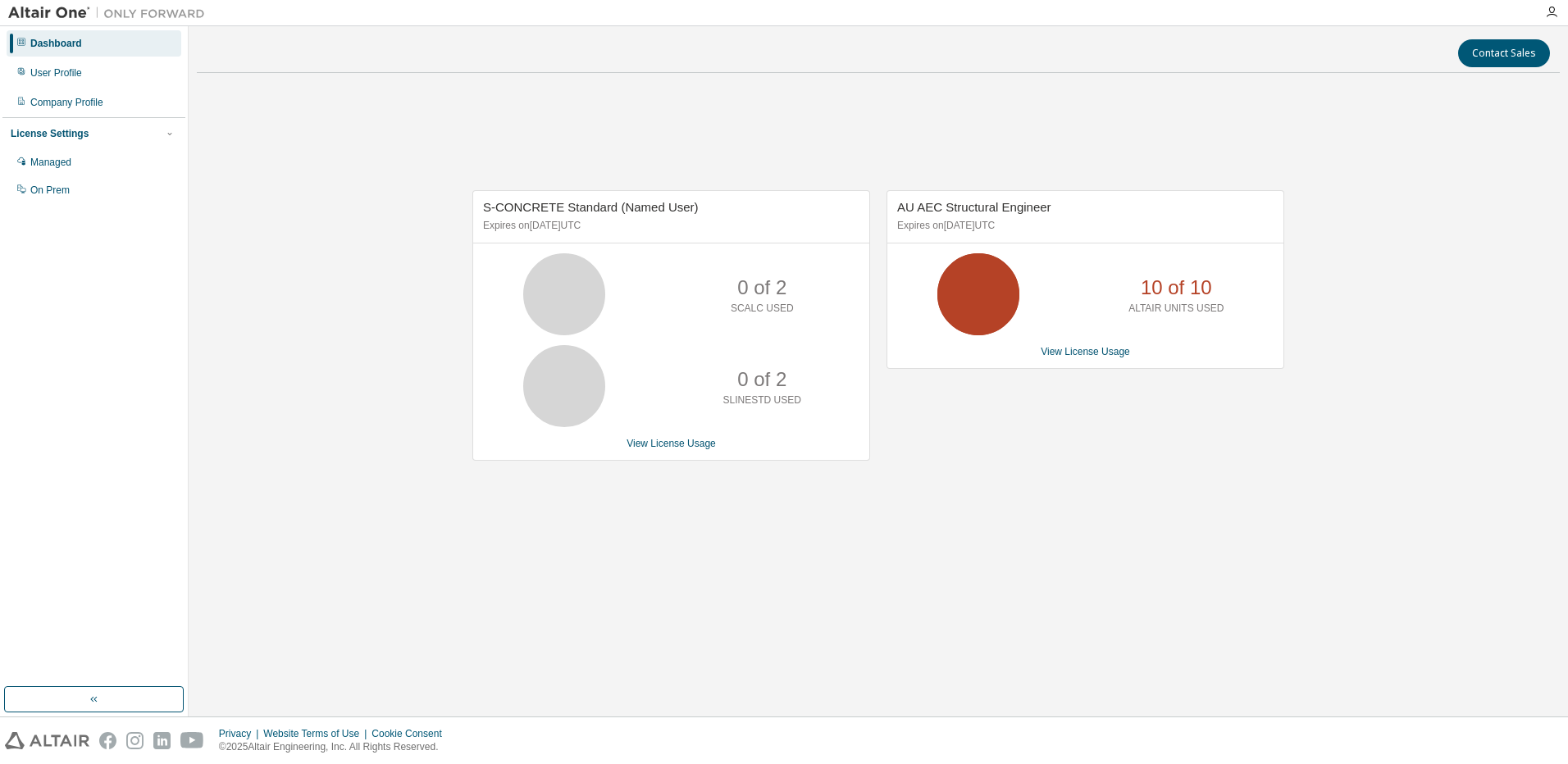
click at [19, 44] on icon at bounding box center [21, 41] width 10 height 10
click at [40, 69] on div "User Profile" at bounding box center [56, 73] width 51 height 13
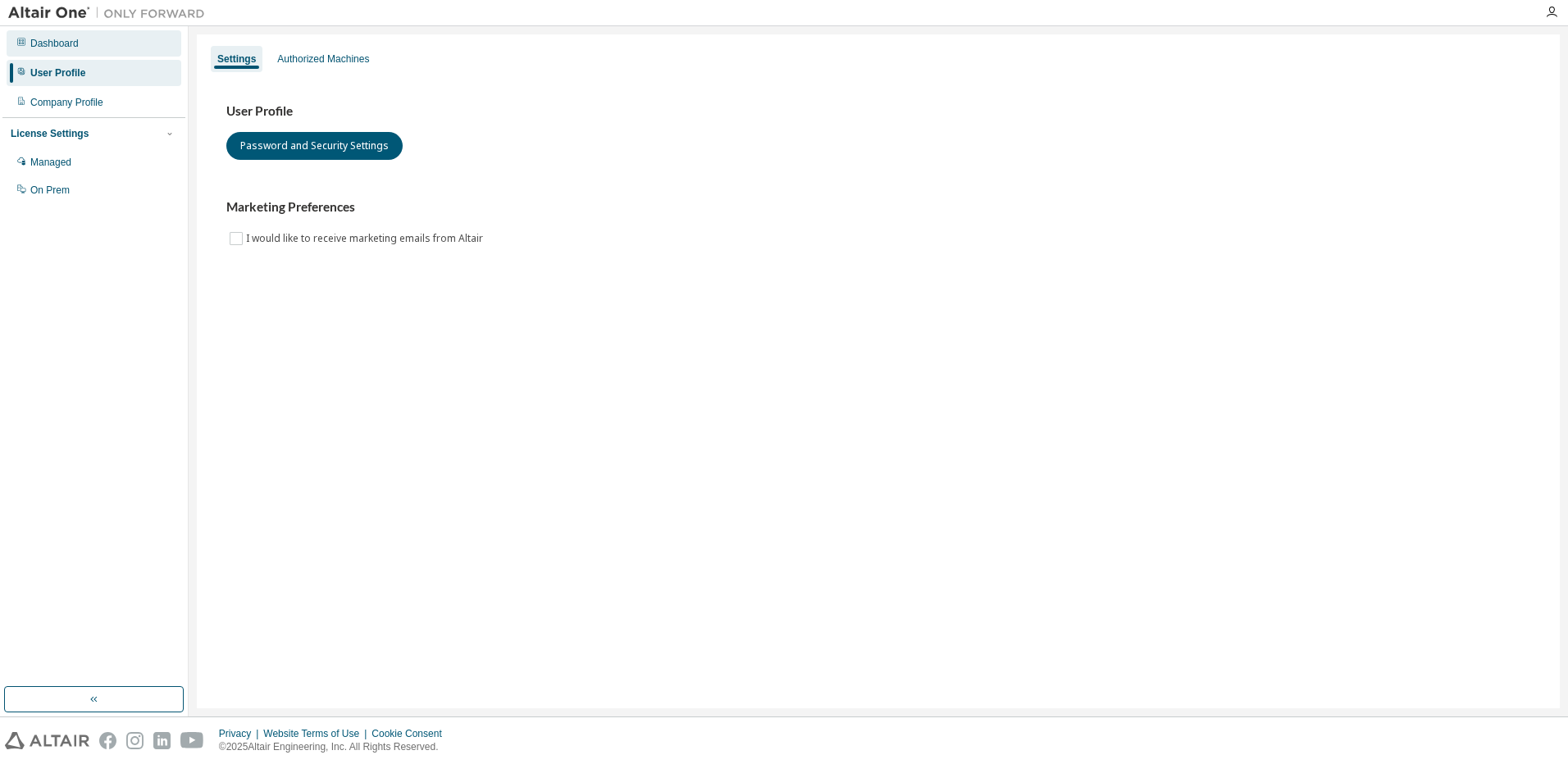
click at [27, 44] on div "Dashboard" at bounding box center [93, 43] width 175 height 27
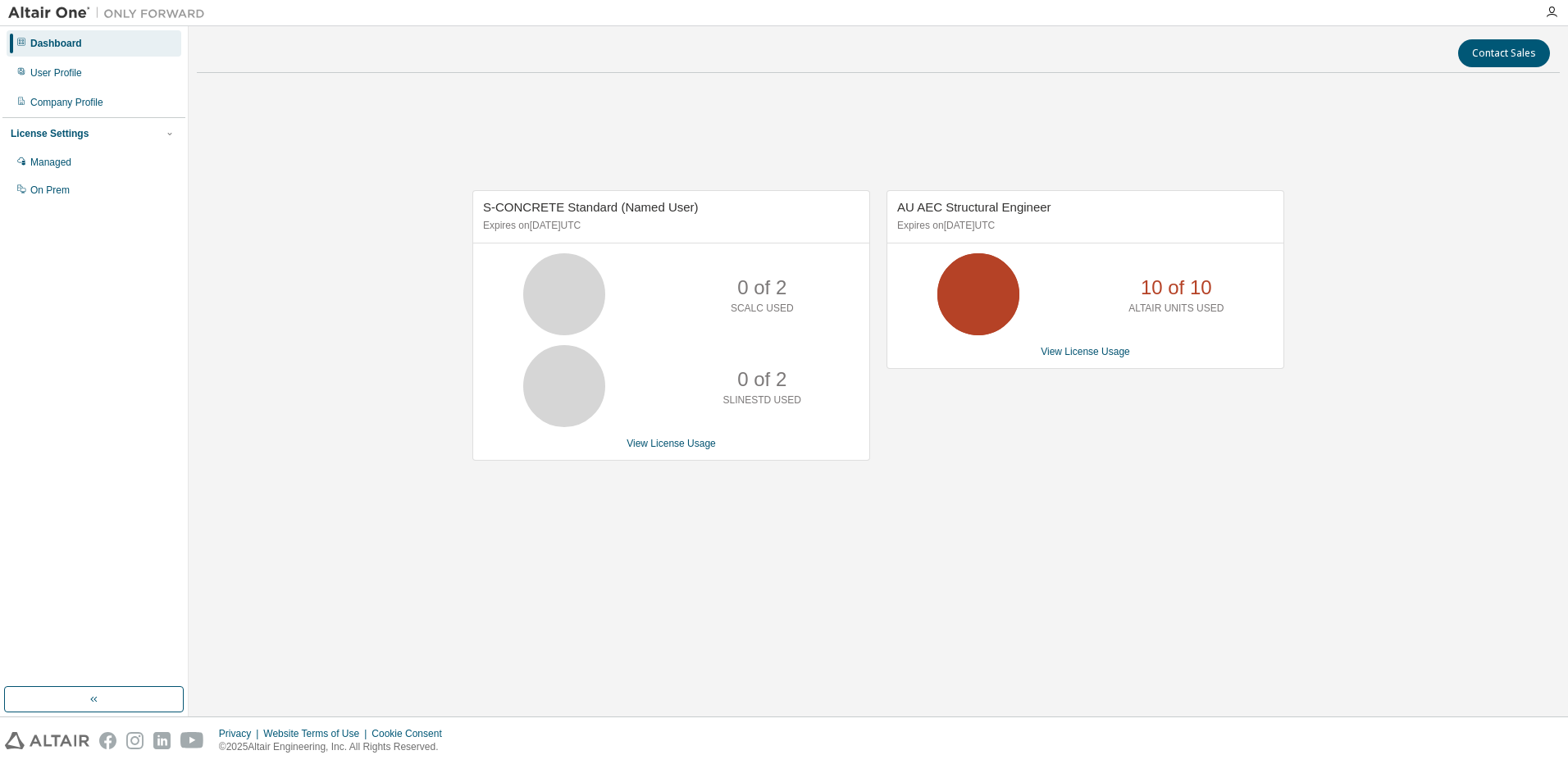
click at [16, 44] on div "Dashboard" at bounding box center [93, 43] width 175 height 27
click at [26, 41] on icon at bounding box center [21, 41] width 10 height 10
click at [44, 74] on div "User Profile" at bounding box center [56, 73] width 51 height 13
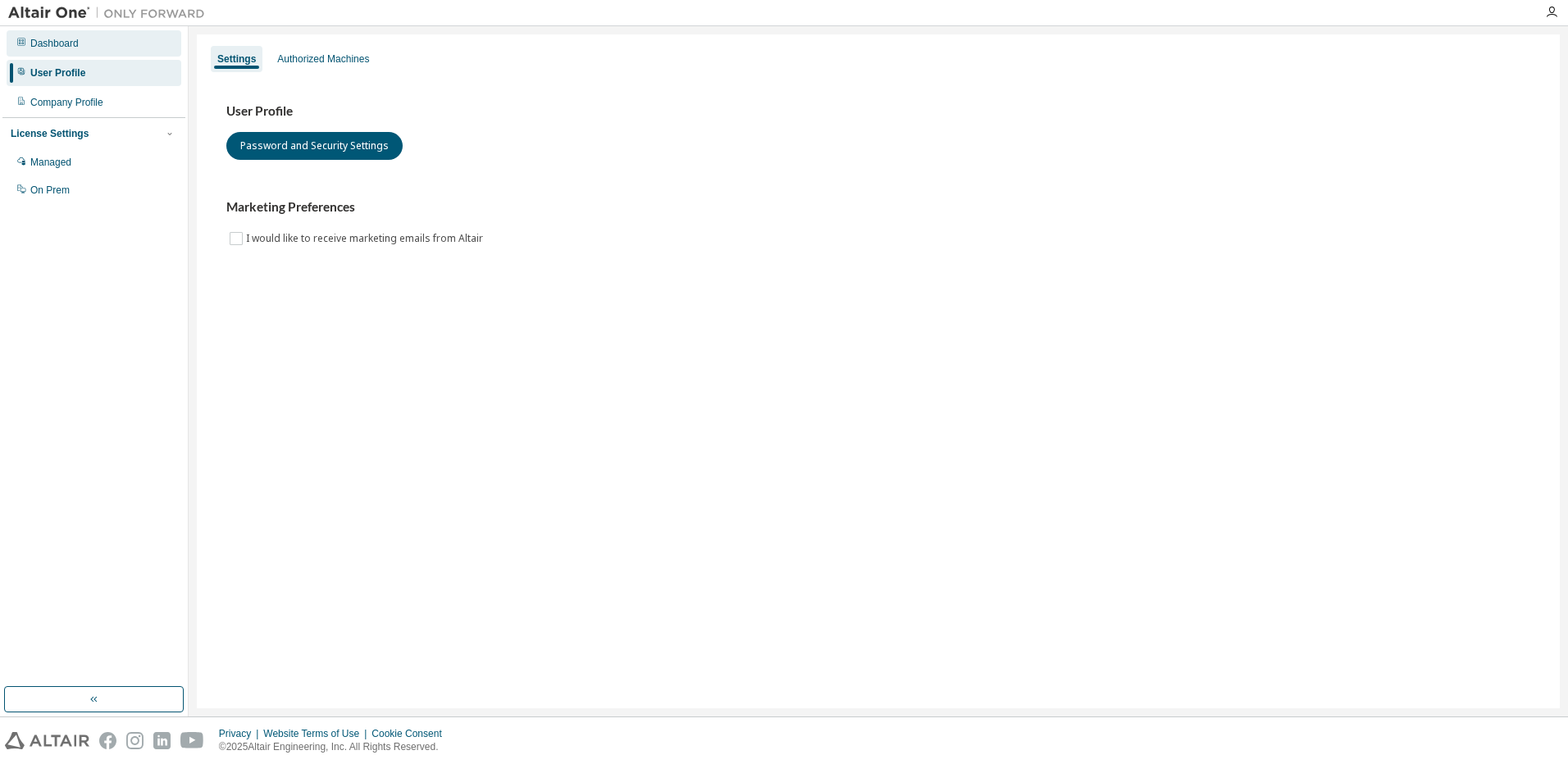
click at [52, 46] on div "Dashboard" at bounding box center [54, 43] width 48 height 13
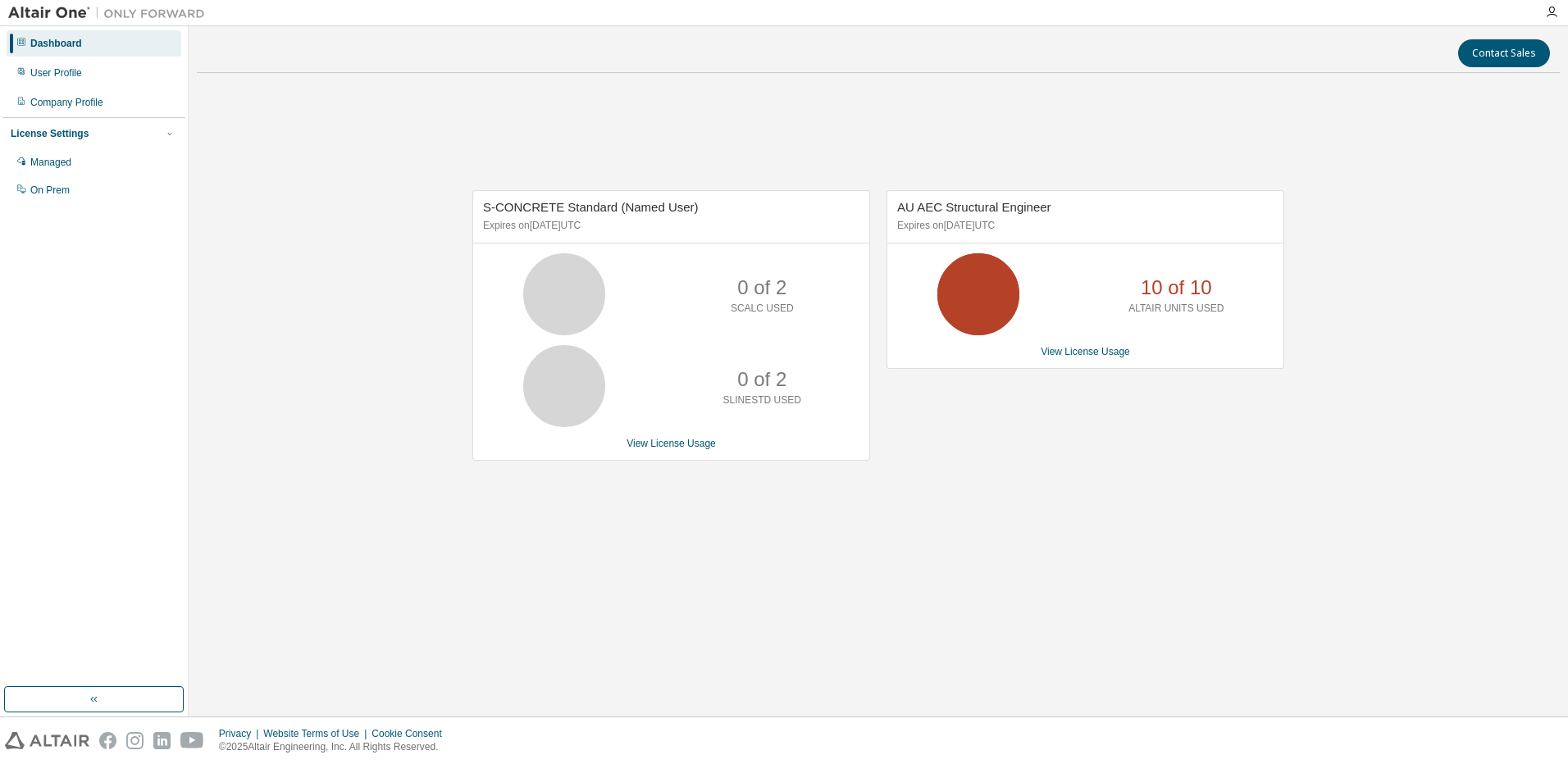
click at [15, 40] on div "Dashboard" at bounding box center [93, 43] width 175 height 27
click at [7, 43] on div "Dashboard" at bounding box center [93, 43] width 175 height 27
click at [12, 47] on div "Dashboard" at bounding box center [93, 43] width 175 height 27
click at [18, 44] on icon at bounding box center [21, 41] width 10 height 10
click at [20, 39] on icon at bounding box center [21, 41] width 10 height 10
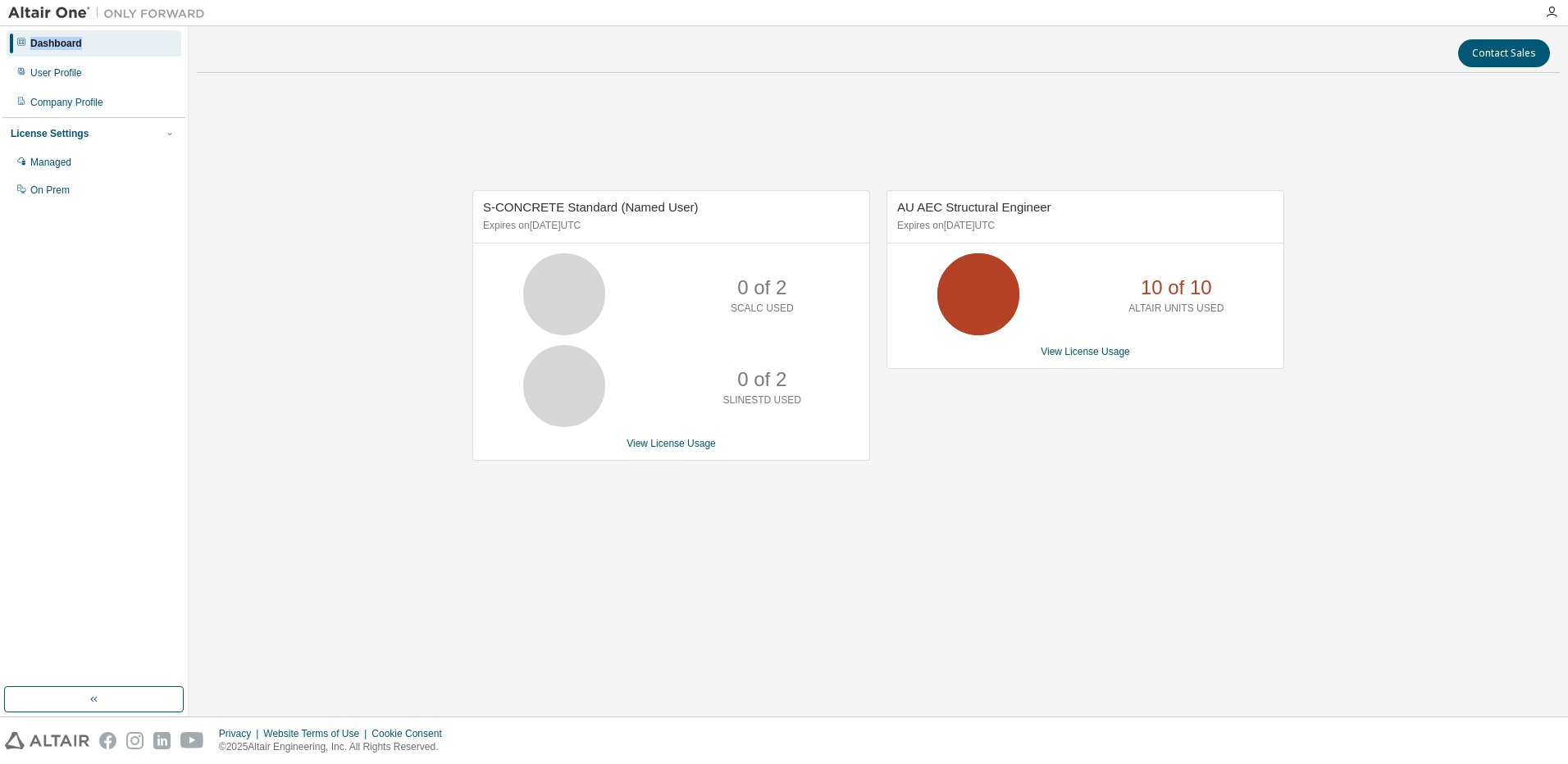
click at [20, 39] on icon at bounding box center [21, 41] width 10 height 10
click at [1089, 353] on link "View License Usage" at bounding box center [1085, 351] width 90 height 12
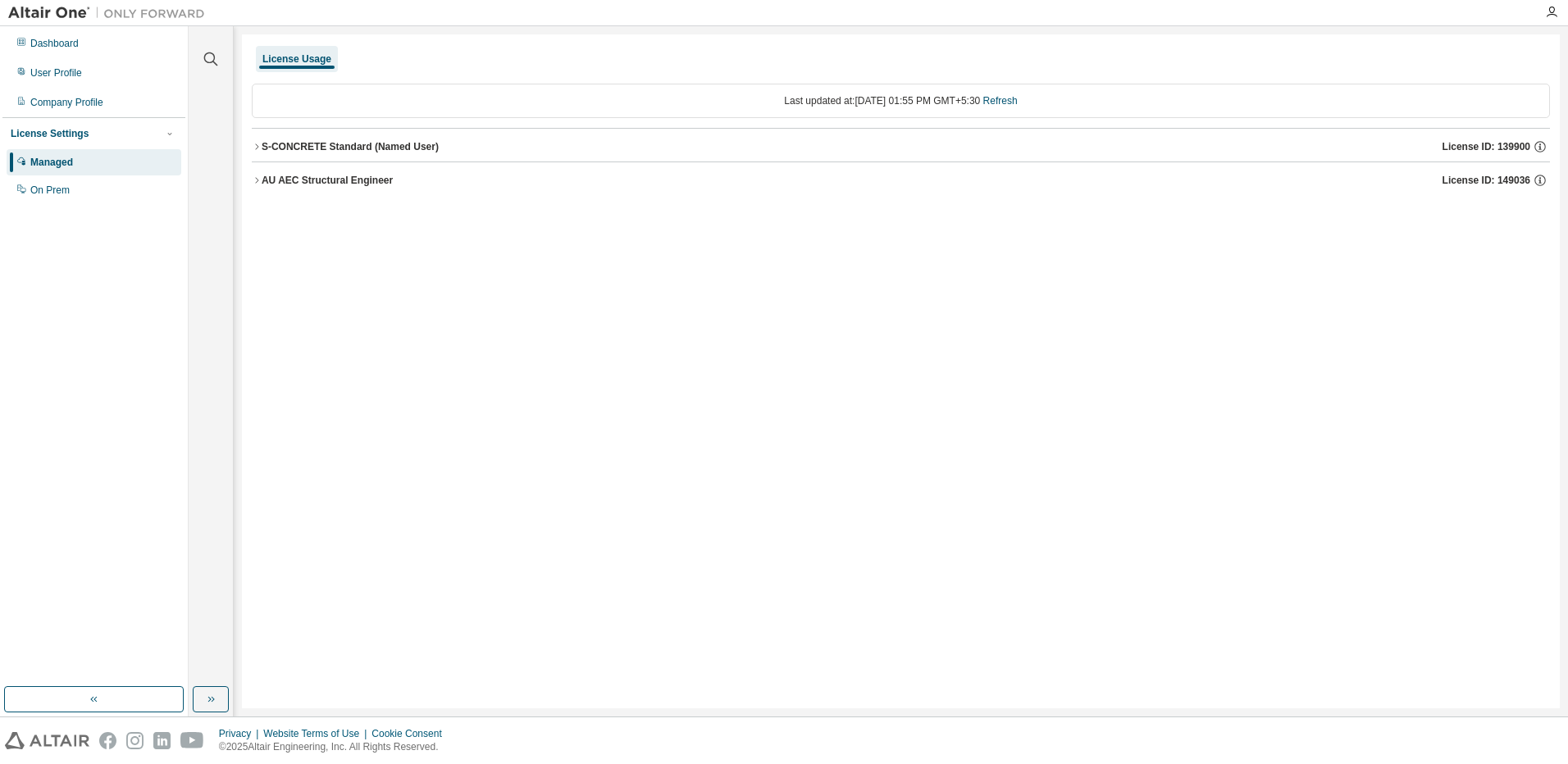
click at [258, 178] on icon "button" at bounding box center [256, 180] width 10 height 10
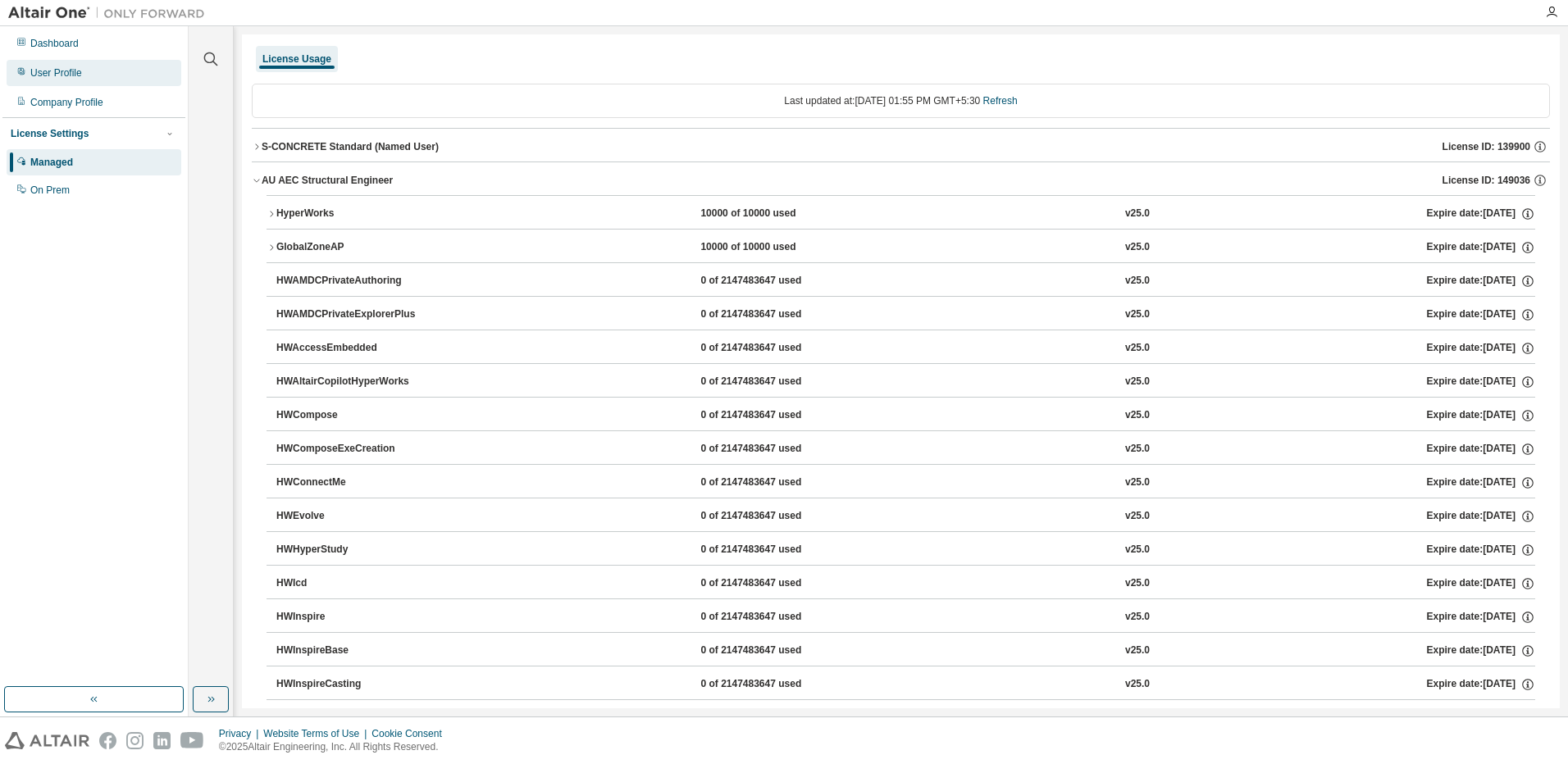
click at [67, 72] on div "User Profile" at bounding box center [56, 73] width 51 height 13
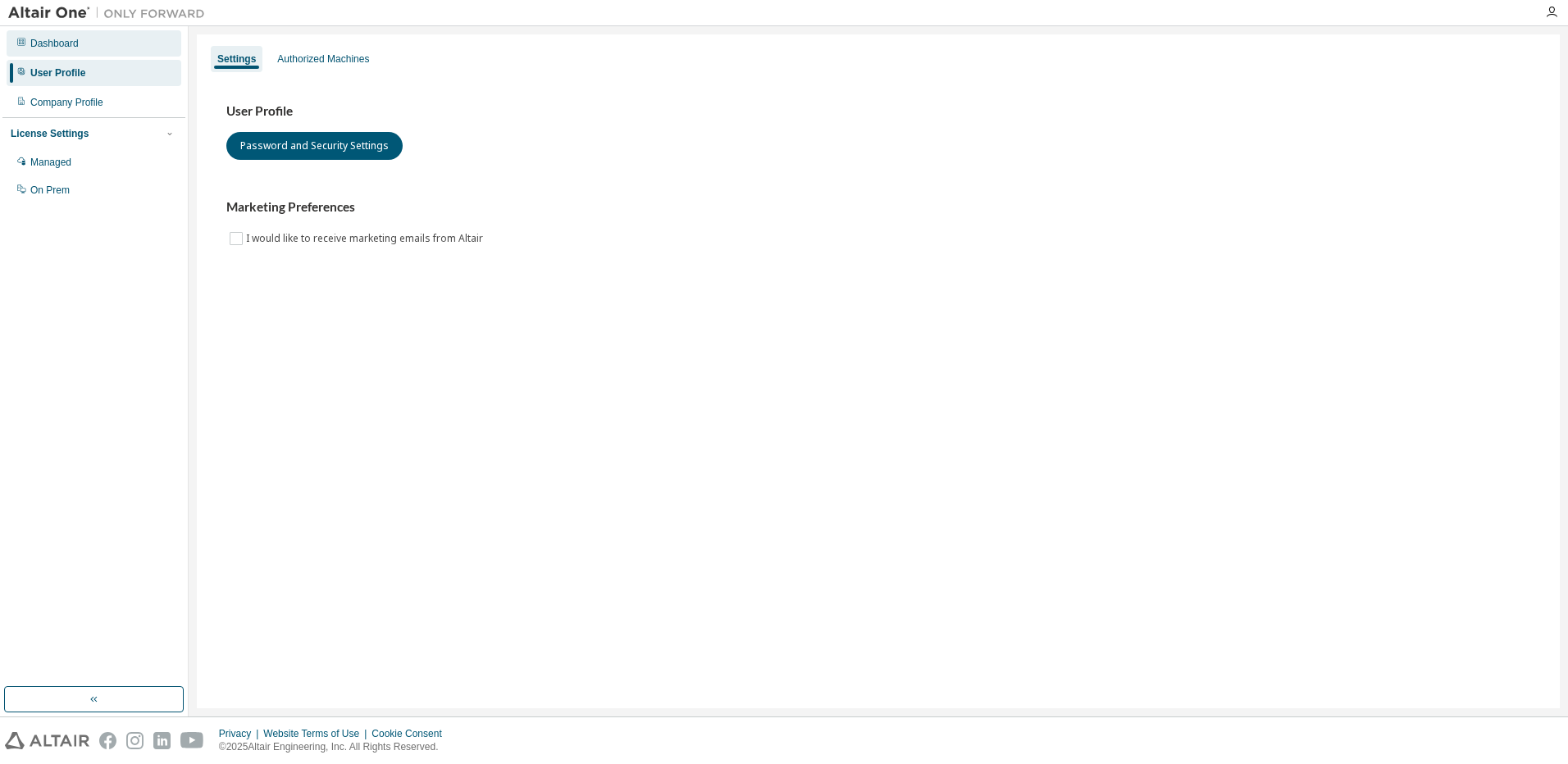
click at [72, 48] on div "Dashboard" at bounding box center [54, 43] width 48 height 13
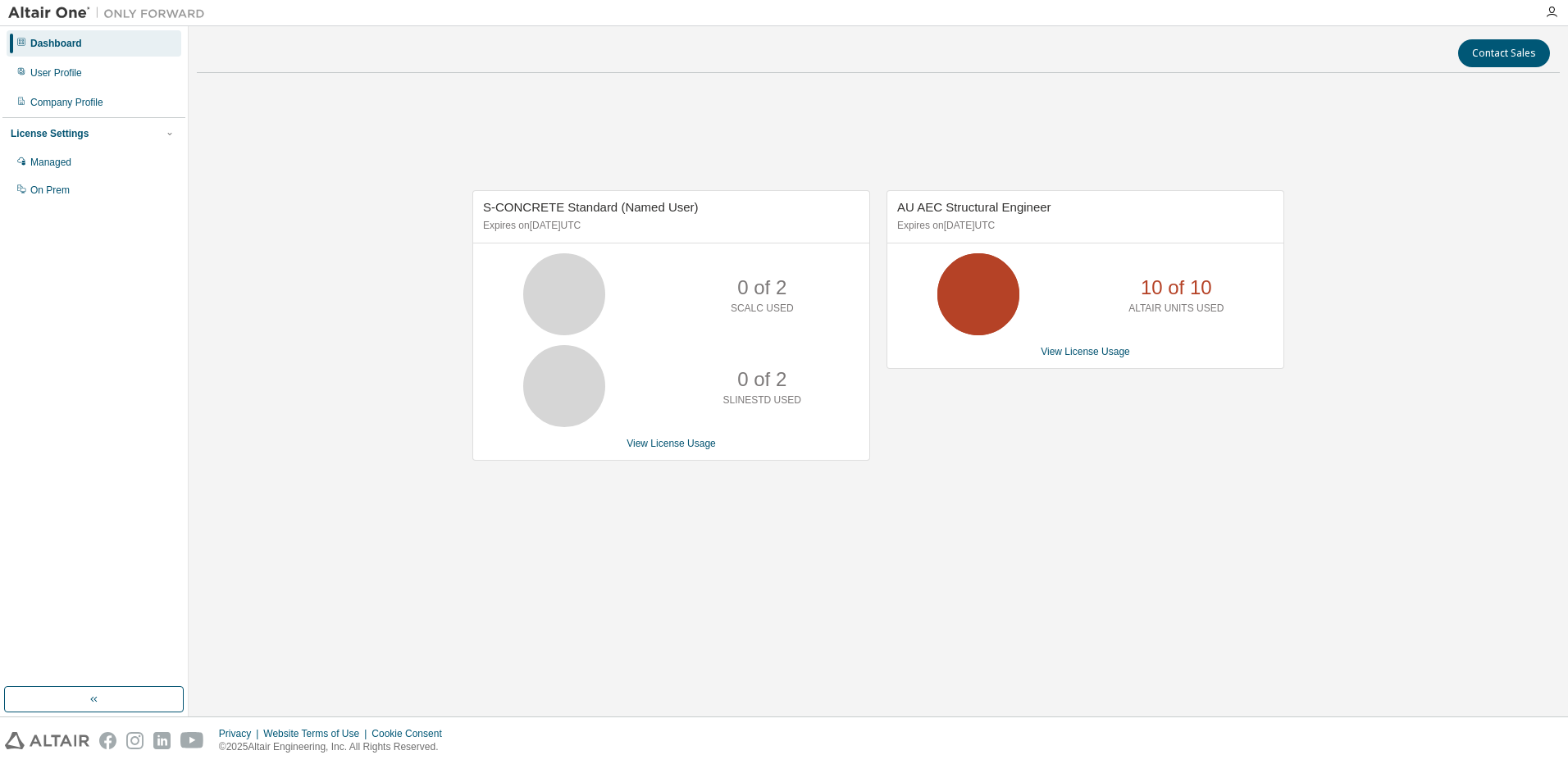
click at [999, 284] on icon at bounding box center [978, 294] width 41 height 41
click at [1112, 350] on link "View License Usage" at bounding box center [1085, 351] width 90 height 12
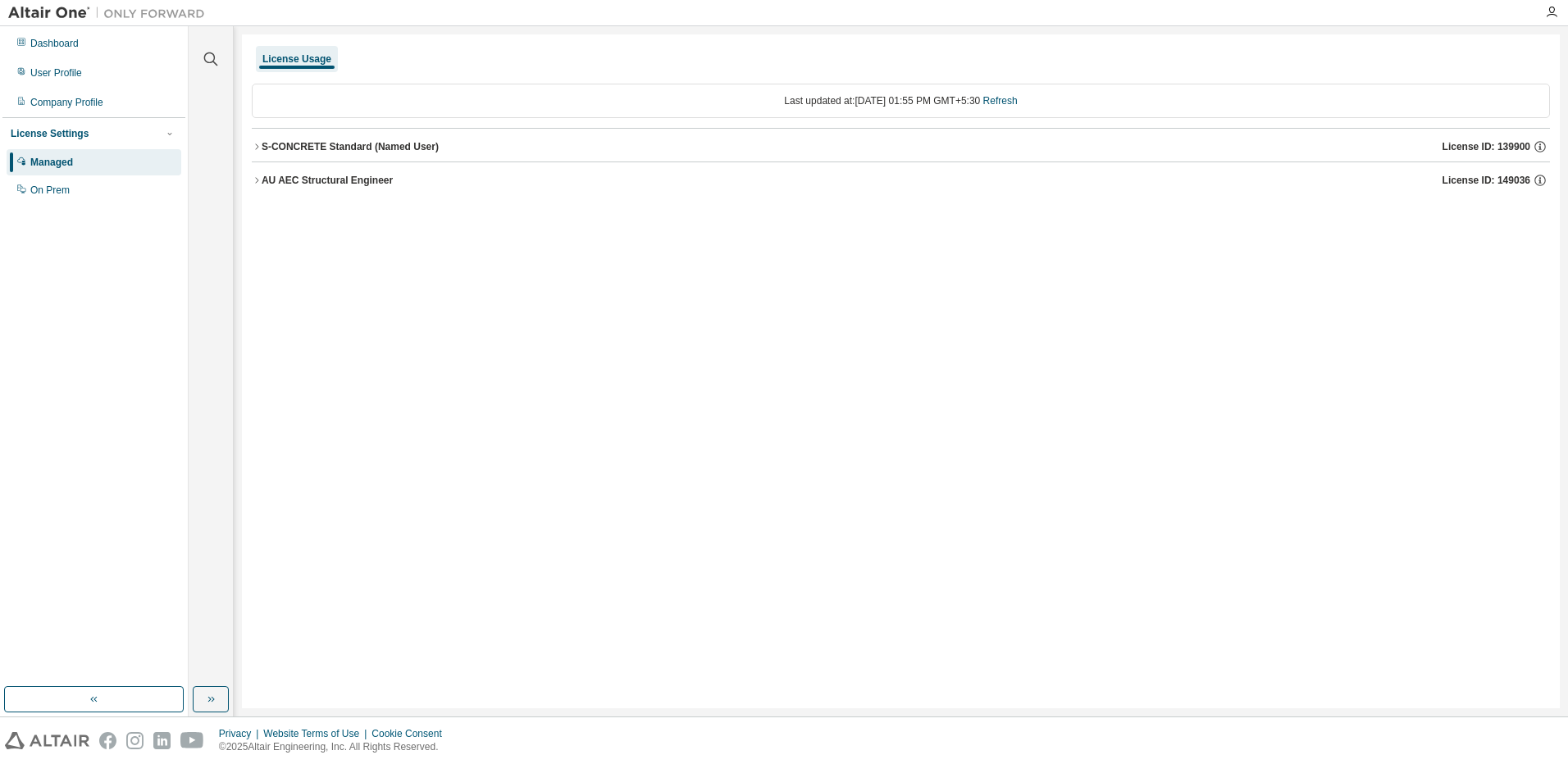
click at [1495, 182] on span "License ID: 149036" at bounding box center [1487, 180] width 88 height 13
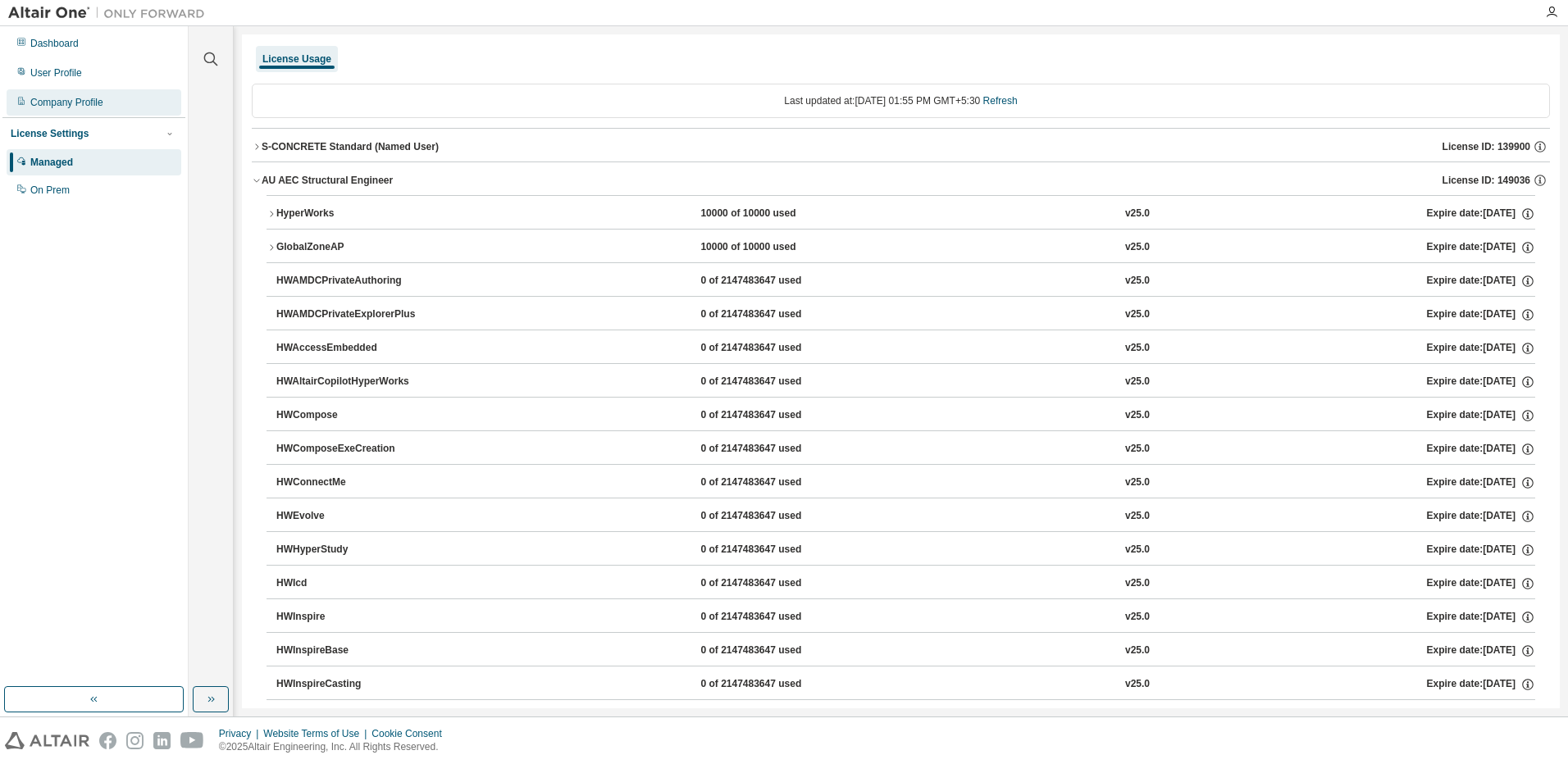
click at [44, 95] on div "Company Profile" at bounding box center [93, 102] width 175 height 27
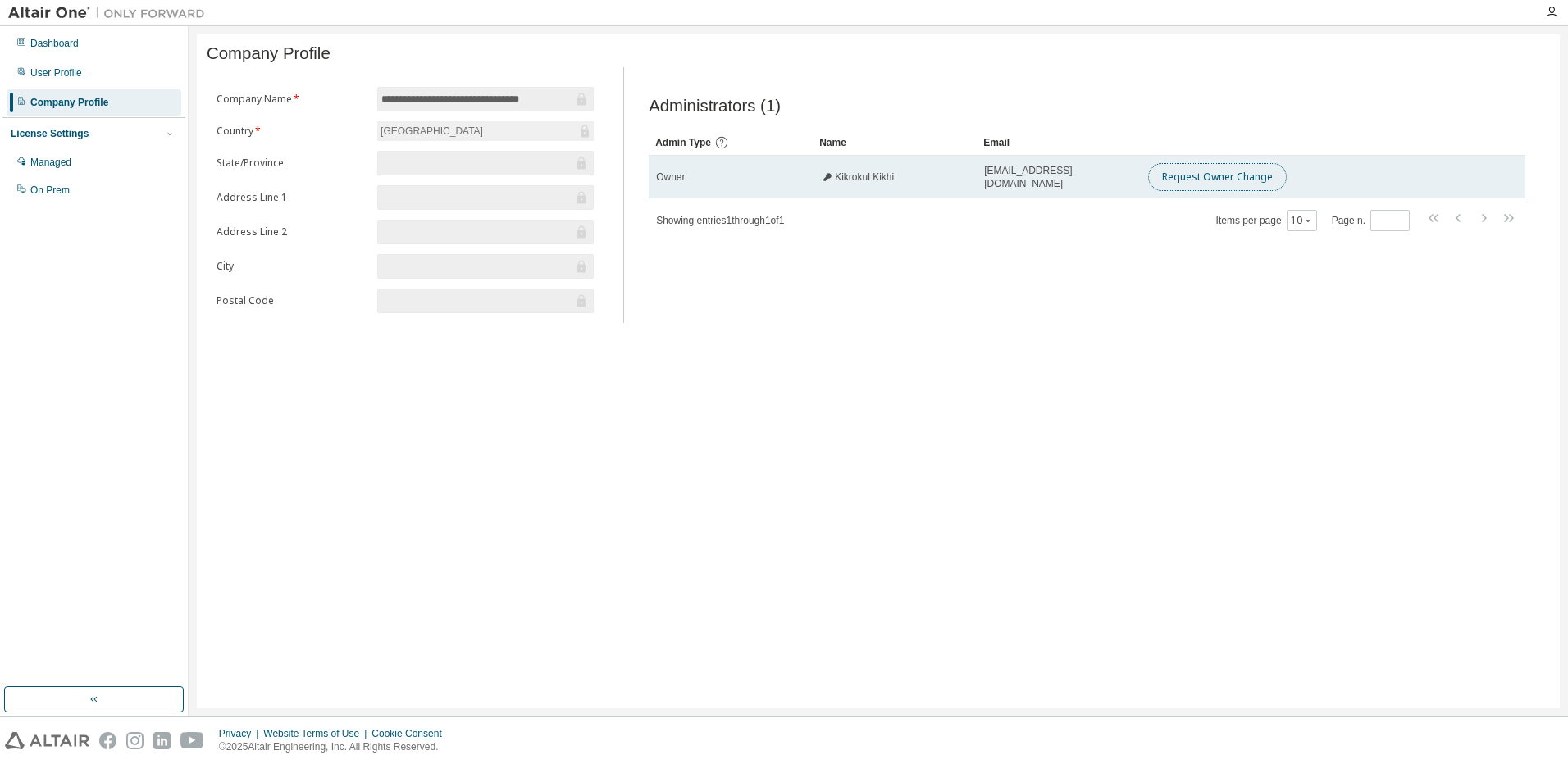
click at [1214, 183] on button "Request Owner Change" at bounding box center [1217, 177] width 138 height 27
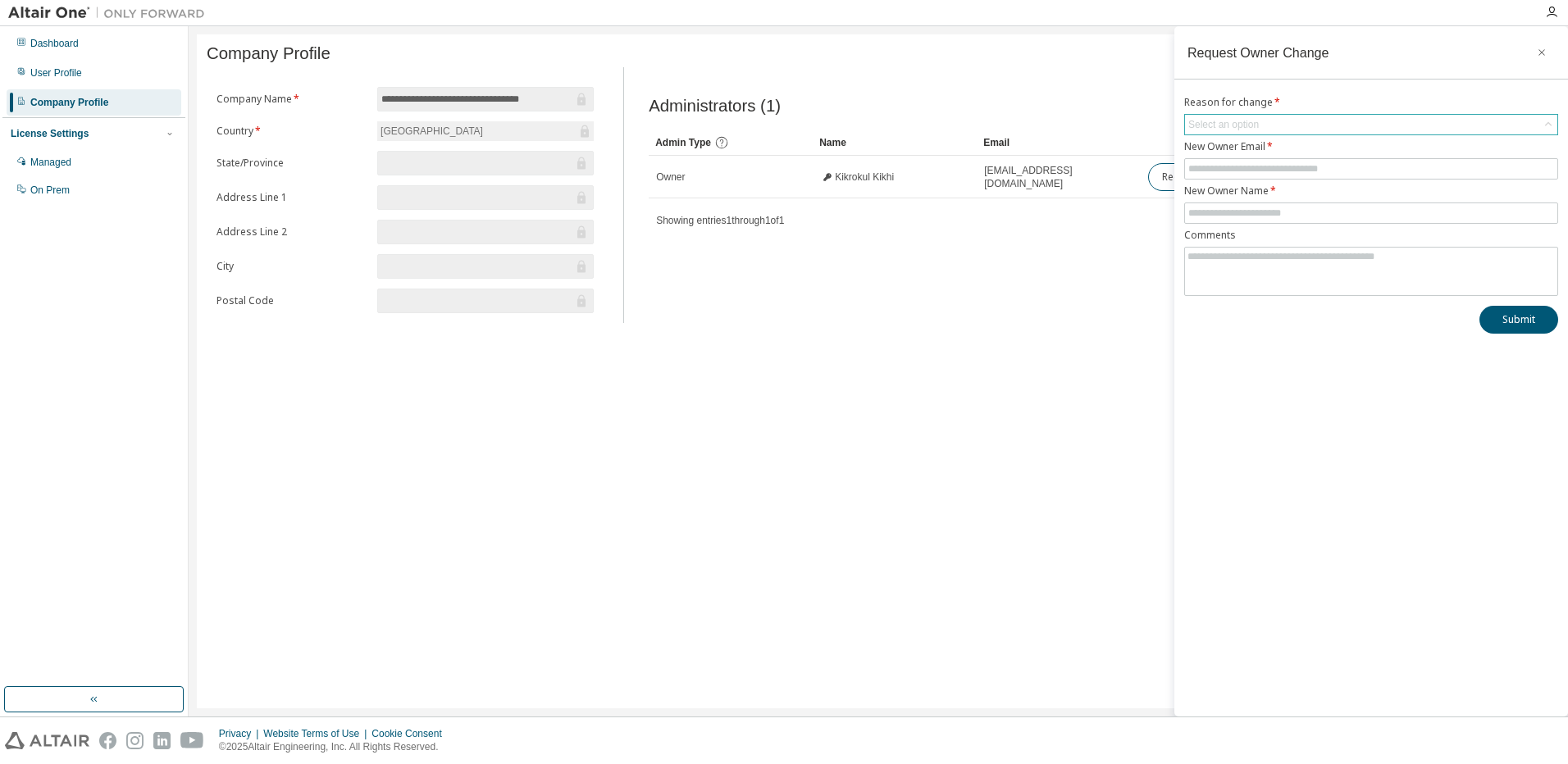
click at [1242, 121] on div "Select an option" at bounding box center [1223, 124] width 70 height 13
click at [1256, 170] on li "User has left organisation" at bounding box center [1369, 170] width 369 height 21
click at [1258, 167] on input "text" at bounding box center [1371, 168] width 366 height 13
type input "**********"
click at [1276, 210] on input "text" at bounding box center [1371, 213] width 366 height 13
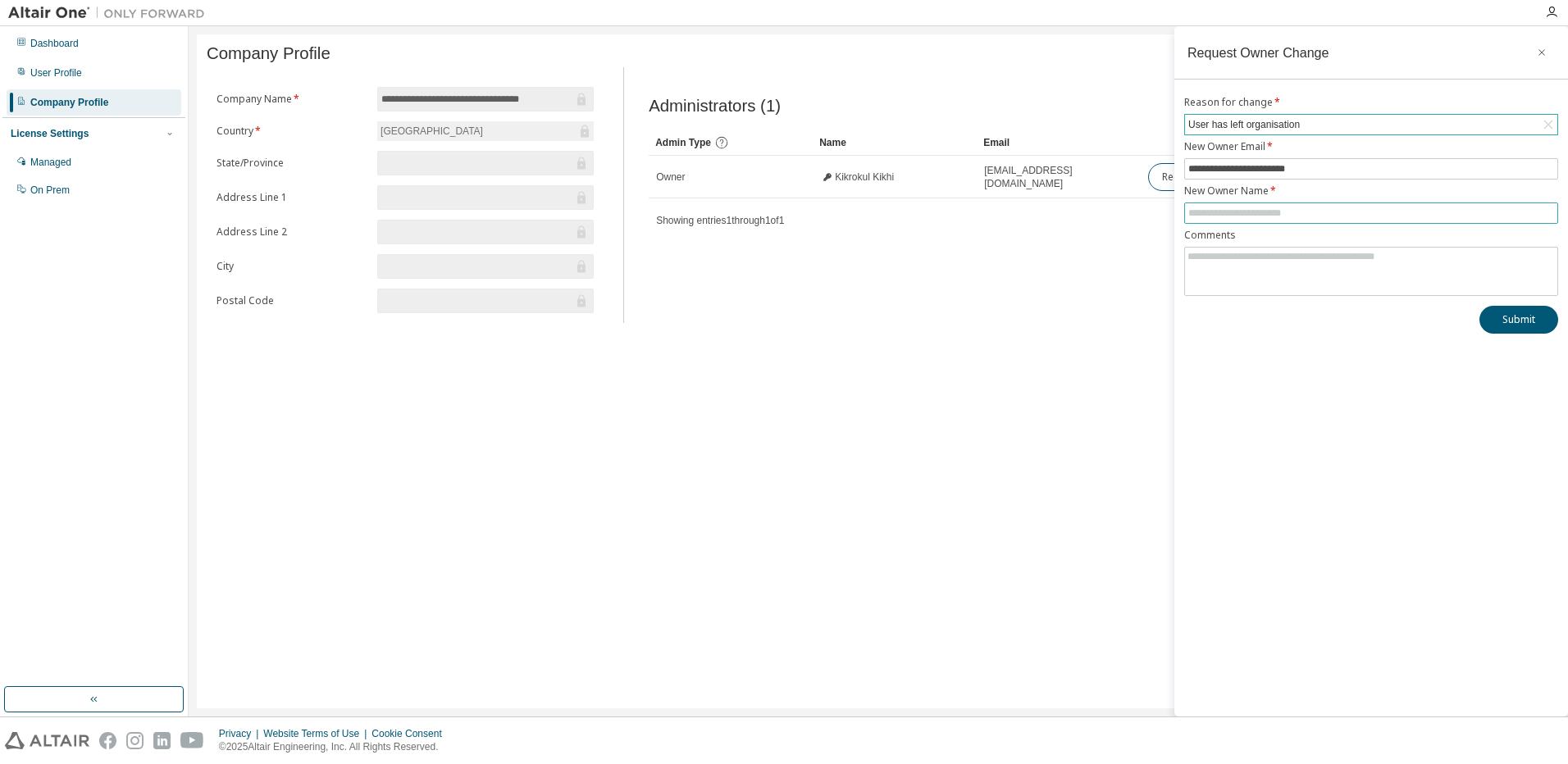
click at [1273, 208] on input "text" at bounding box center [1371, 213] width 366 height 13
type input "**********"
click at [1543, 327] on button "Submit" at bounding box center [1519, 319] width 79 height 27
click at [1545, 54] on icon "button" at bounding box center [1541, 52] width 12 height 13
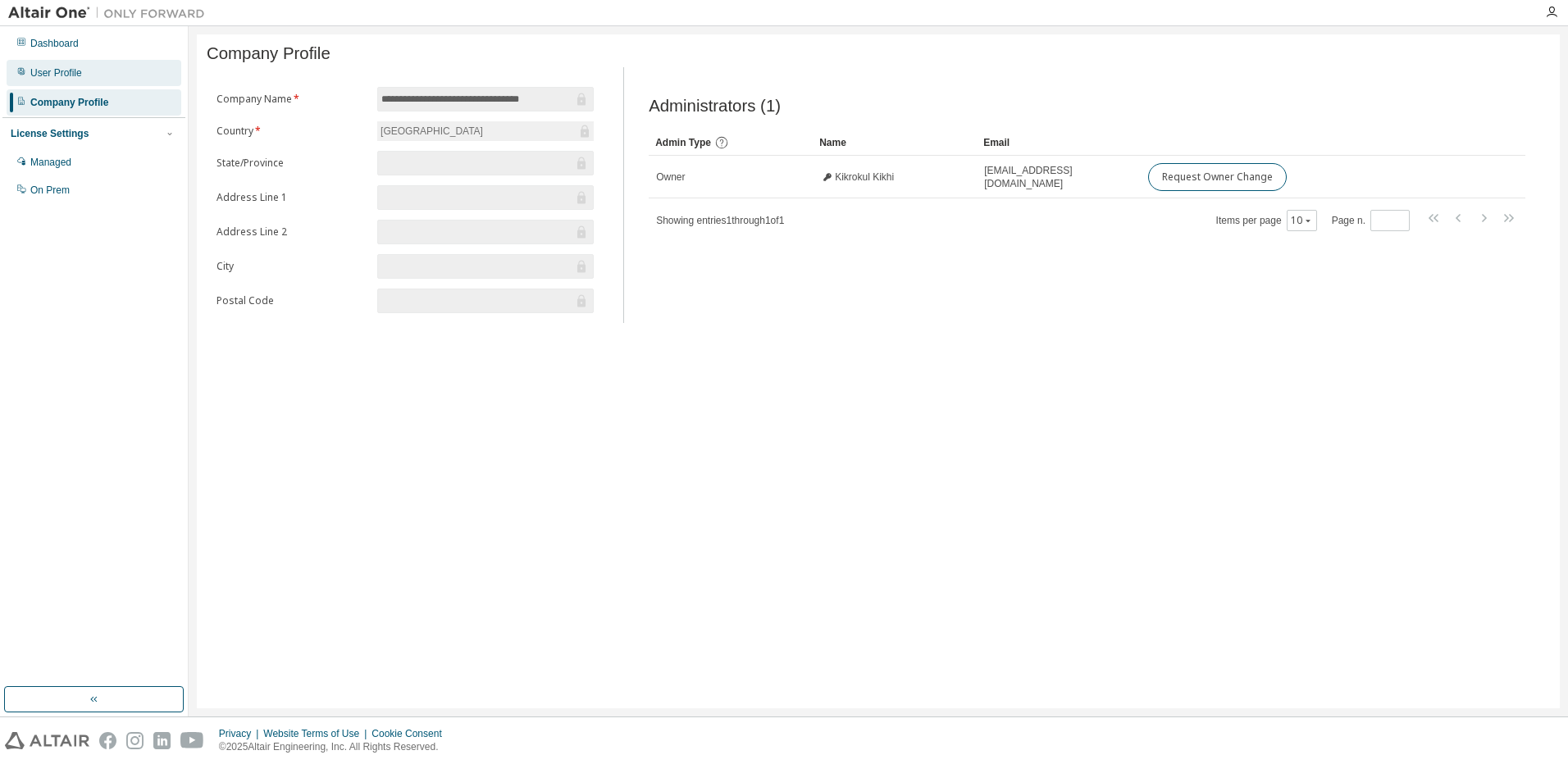
click at [59, 67] on div "User Profile" at bounding box center [56, 73] width 51 height 13
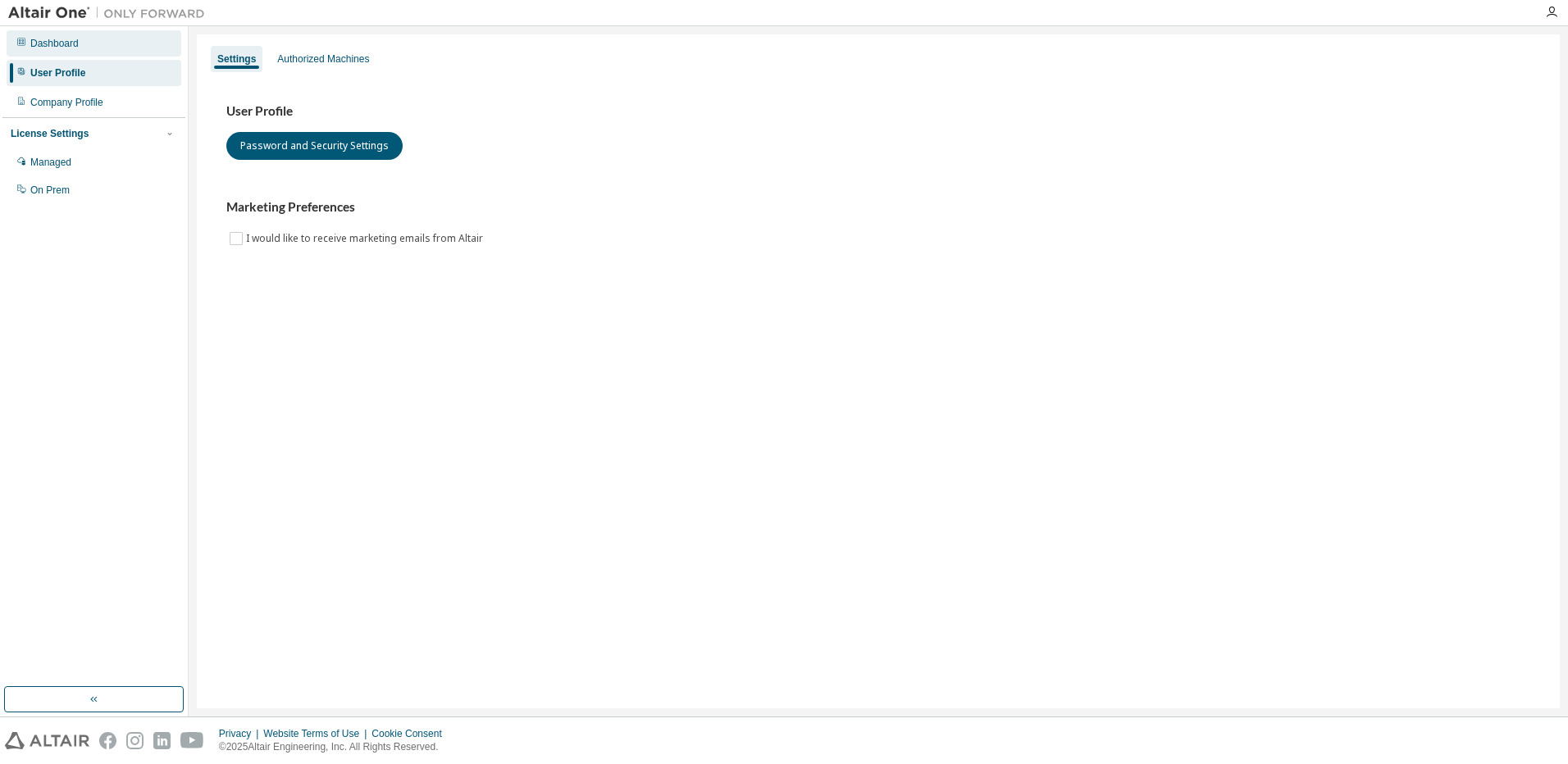
click at [61, 44] on div "Dashboard" at bounding box center [54, 43] width 48 height 13
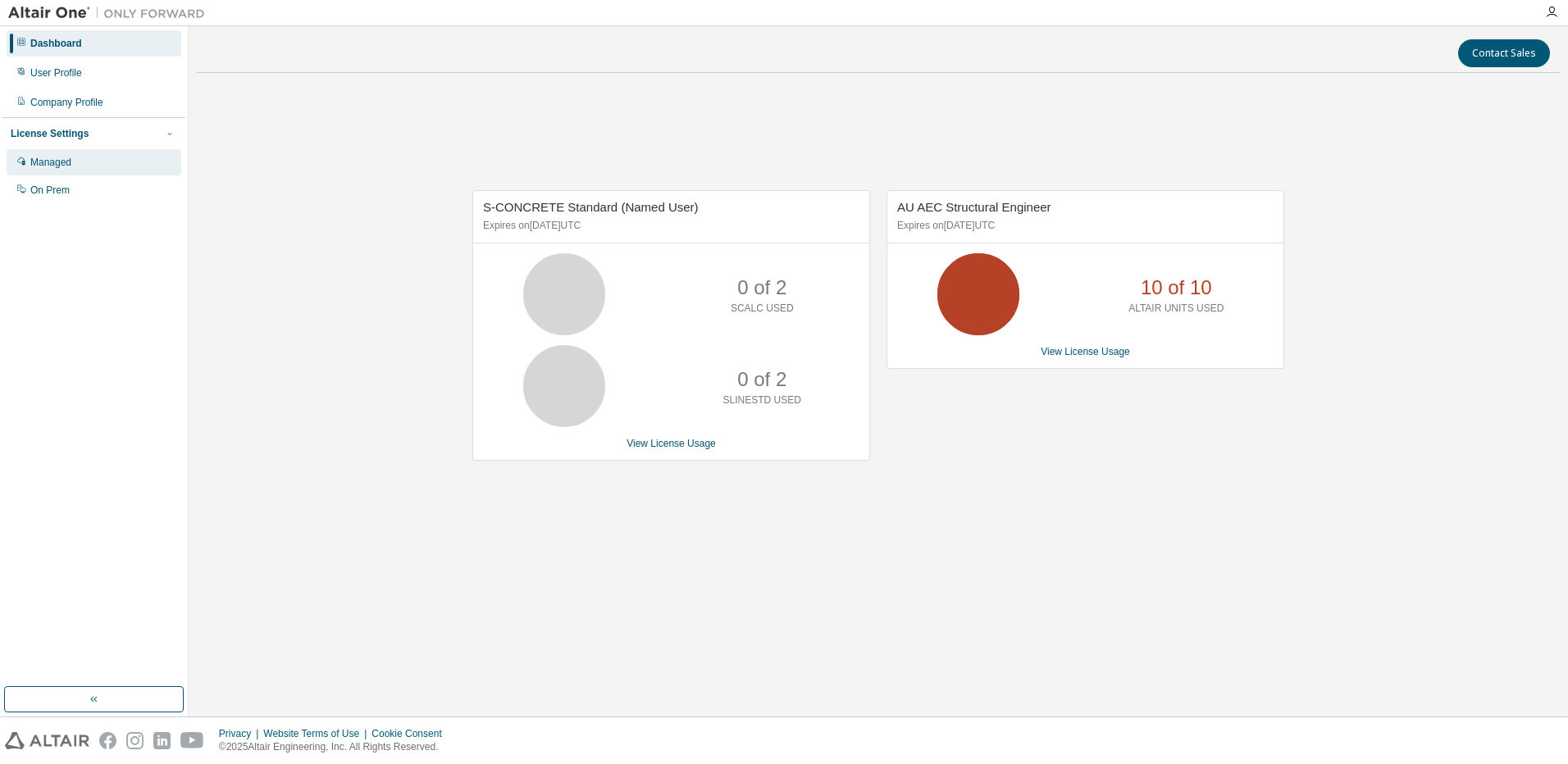
click at [55, 164] on div "Managed" at bounding box center [50, 162] width 41 height 13
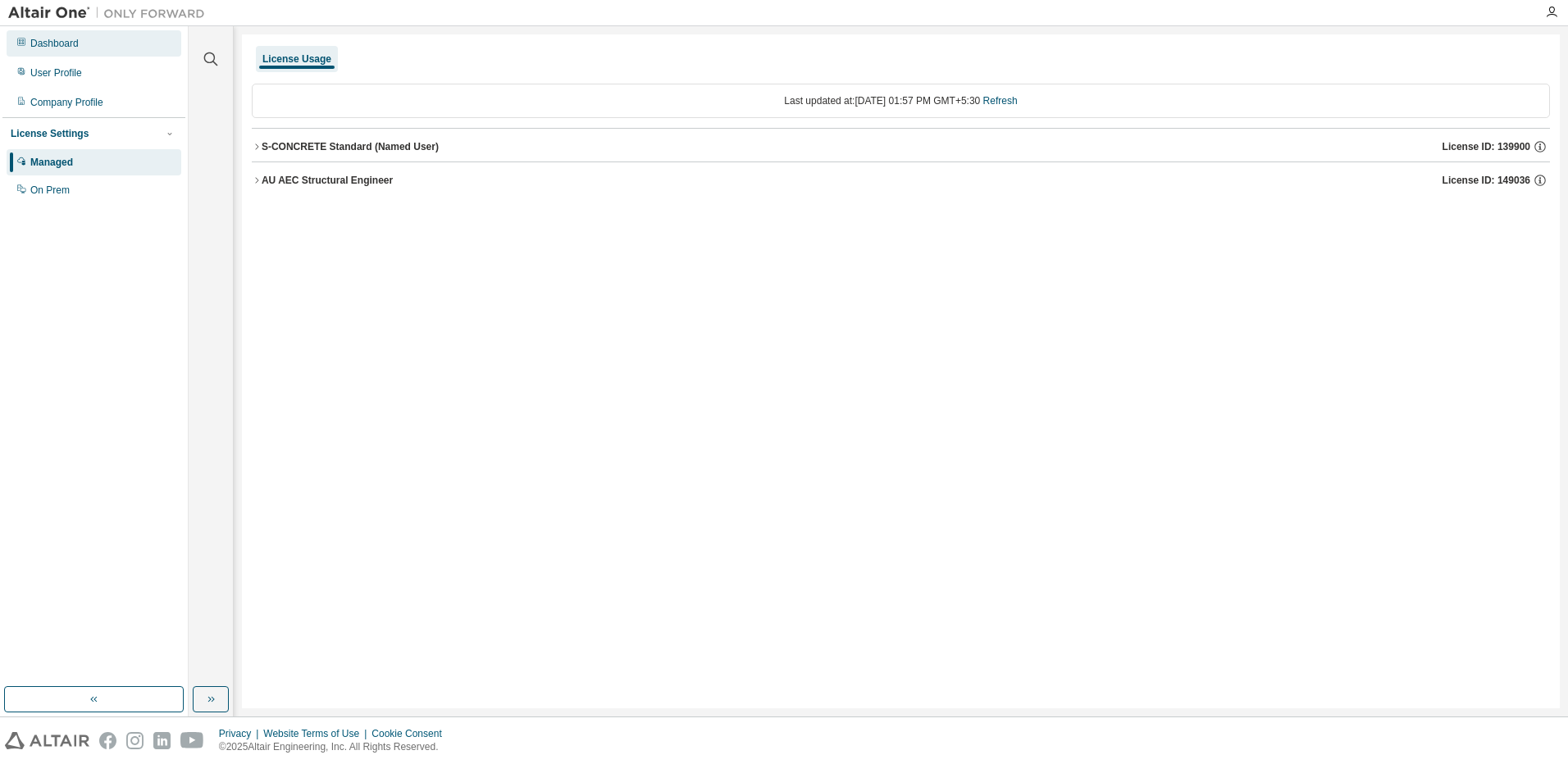
click at [51, 52] on div "Dashboard" at bounding box center [93, 43] width 175 height 27
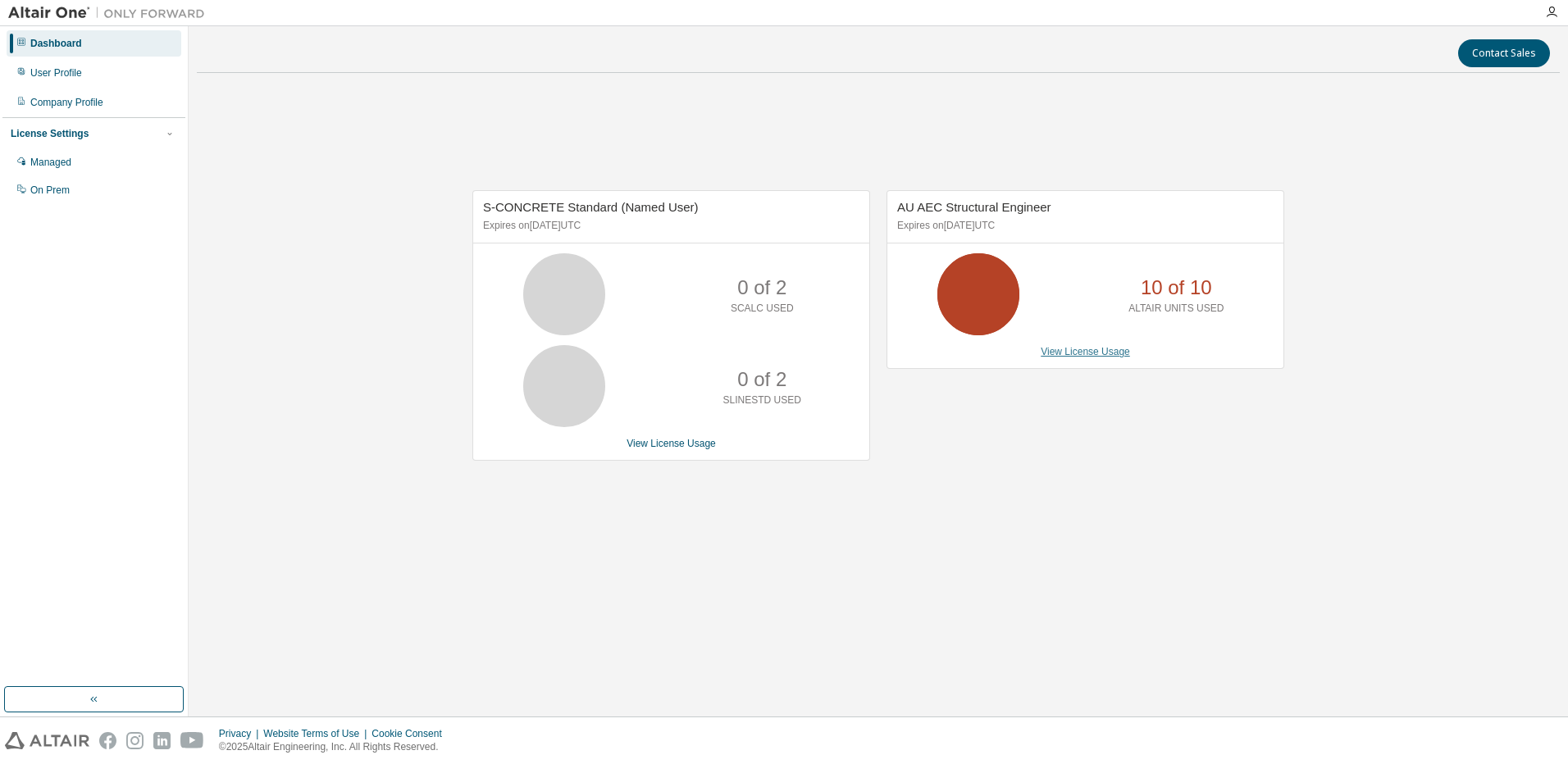
click at [1099, 350] on link "View License Usage" at bounding box center [1085, 351] width 90 height 12
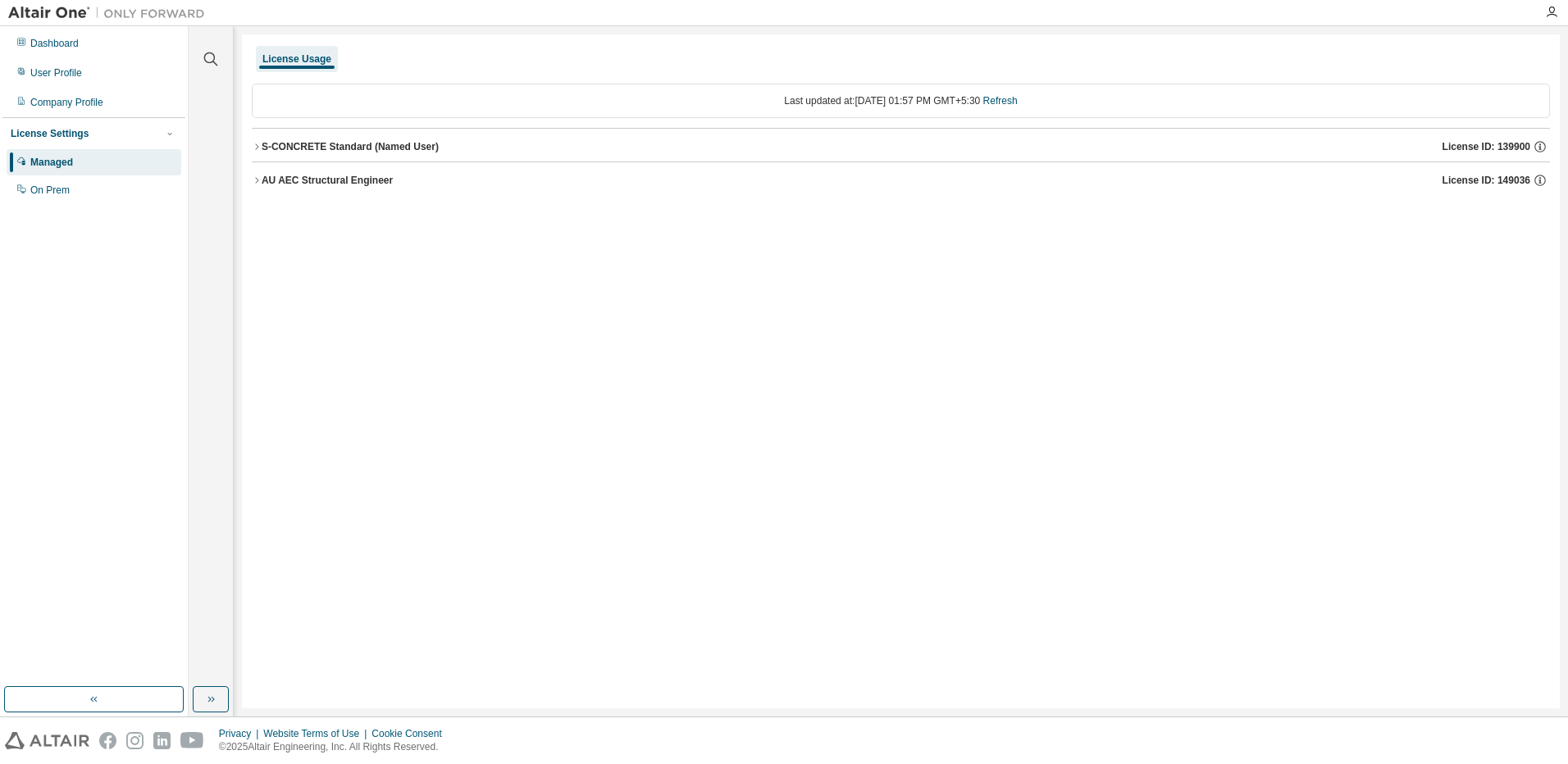
click at [392, 139] on div "S-CONCRETE Standard (Named User) License ID: 139900" at bounding box center [906, 146] width 1288 height 15
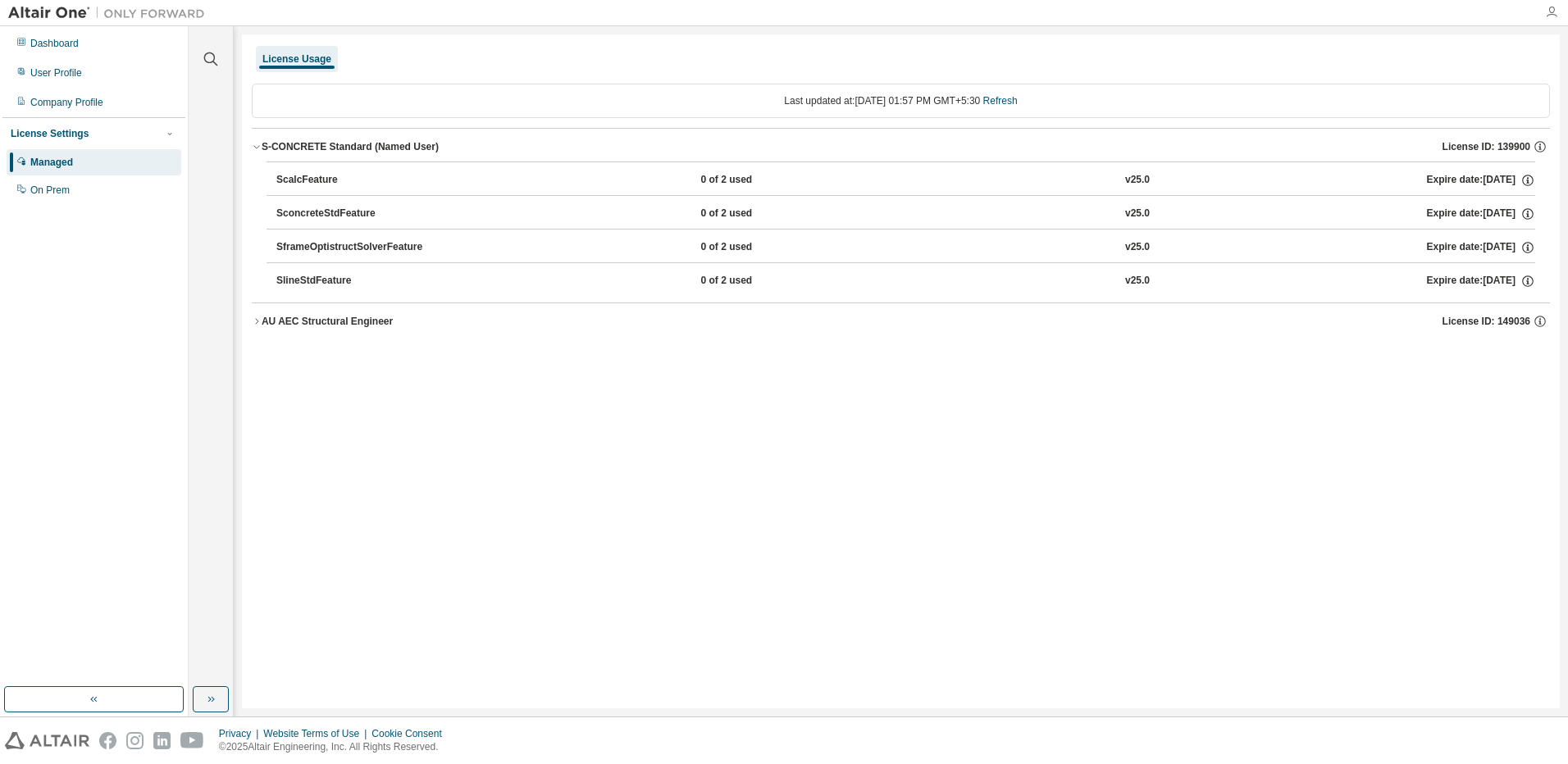
click at [1545, 12] on icon "button" at bounding box center [1552, 12] width 13 height 13
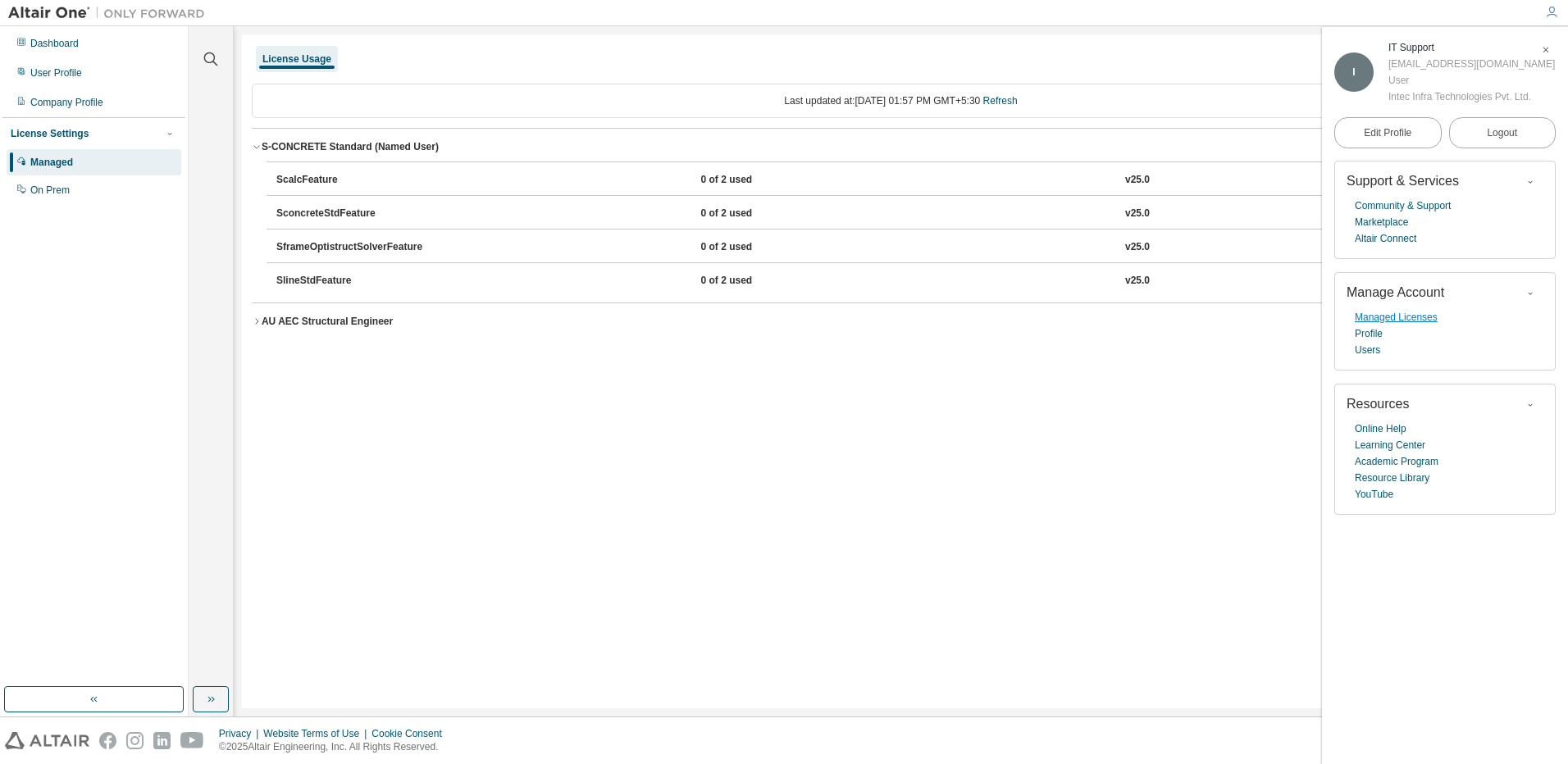
click at [1373, 323] on link "Managed Licenses" at bounding box center [1396, 317] width 83 height 16
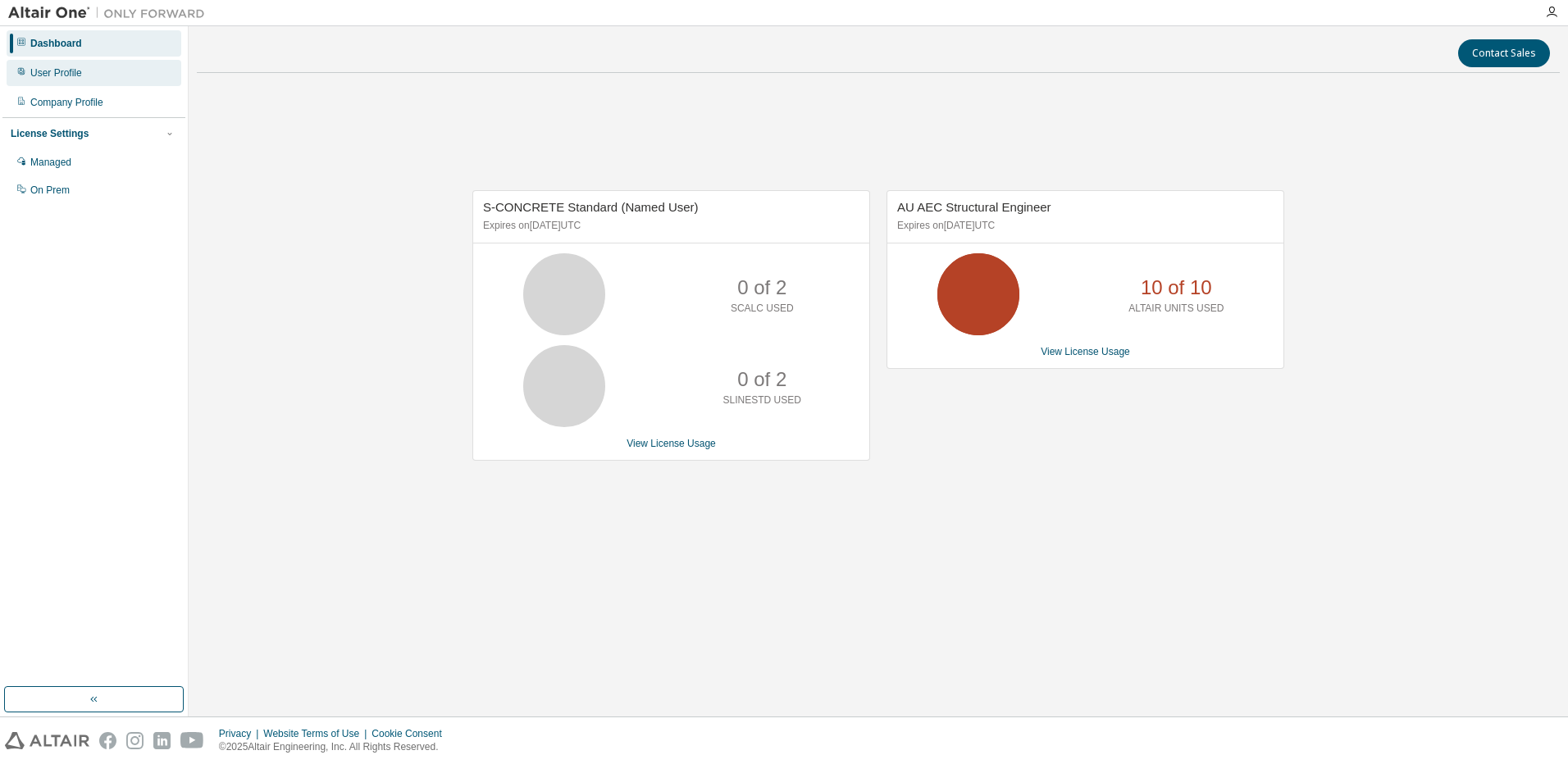
click at [34, 68] on div "User Profile" at bounding box center [56, 73] width 51 height 13
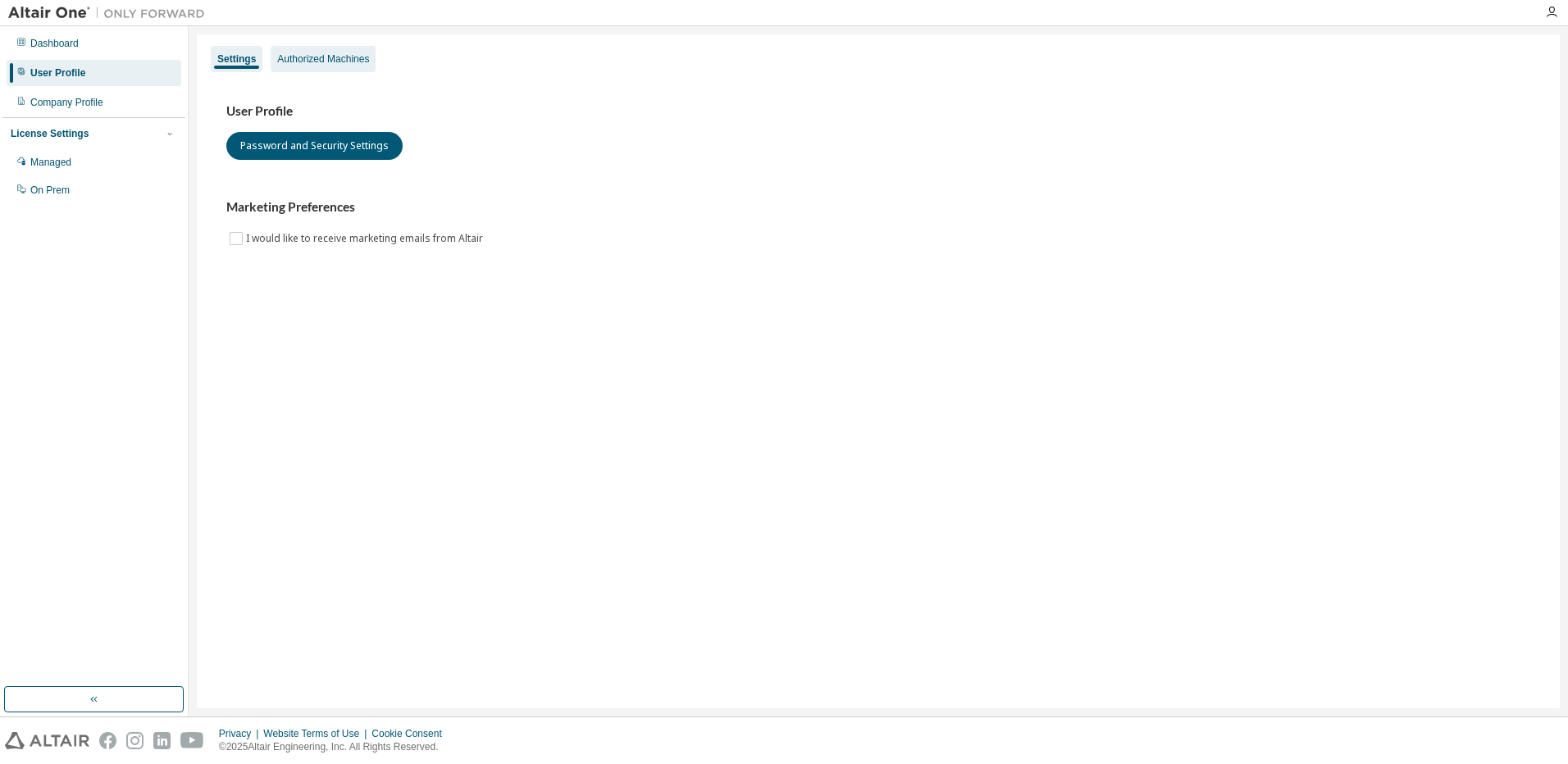
click at [288, 68] on div "Authorized Machines" at bounding box center [323, 59] width 105 height 27
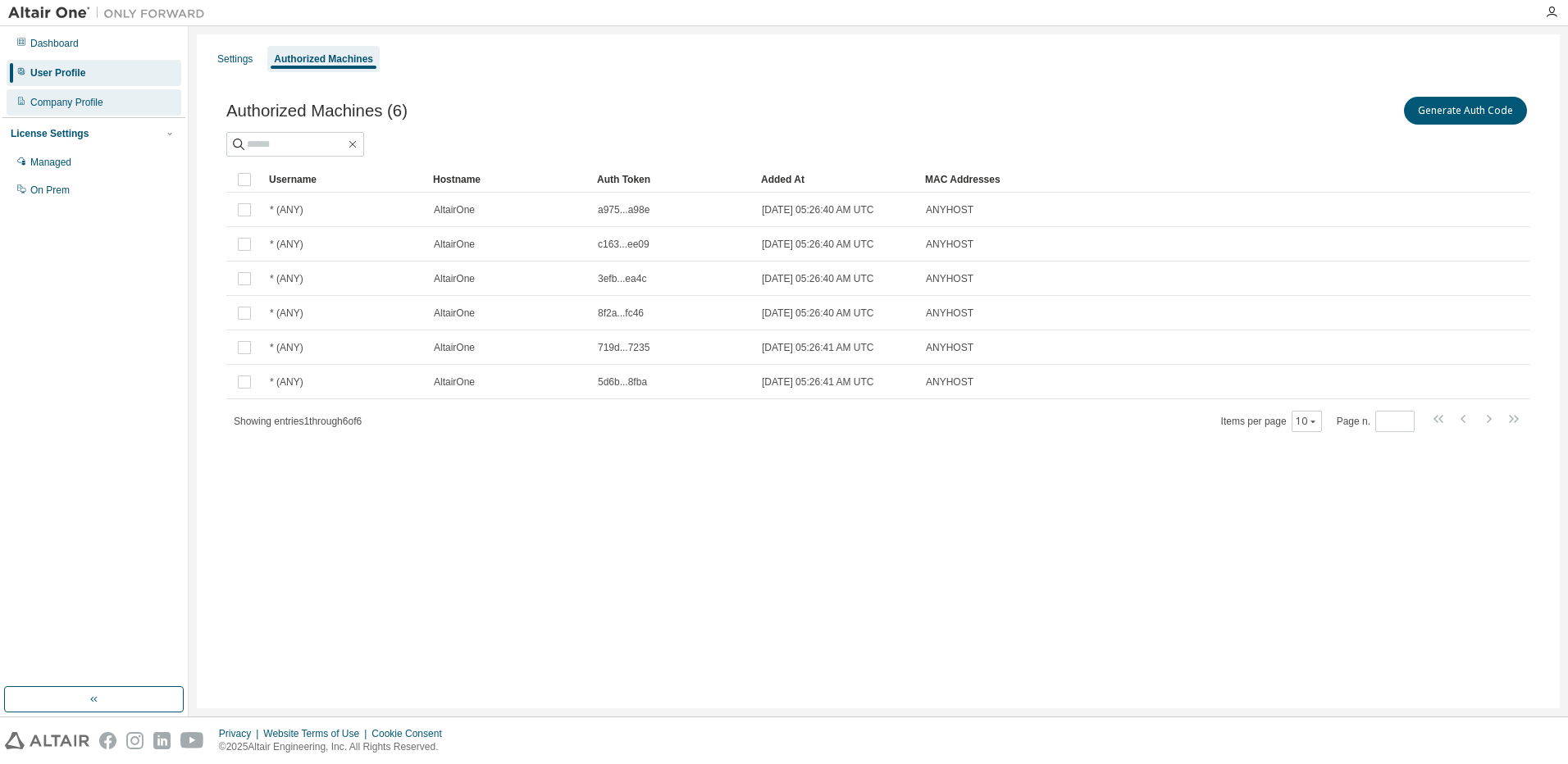
click at [51, 99] on div "Company Profile" at bounding box center [67, 102] width 73 height 13
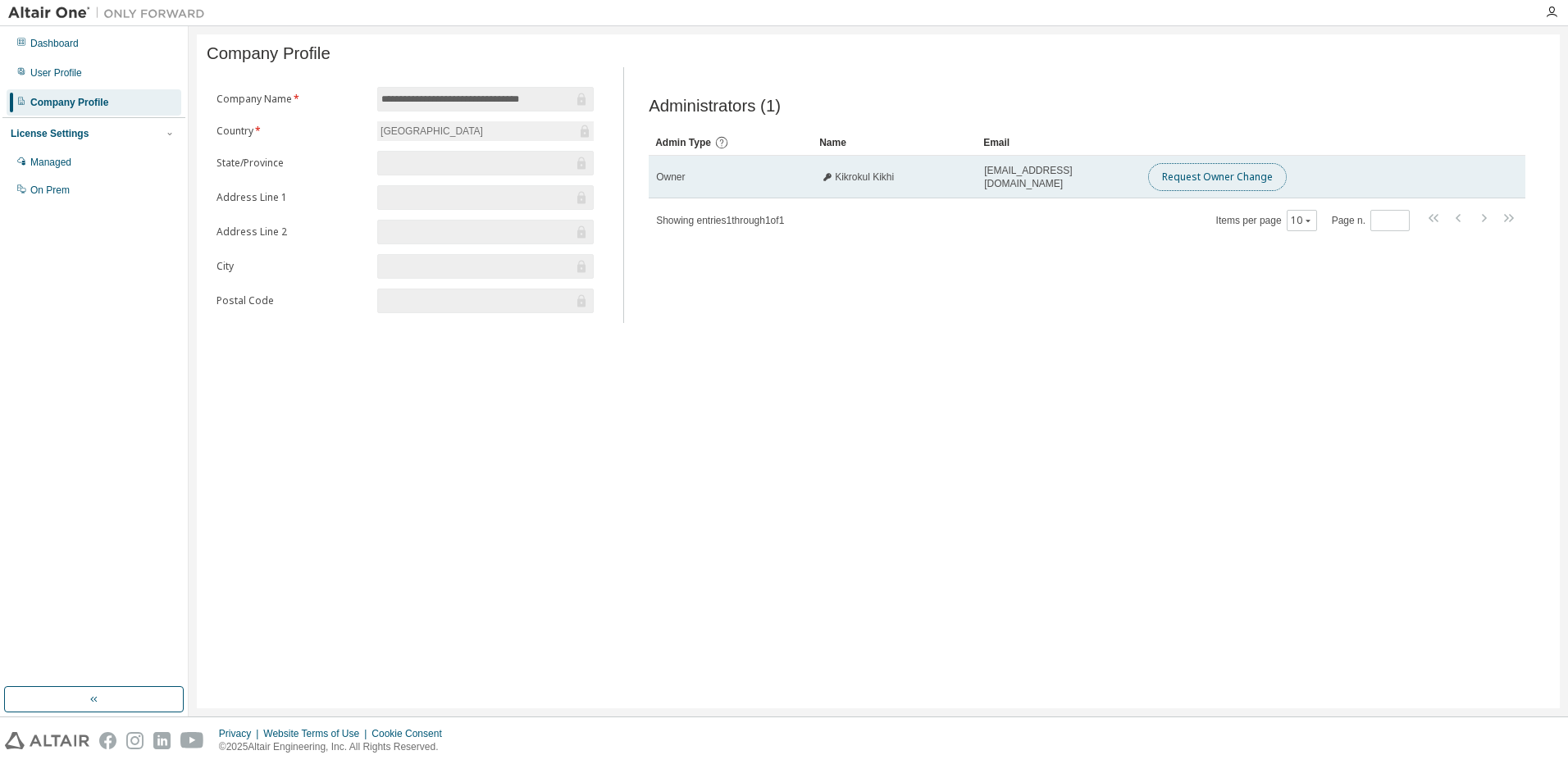
click at [1218, 182] on button "Request Owner Change" at bounding box center [1217, 177] width 138 height 27
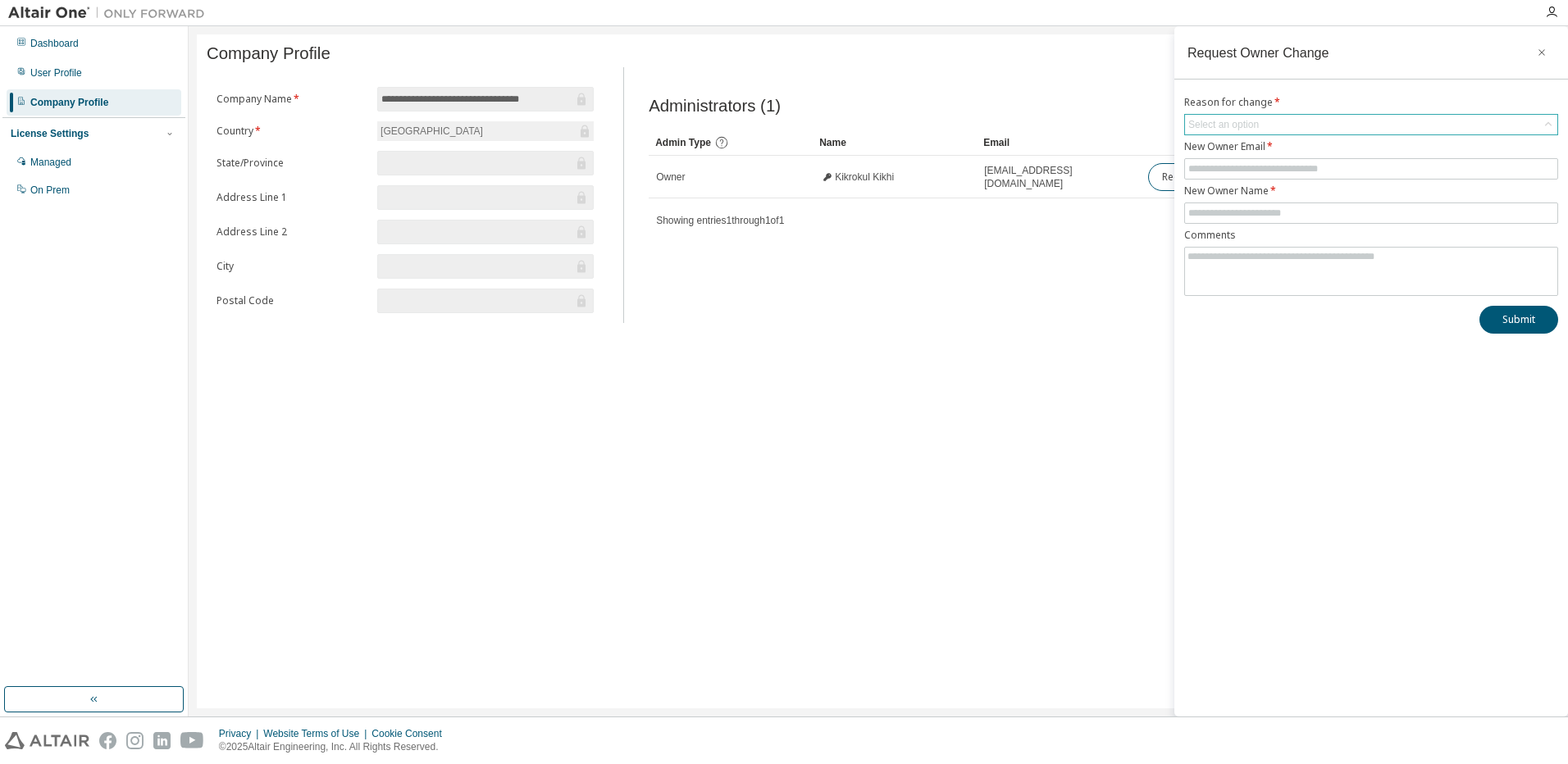
click at [1200, 130] on div "Select an option" at bounding box center [1223, 124] width 70 height 13
drag, startPoint x: 1034, startPoint y: 295, endPoint x: 1052, endPoint y: 218, distance: 79.1
click at [1034, 294] on div "Administrators (1) Clear Load Save Save As Field Operator Value Select filter S…" at bounding box center [1087, 199] width 916 height 246
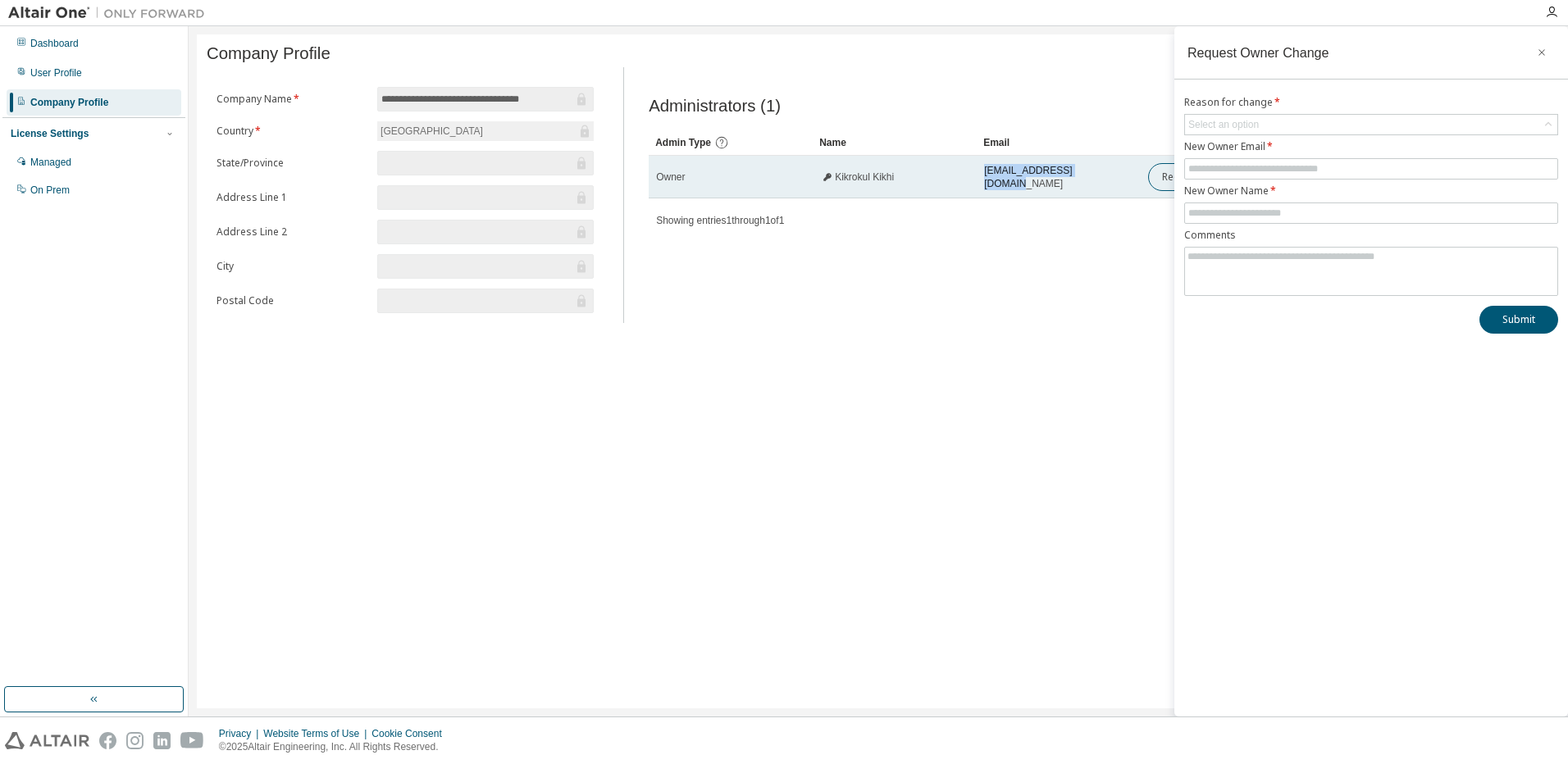
drag, startPoint x: 1082, startPoint y: 184, endPoint x: 981, endPoint y: 185, distance: 101.0
click at [981, 185] on td "[EMAIL_ADDRESS][DOMAIN_NAME]" at bounding box center [1058, 177] width 164 height 43
copy span "[EMAIL_ADDRESS][DOMAIN_NAME]"
